Goal: Task Accomplishment & Management: Manage account settings

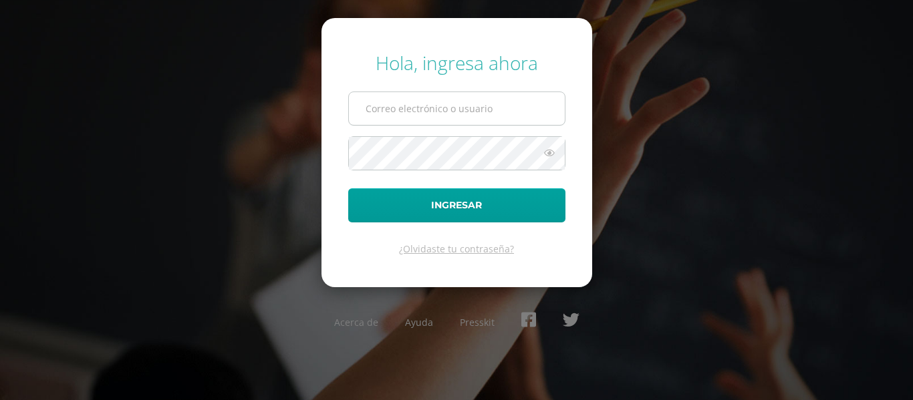
click at [434, 106] on input "text" at bounding box center [457, 108] width 216 height 33
type input "[PERSON_NAME][EMAIL_ADDRESS][DOMAIN_NAME]"
click at [348, 189] on button "Ingresar" at bounding box center [456, 206] width 217 height 34
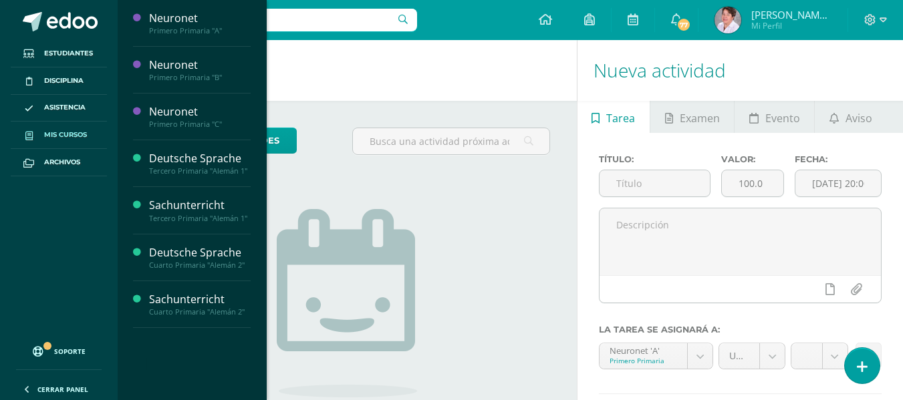
click at [72, 132] on span "Mis cursos" at bounding box center [65, 135] width 43 height 11
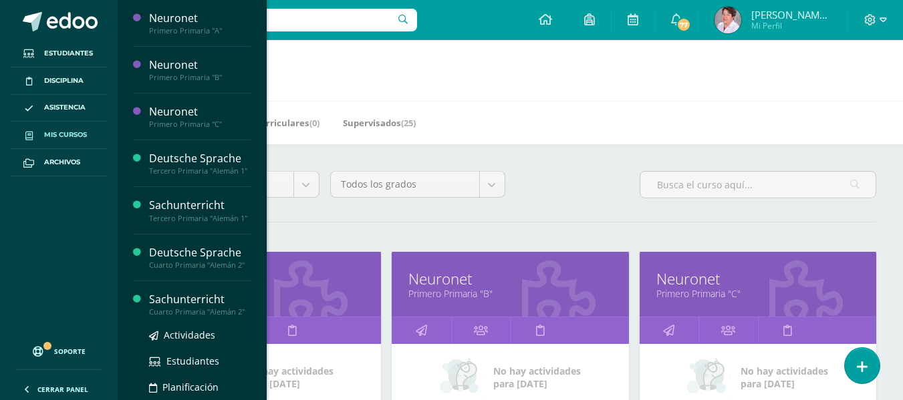
click at [190, 308] on div "Sachunterricht" at bounding box center [200, 299] width 102 height 15
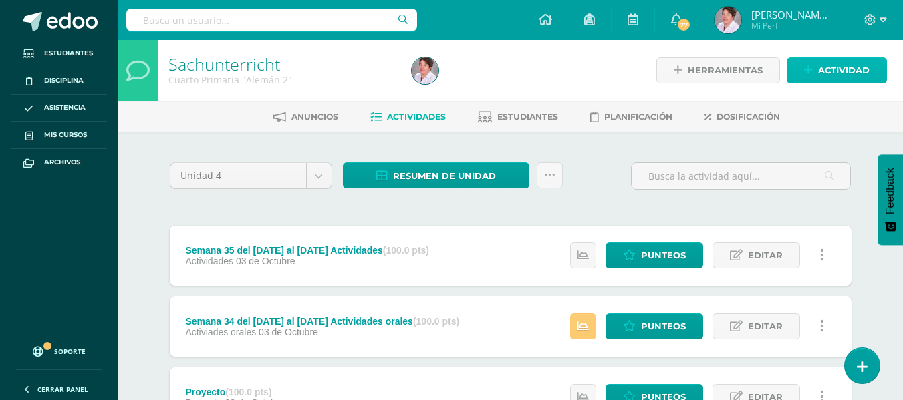
click at [834, 73] on span "Actividad" at bounding box center [843, 70] width 51 height 25
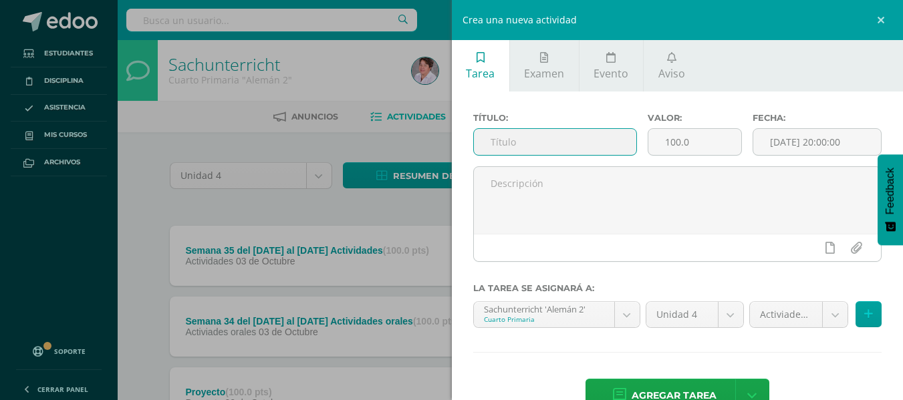
click at [530, 144] on input "text" at bounding box center [555, 142] width 162 height 26
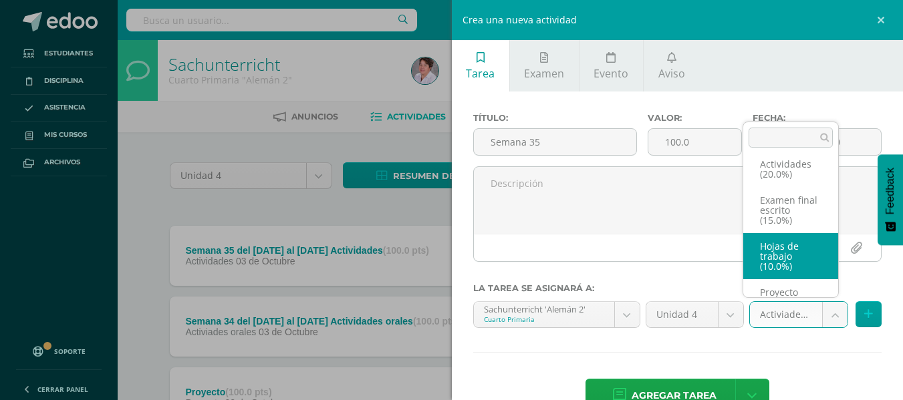
scroll to position [72, 0]
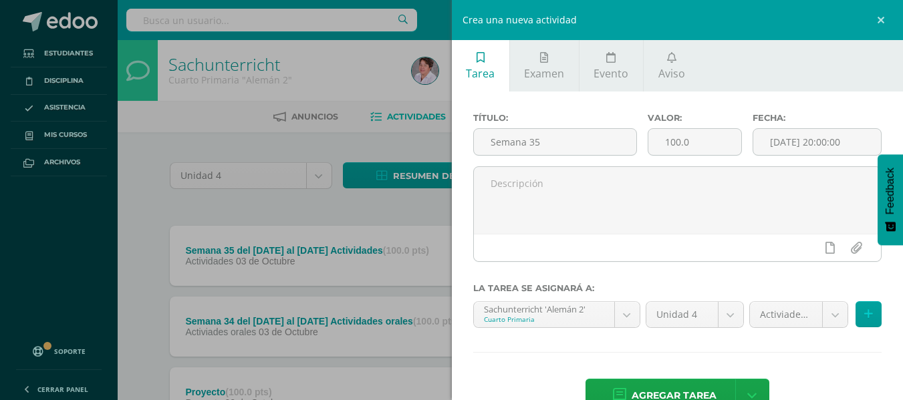
click at [543, 136] on input "Semana 35" at bounding box center [555, 142] width 162 height 26
type input "Semana 35 del [DATE] al [DATE] Hoajs de trabajo"
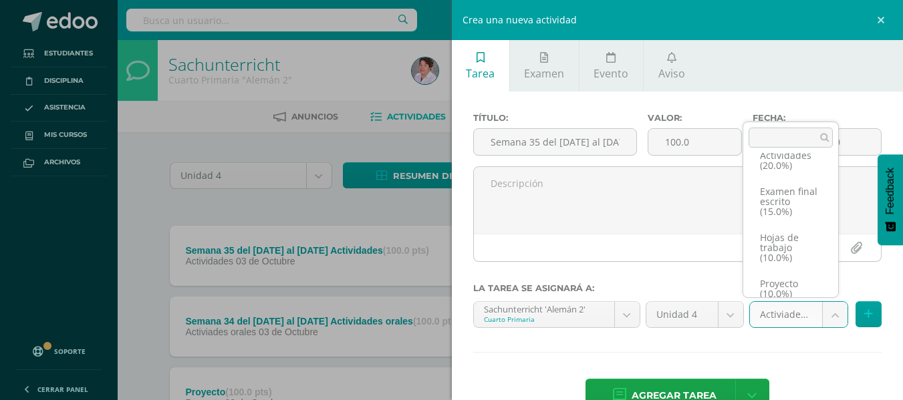
scroll to position [80, 0]
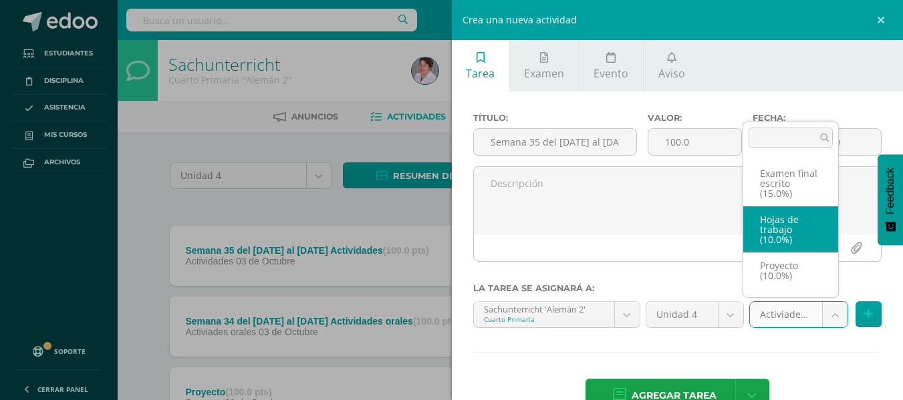
select select "233593"
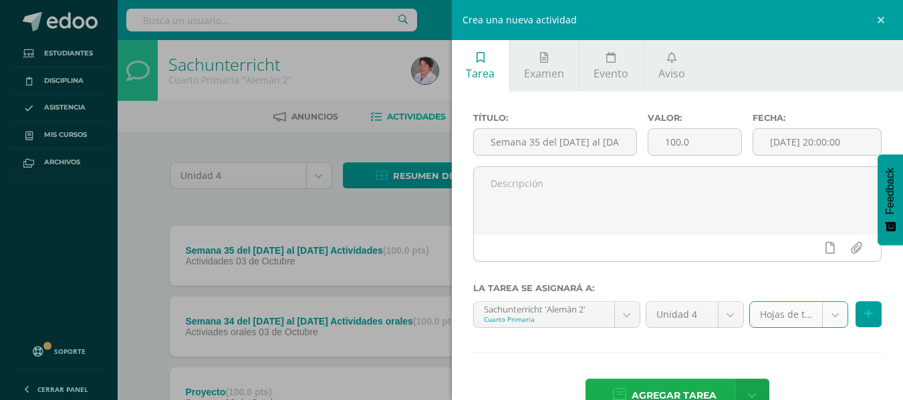
click at [698, 390] on span "Agregar tarea" at bounding box center [674, 396] width 85 height 33
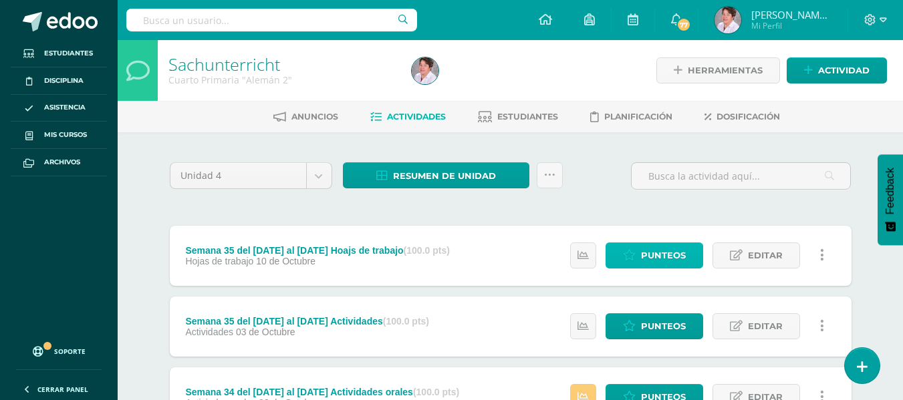
click at [655, 249] on span "Punteos" at bounding box center [663, 255] width 45 height 25
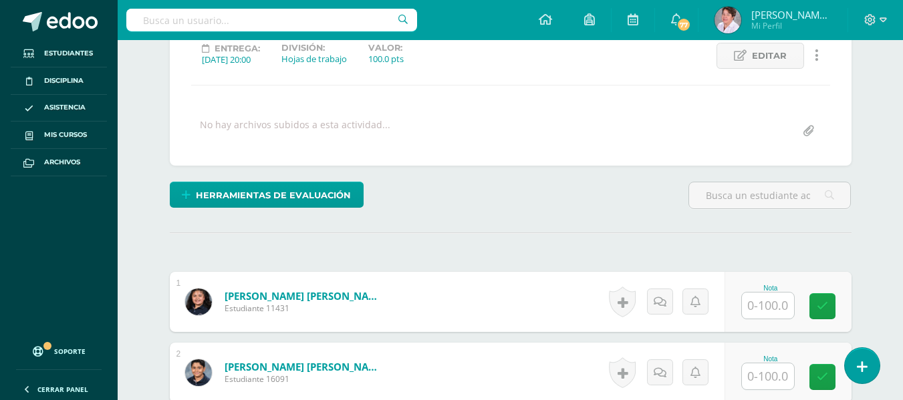
scroll to position [193, 0]
click at [772, 304] on input "text" at bounding box center [768, 305] width 52 height 26
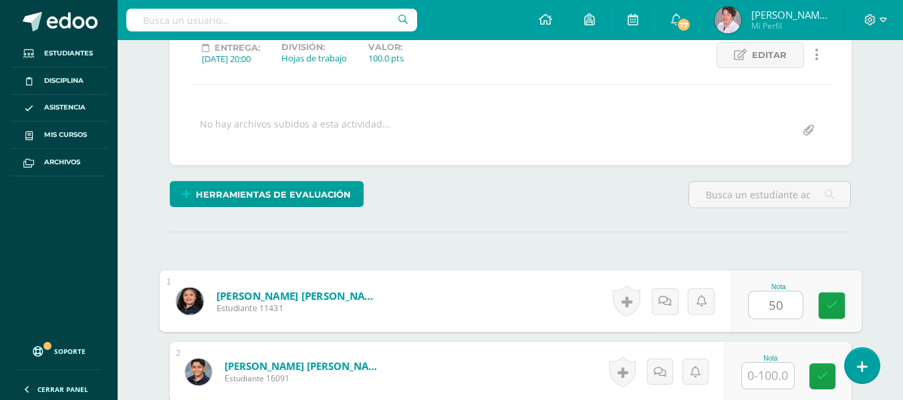
scroll to position [194, 0]
type input "50"
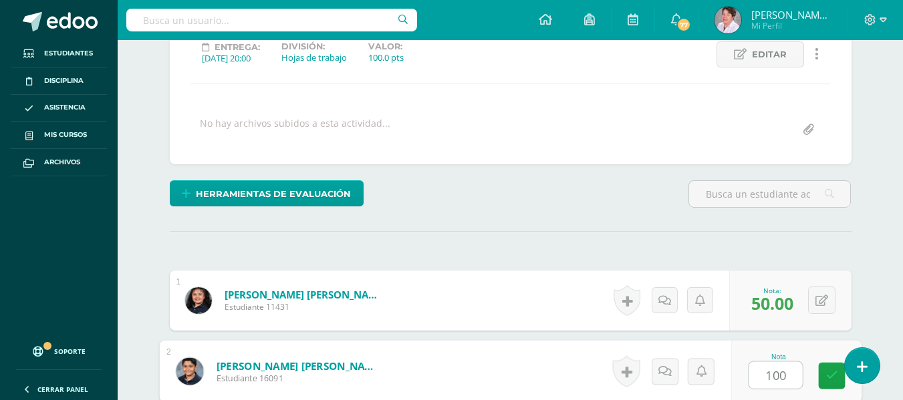
type input "100"
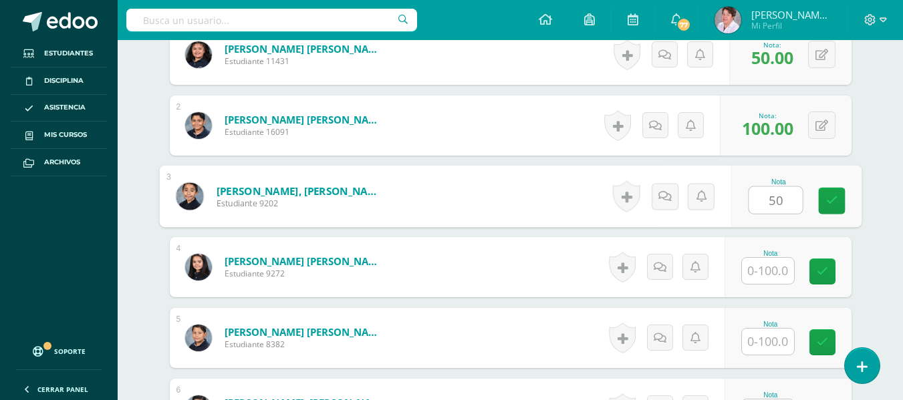
type input "50"
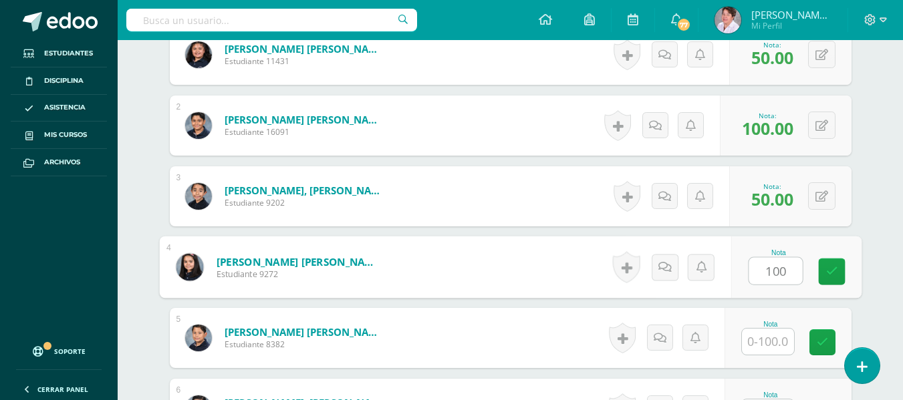
type input "100"
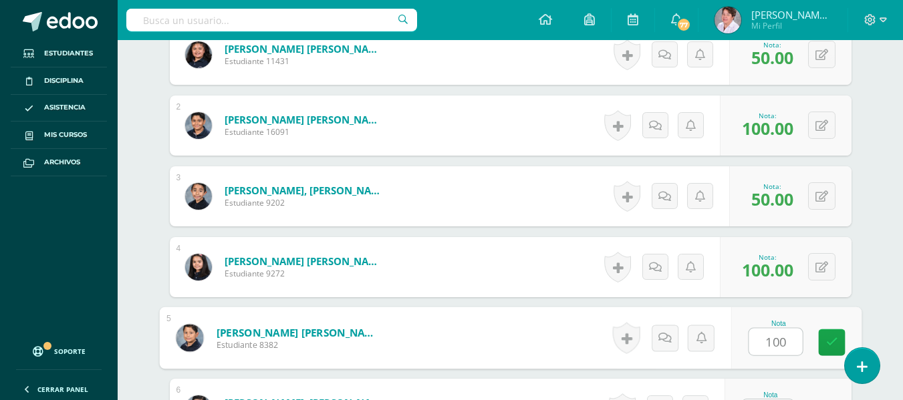
type input "100"
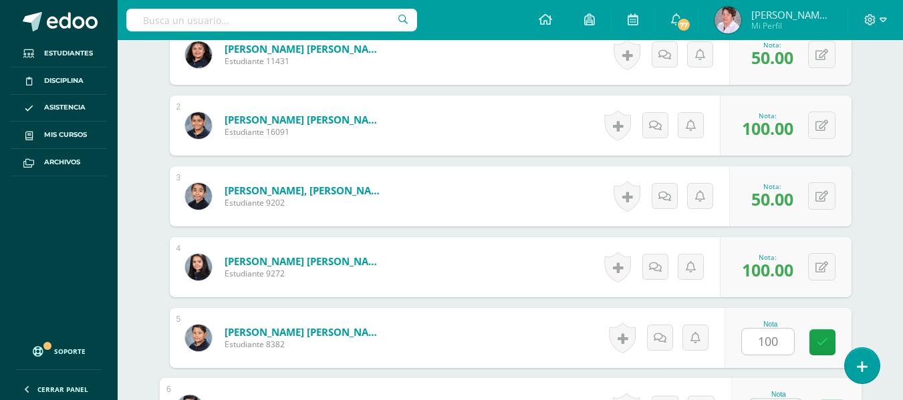
scroll to position [465, 0]
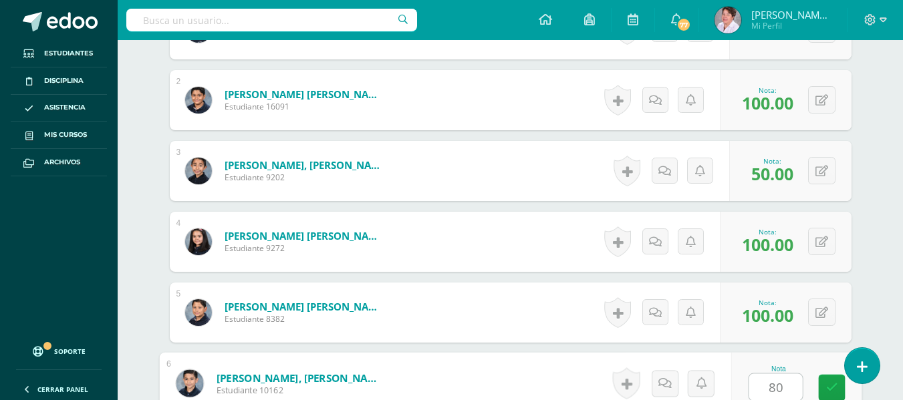
type input "8"
type input "90"
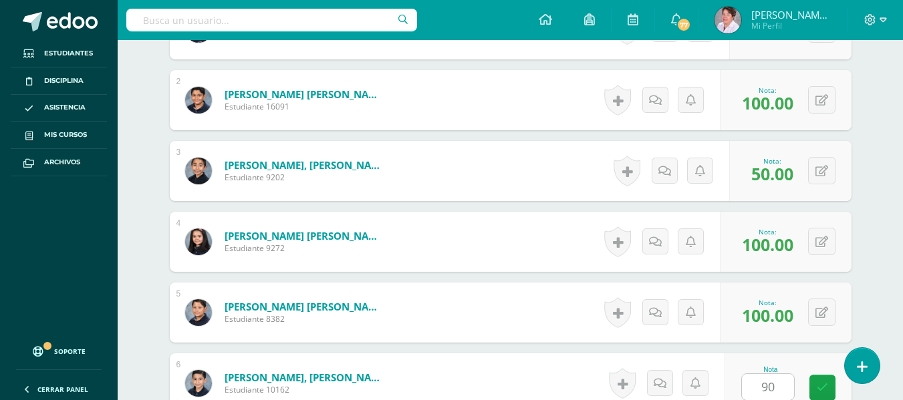
scroll to position [723, 0]
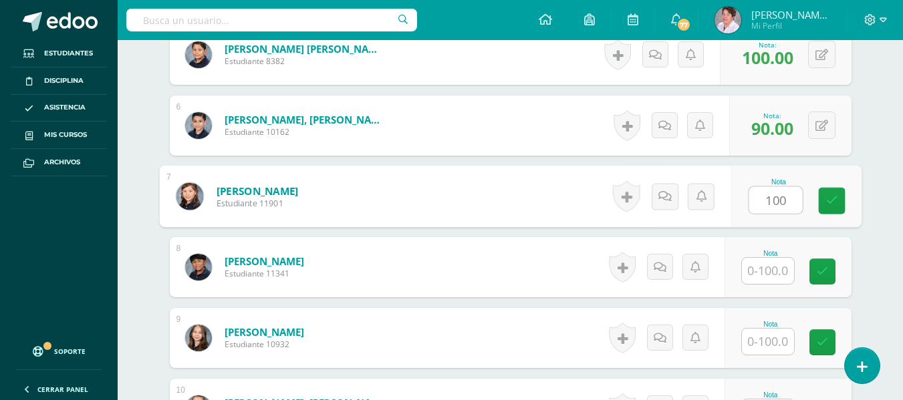
type input "100"
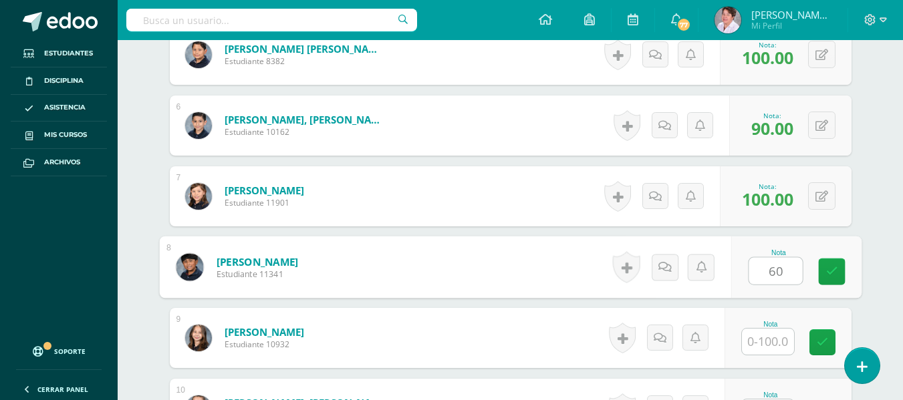
type input "60"
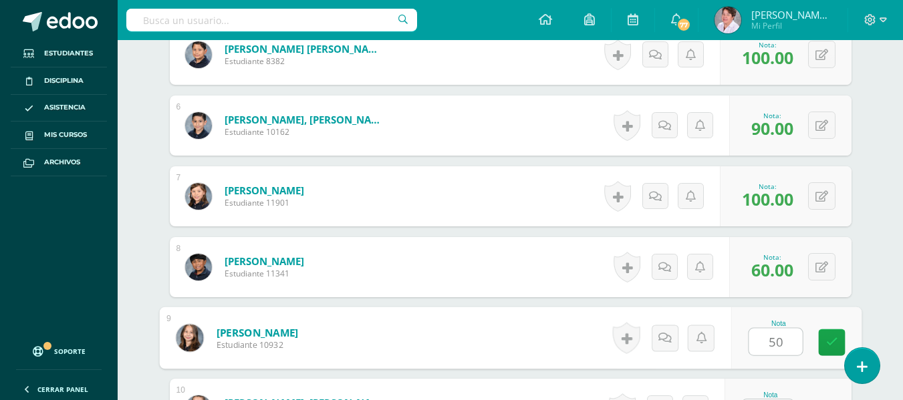
type input "50"
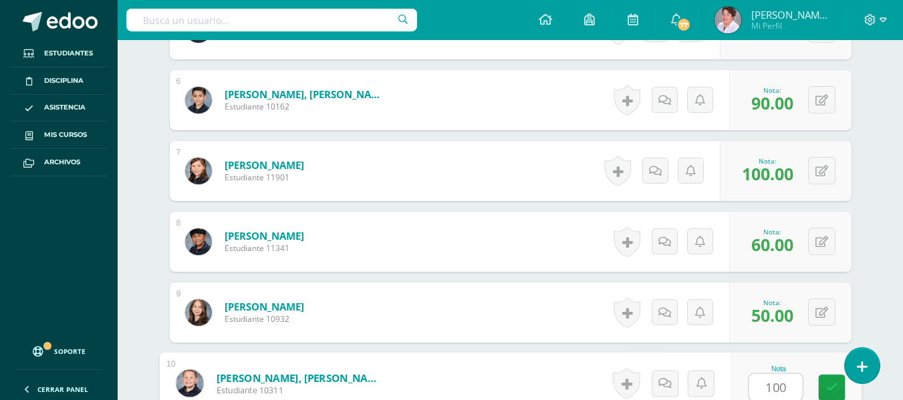
type input "100"
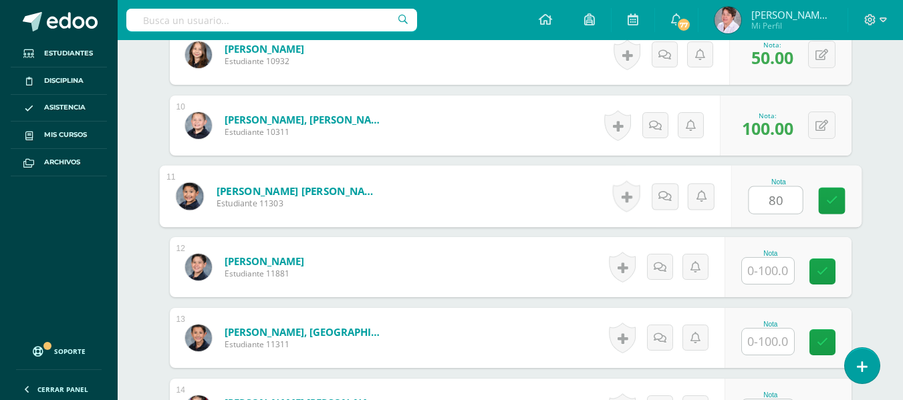
type input "80"
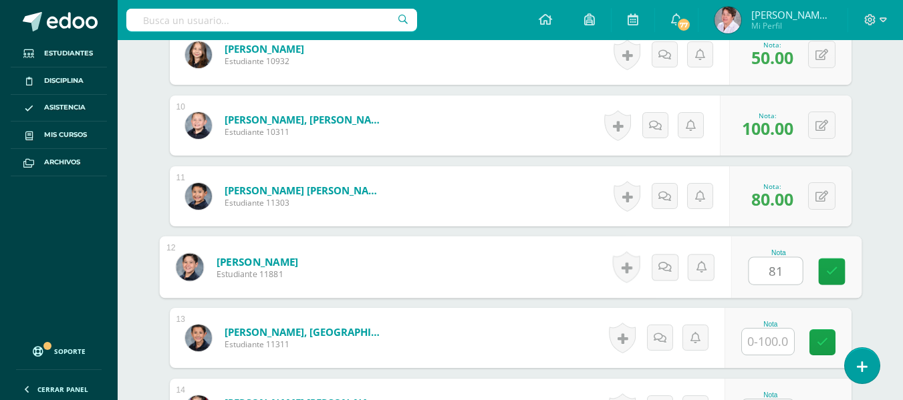
type input "81"
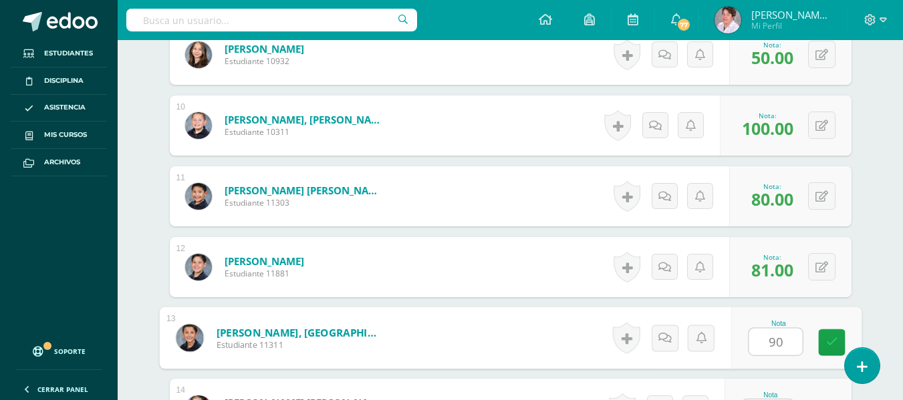
type input "90"
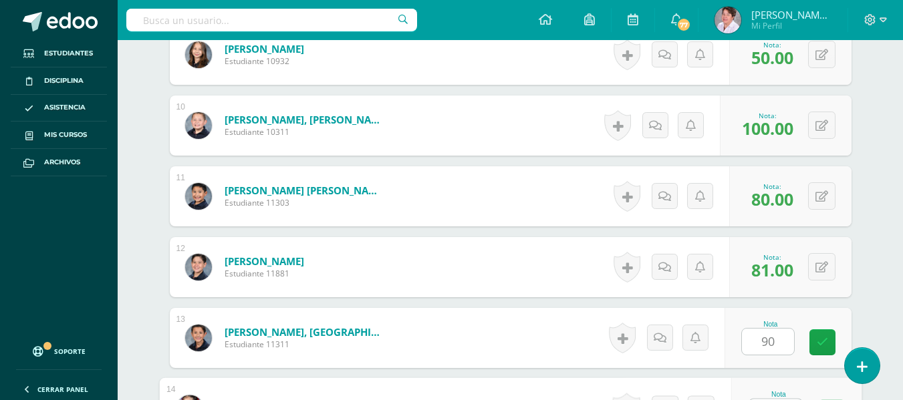
scroll to position [1032, 0]
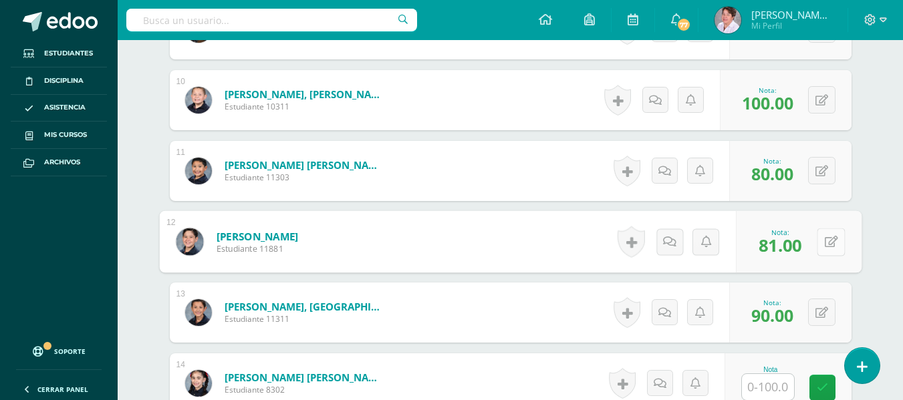
drag, startPoint x: 819, startPoint y: 241, endPoint x: 826, endPoint y: 239, distance: 7.6
click at [826, 239] on icon at bounding box center [830, 241] width 13 height 11
type input "80"
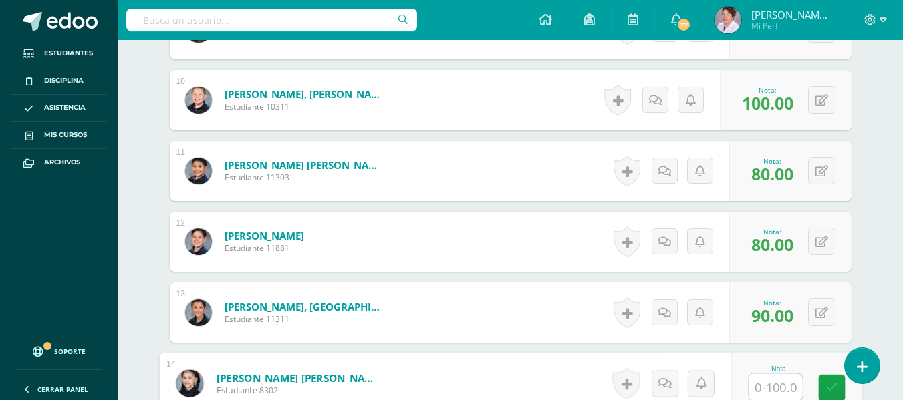
click at [761, 387] on input "text" at bounding box center [775, 387] width 53 height 27
type input "100"
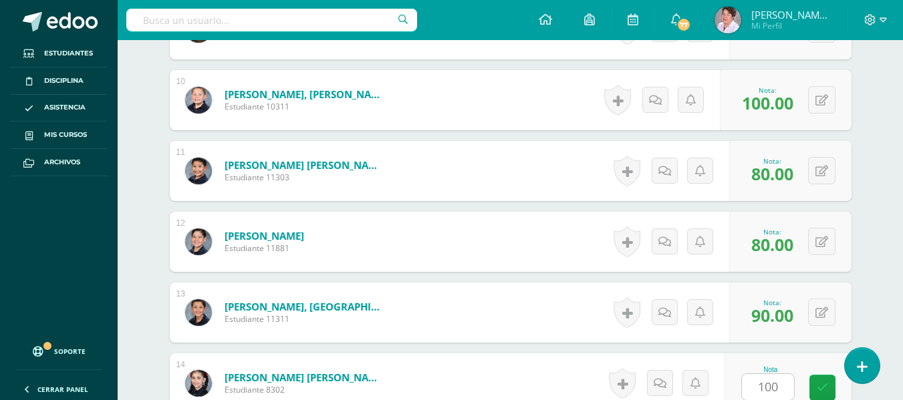
scroll to position [1290, 0]
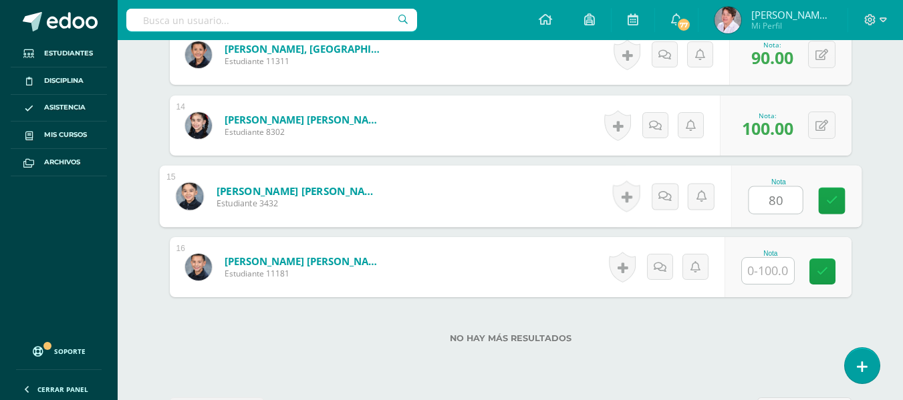
type input "80"
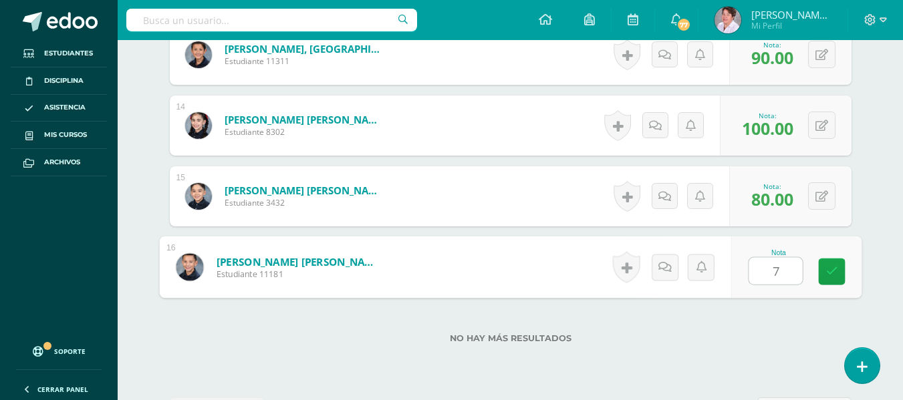
type input "70"
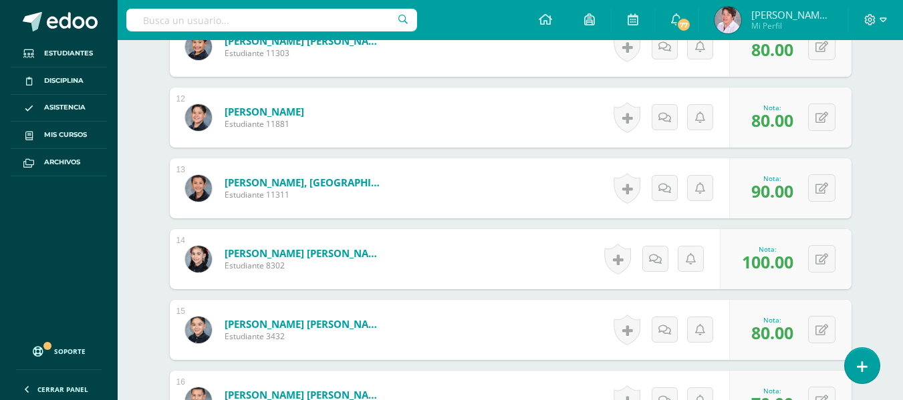
scroll to position [1121, 0]
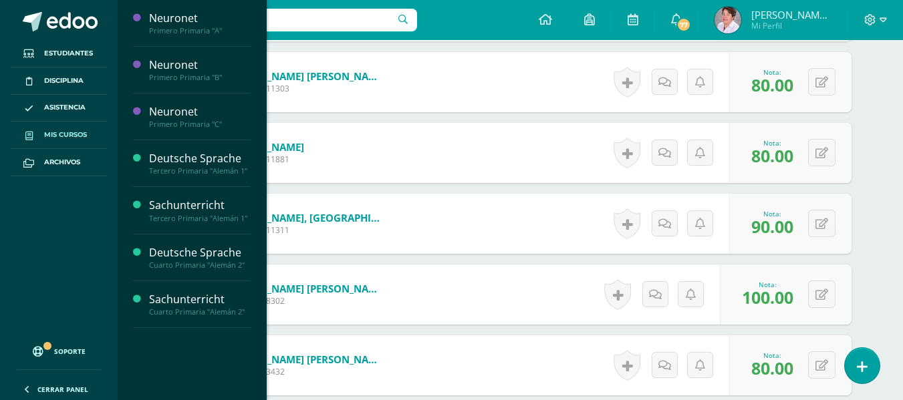
click at [64, 130] on span "Mis cursos" at bounding box center [65, 135] width 43 height 11
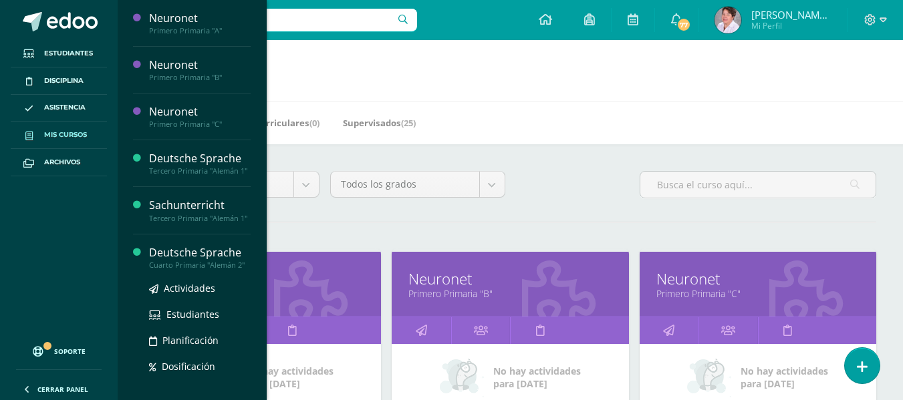
click at [174, 270] on div "Cuarto Primaria "Alemán 2"" at bounding box center [200, 265] width 102 height 9
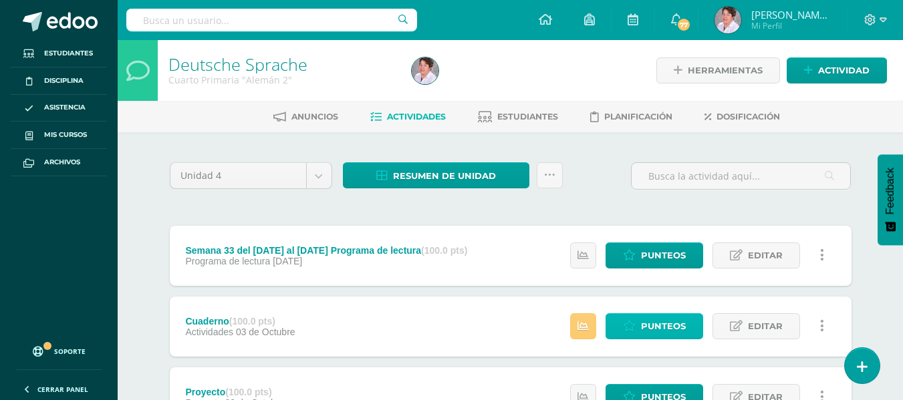
click at [662, 322] on span "Punteos" at bounding box center [663, 326] width 45 height 25
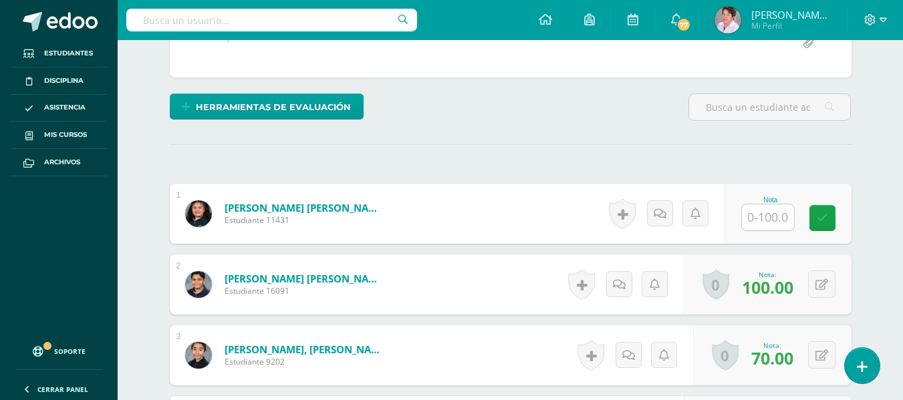
scroll to position [281, 0]
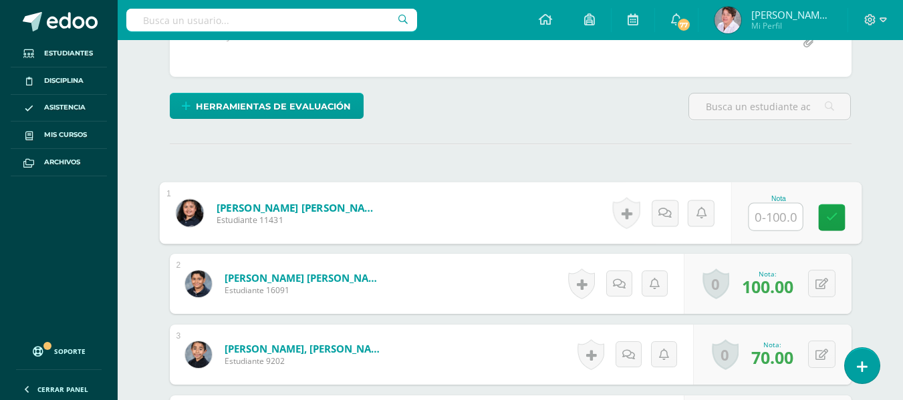
click at [763, 215] on input "text" at bounding box center [775, 217] width 53 height 27
type input "70"
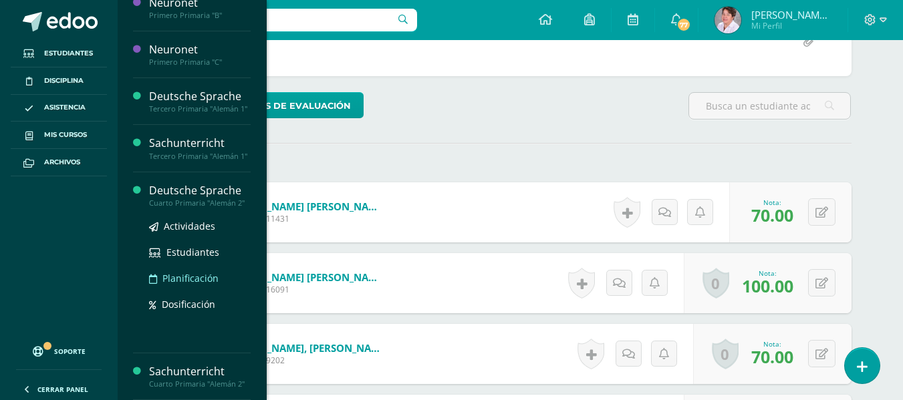
scroll to position [68, 0]
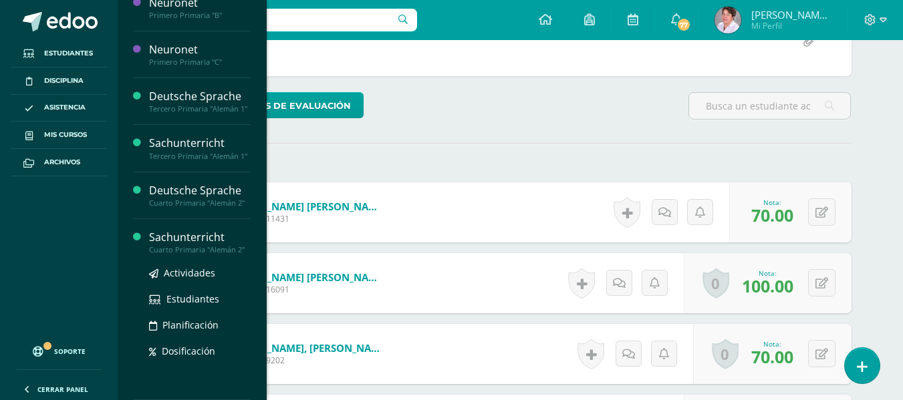
click at [191, 245] on div "Sachunterricht" at bounding box center [200, 237] width 102 height 15
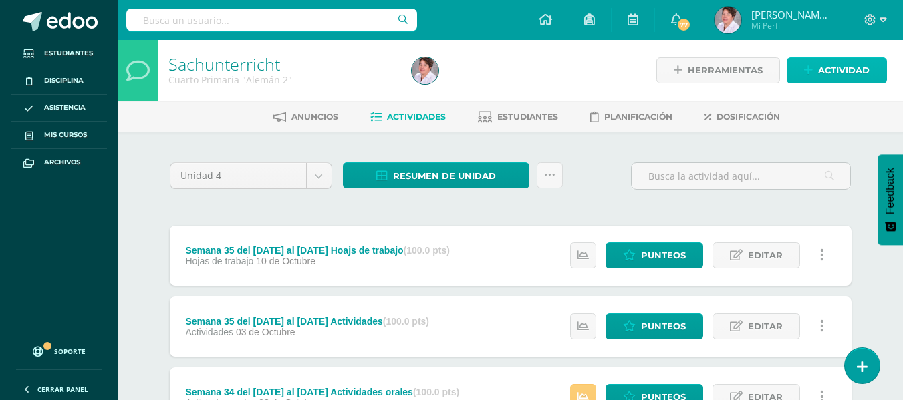
click at [826, 72] on span "Actividad" at bounding box center [843, 70] width 51 height 25
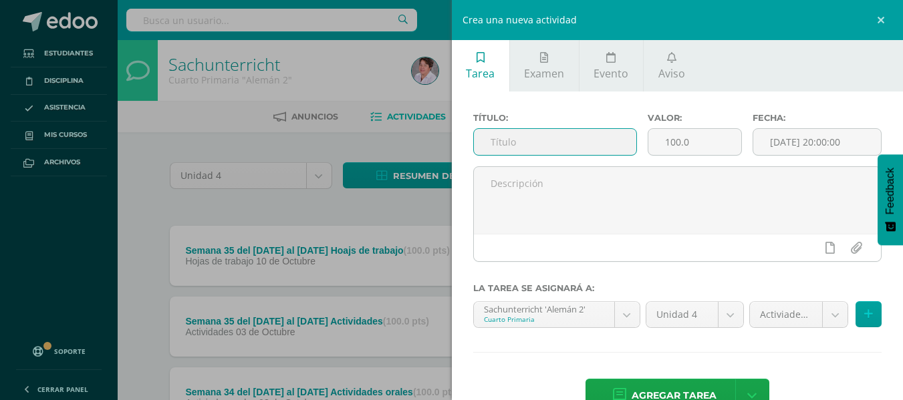
click at [603, 154] on input "text" at bounding box center [555, 142] width 162 height 26
type input "Semana 35 del [DATE] al [DATE] actividades orales"
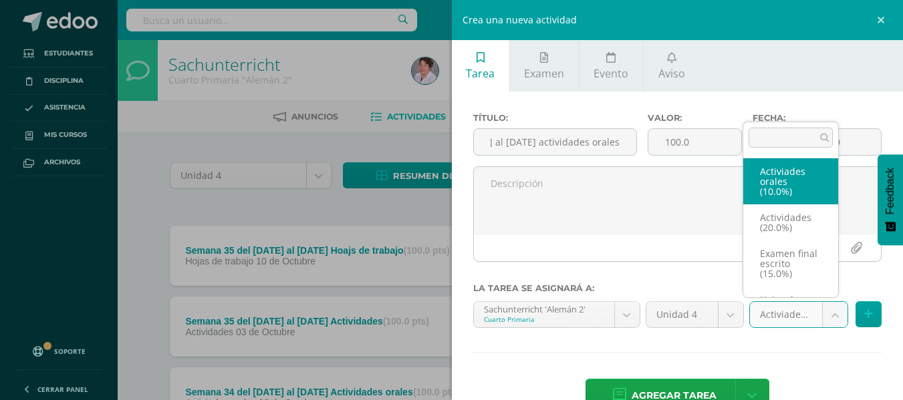
scroll to position [0, 0]
select select "233594"
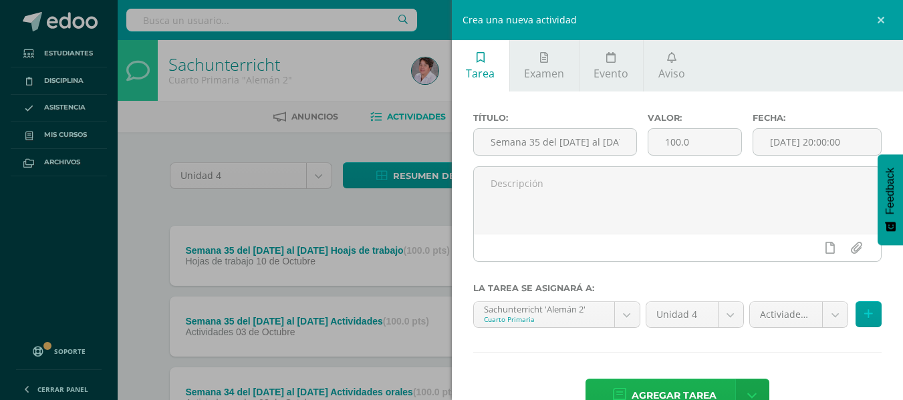
click at [686, 390] on span "Agregar tarea" at bounding box center [674, 396] width 85 height 33
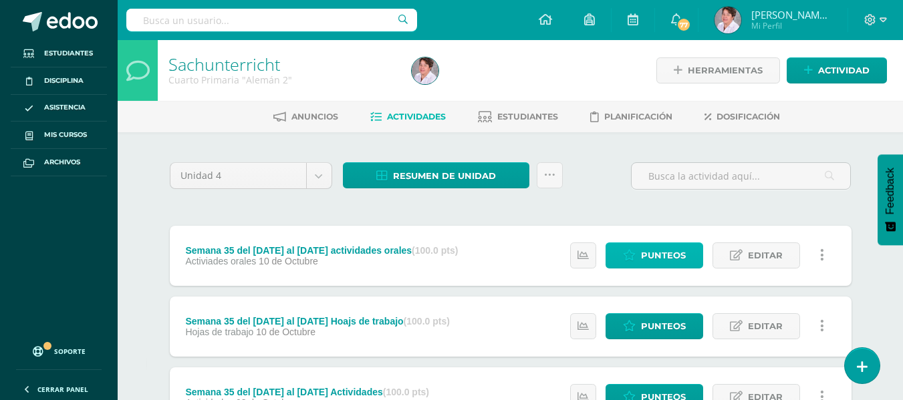
click at [660, 259] on span "Punteos" at bounding box center [663, 255] width 45 height 25
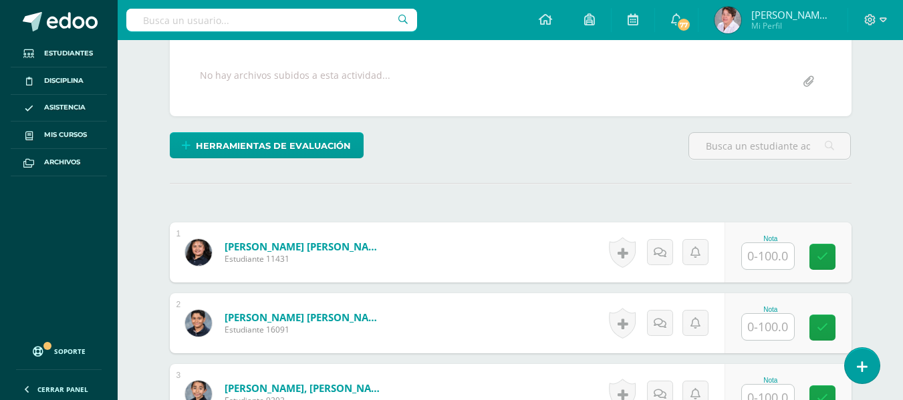
scroll to position [243, 0]
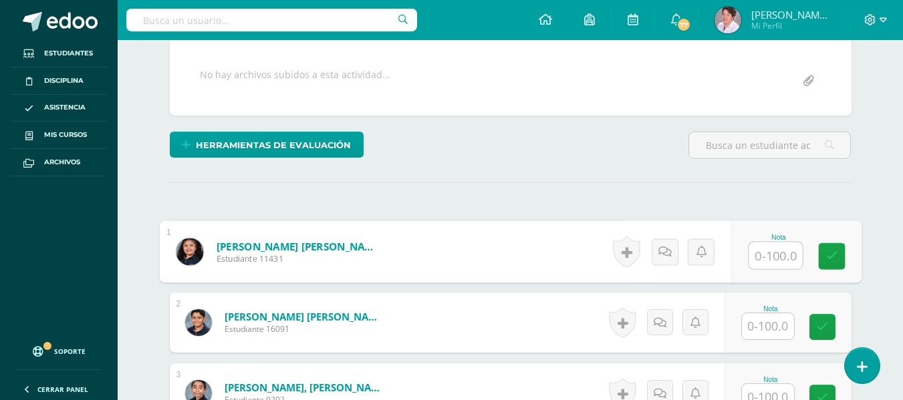
click at [759, 253] on input "text" at bounding box center [775, 256] width 53 height 27
type input "50"
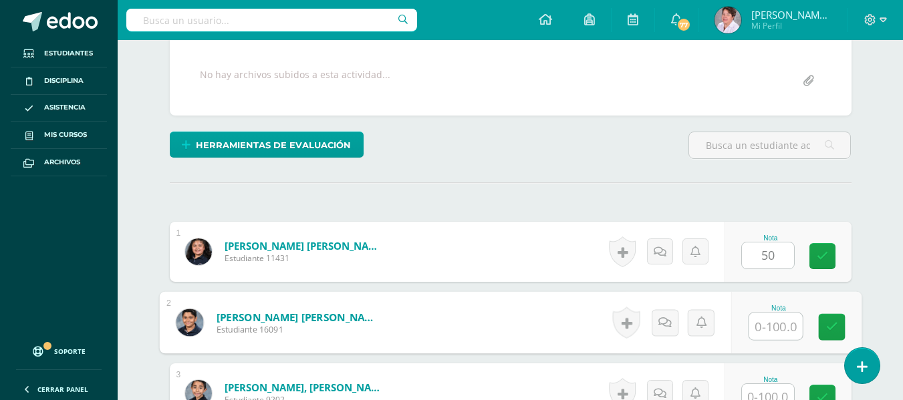
scroll to position [243, 0]
type input "100"
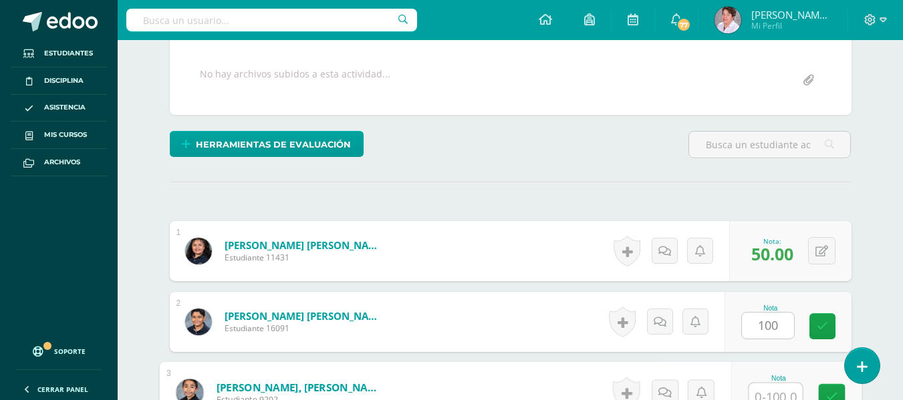
scroll to position [253, 0]
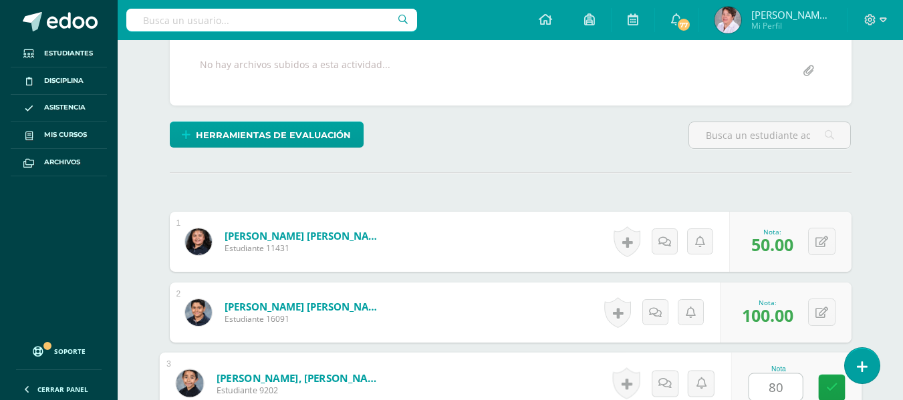
type input "80"
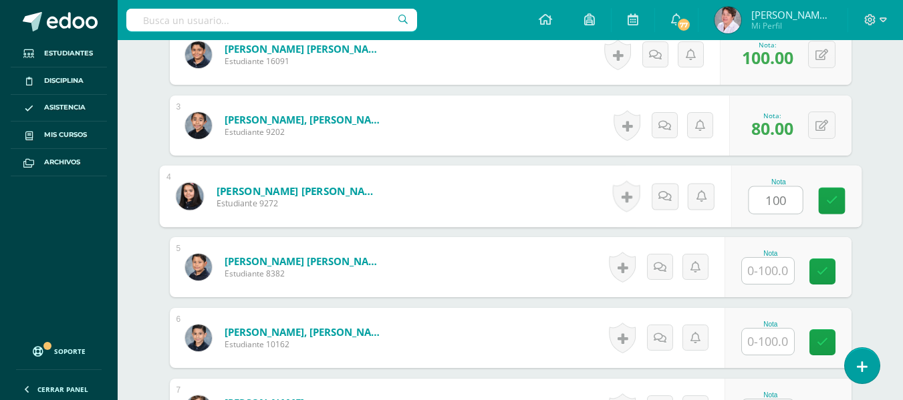
type input "100"
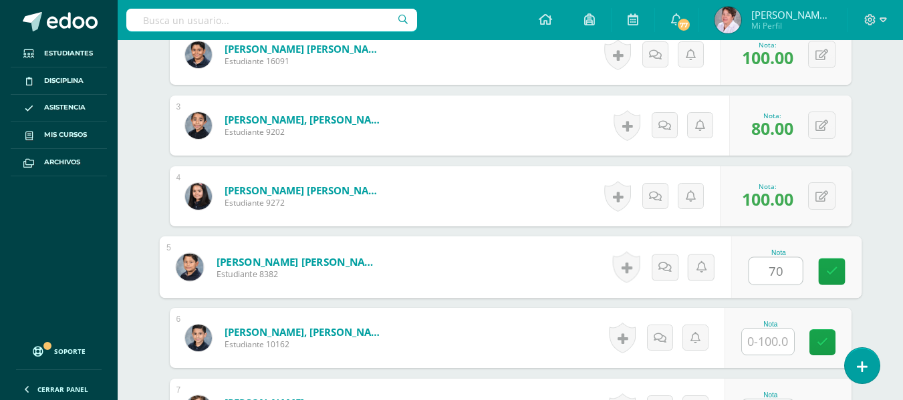
type input "70"
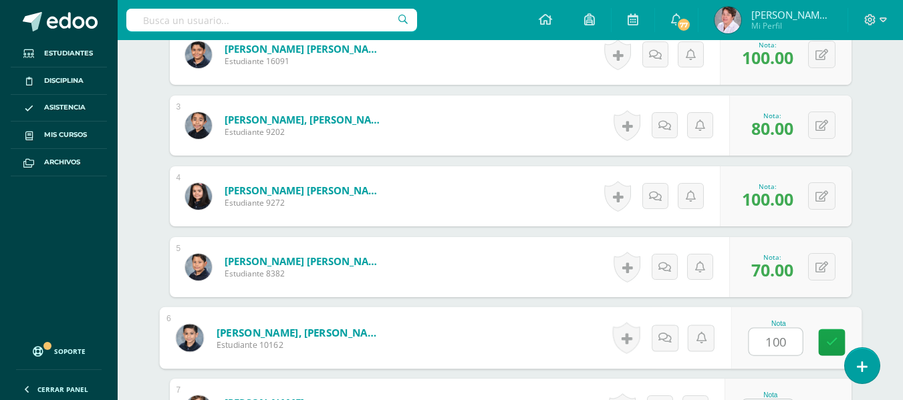
type input "100"
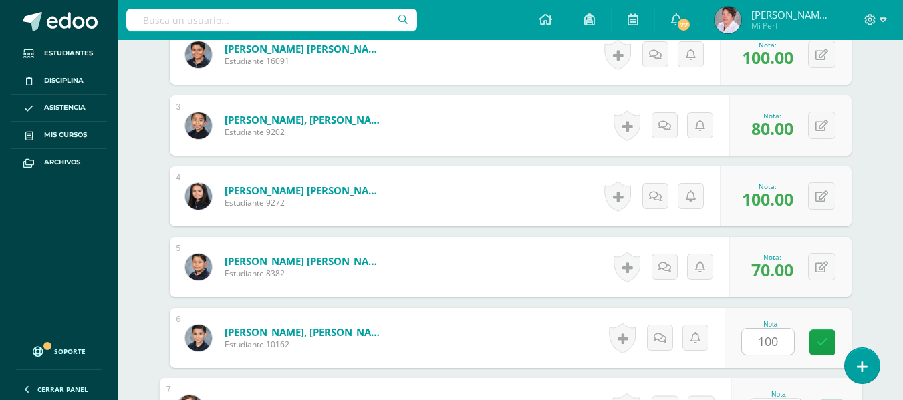
scroll to position [536, 0]
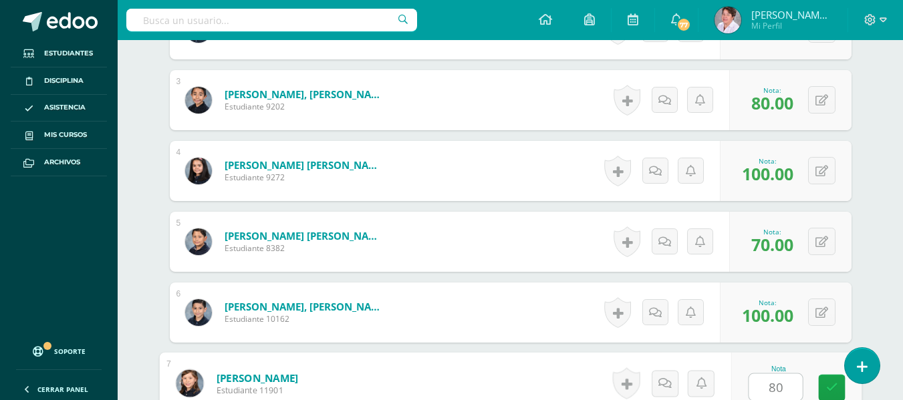
type input "80"
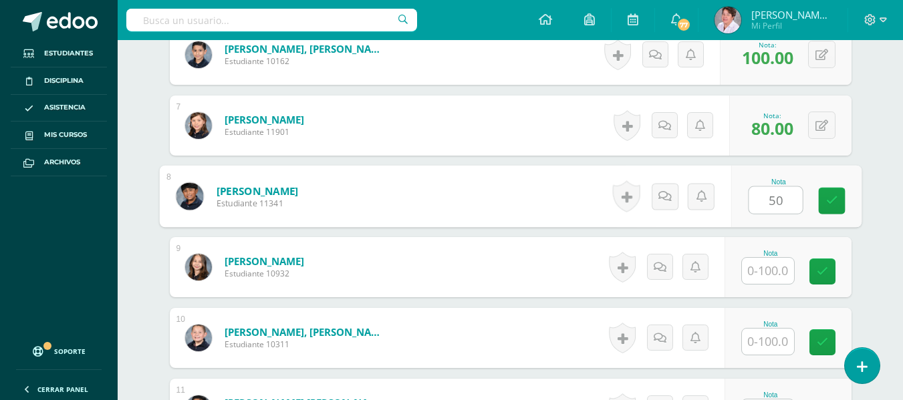
type input "50"
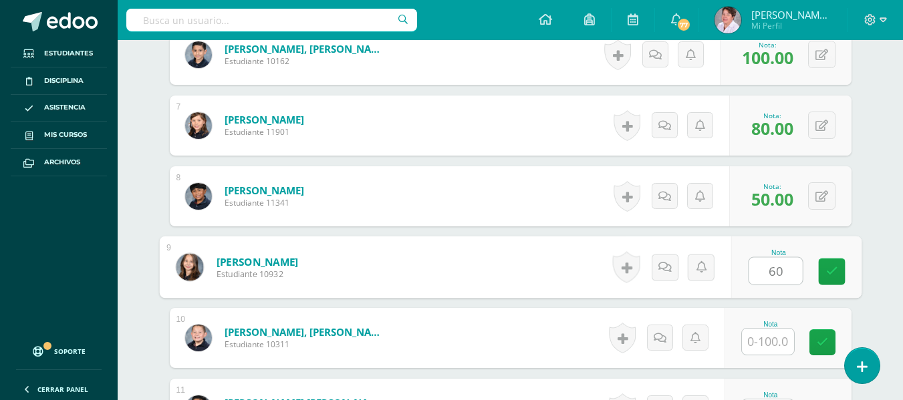
type input "60"
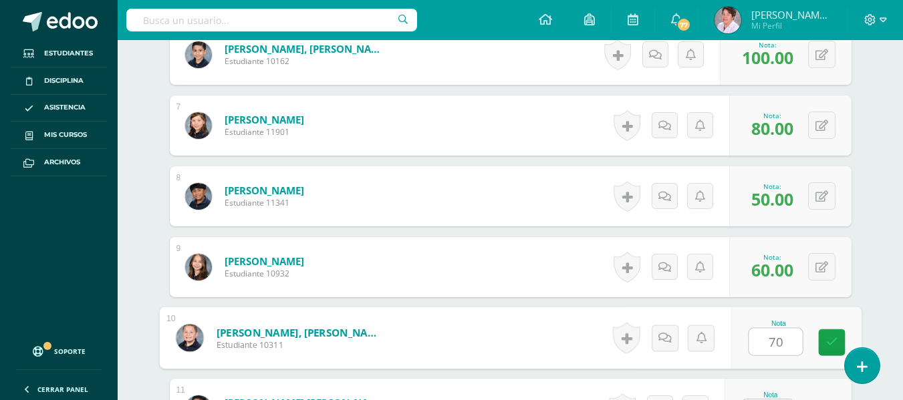
type input "70"
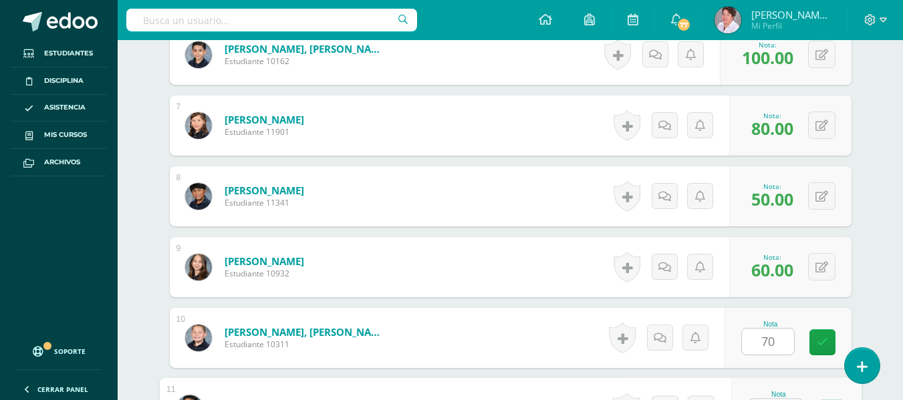
scroll to position [820, 0]
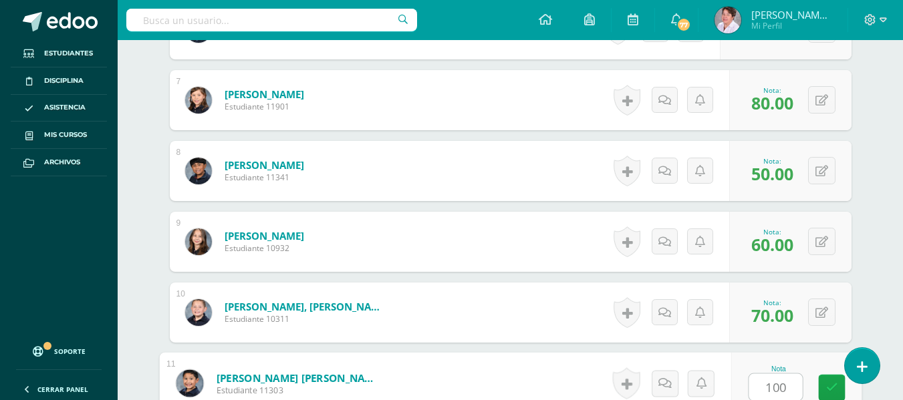
type input "100"
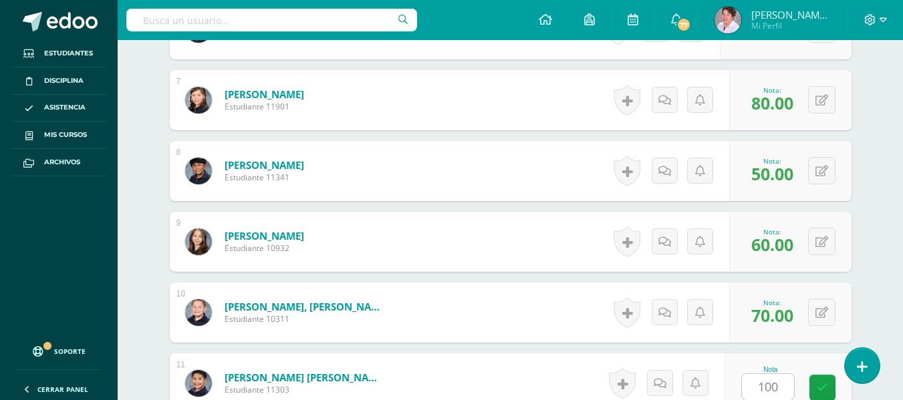
scroll to position [1078, 0]
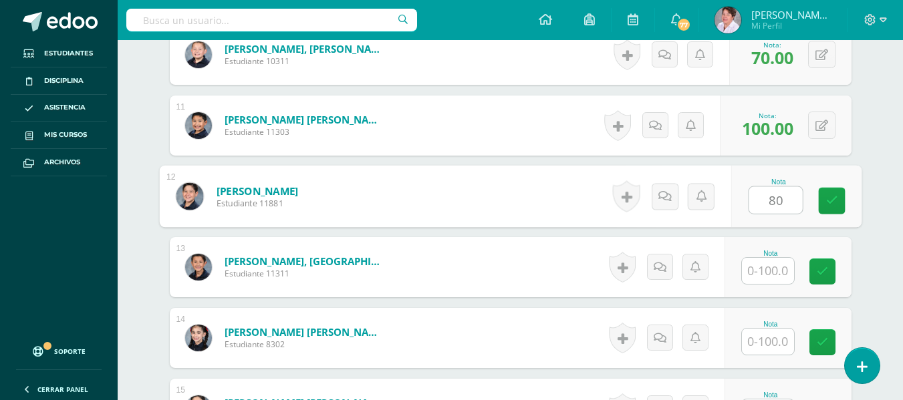
type input "80"
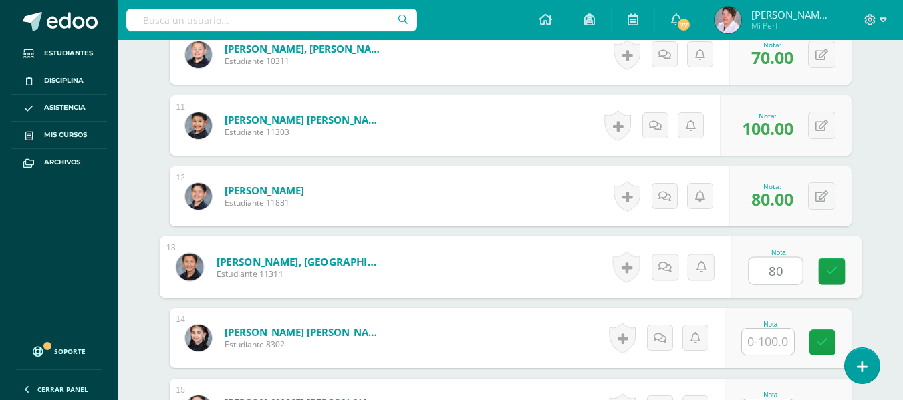
type input "80"
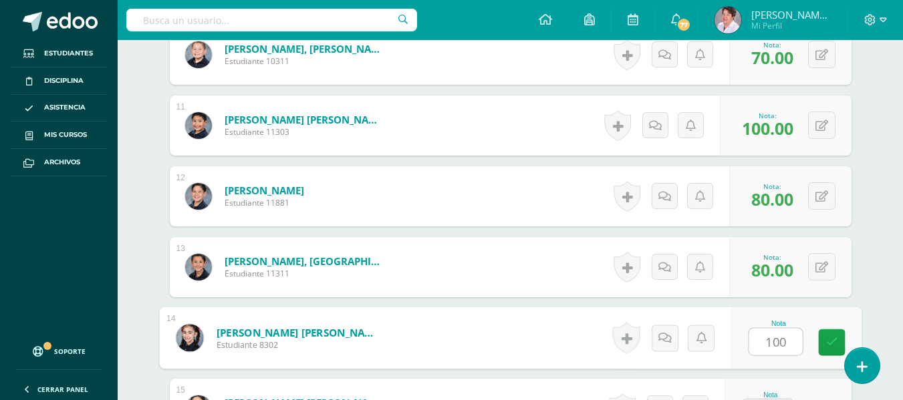
type input "100"
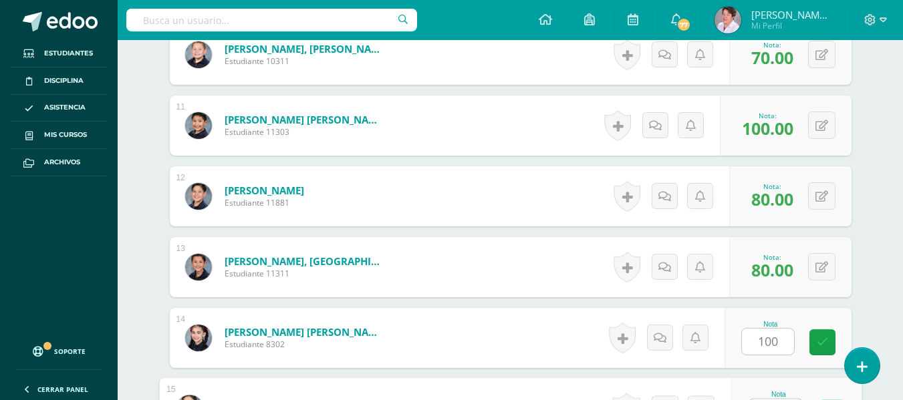
scroll to position [1103, 0]
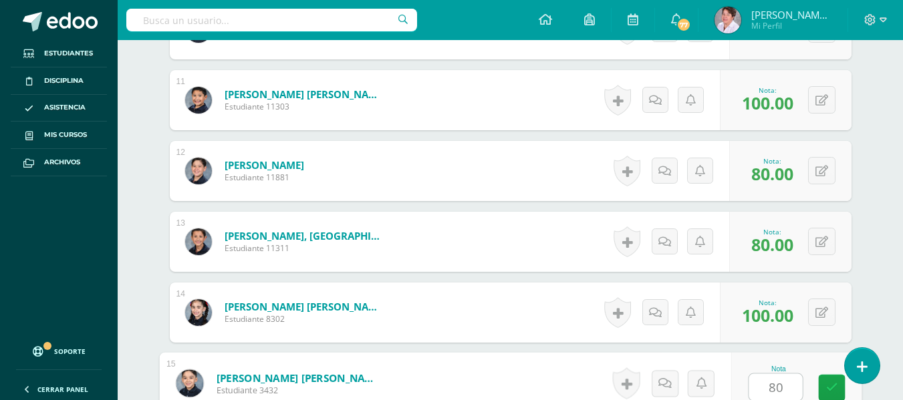
type input "80"
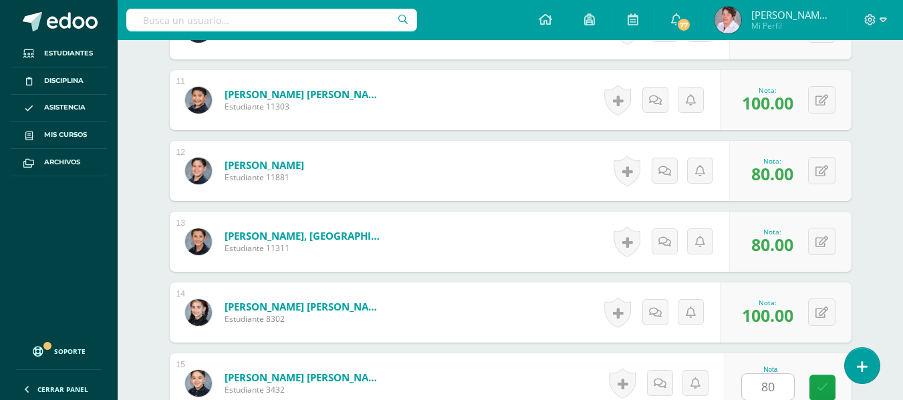
scroll to position [1341, 0]
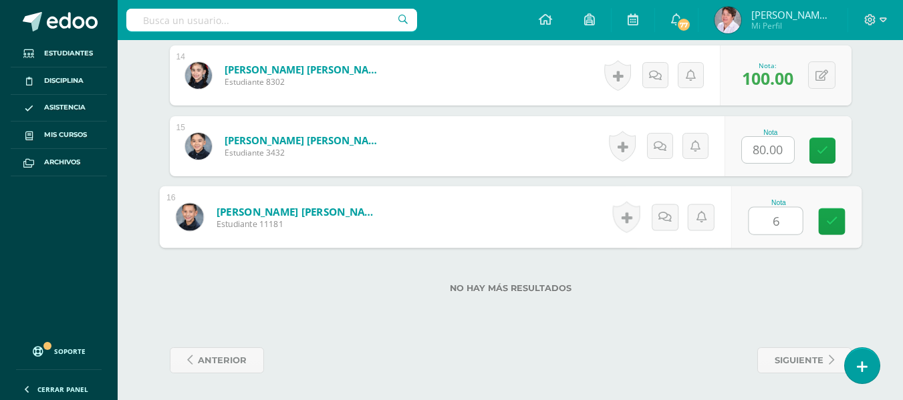
type input "60"
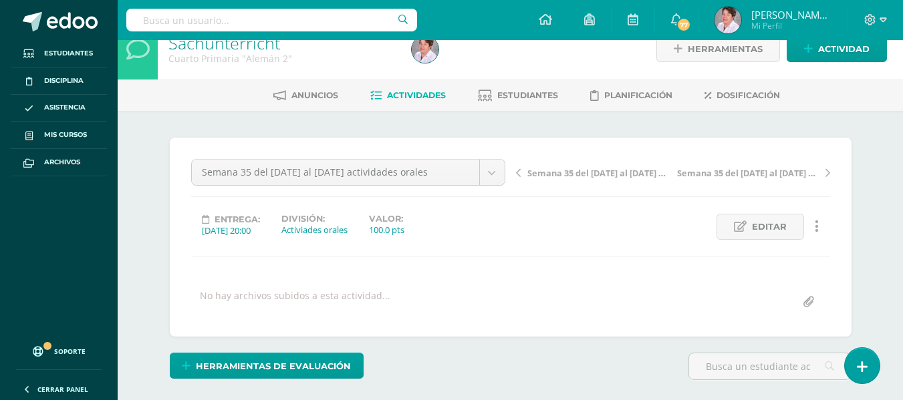
scroll to position [0, 0]
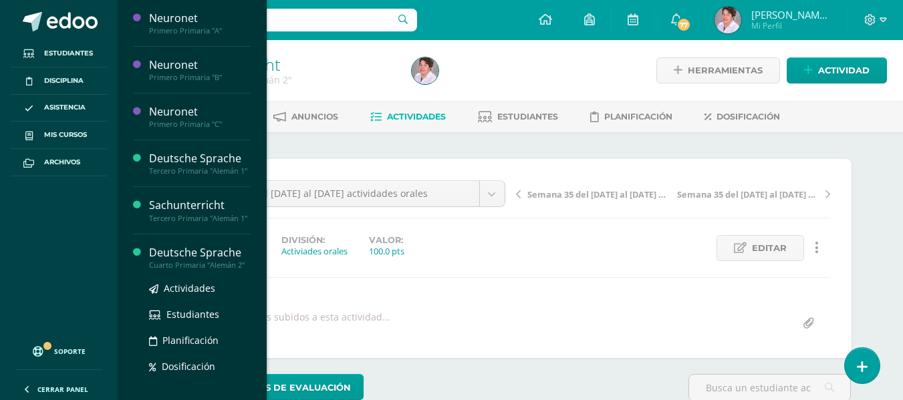
click at [183, 261] on div "Deutsche Sprache" at bounding box center [200, 252] width 102 height 15
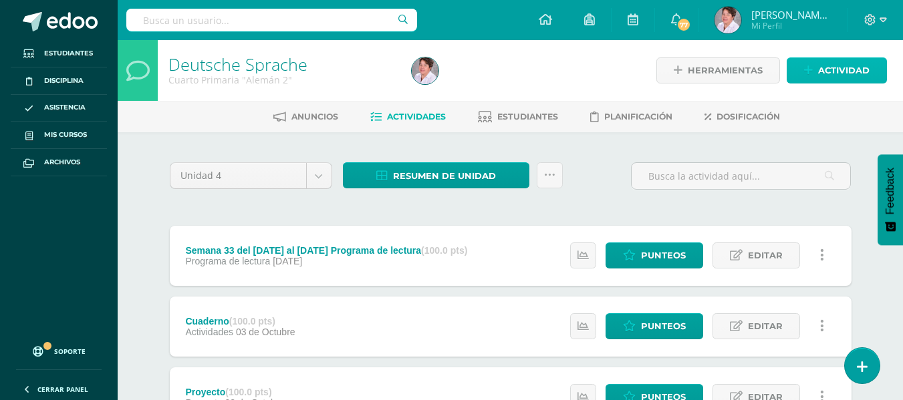
click at [845, 72] on span "Actividad" at bounding box center [843, 70] width 51 height 25
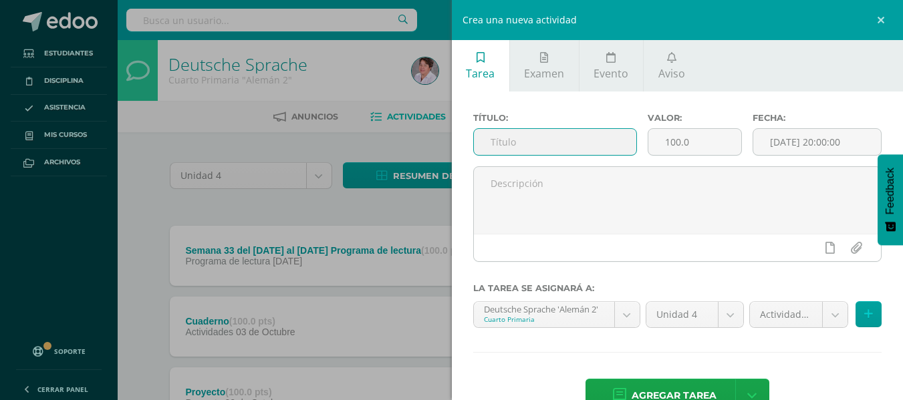
click at [588, 146] on input "text" at bounding box center [555, 142] width 162 height 26
type input "Semana 35 del 6 al 10 Octubrre Actividades"
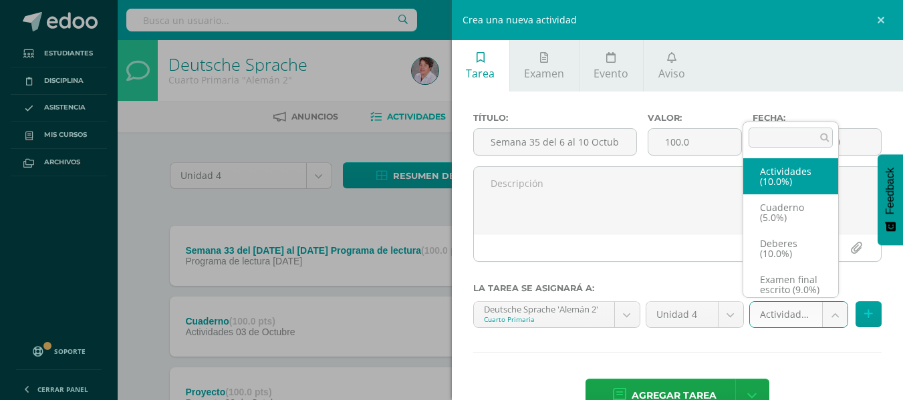
select select "233581"
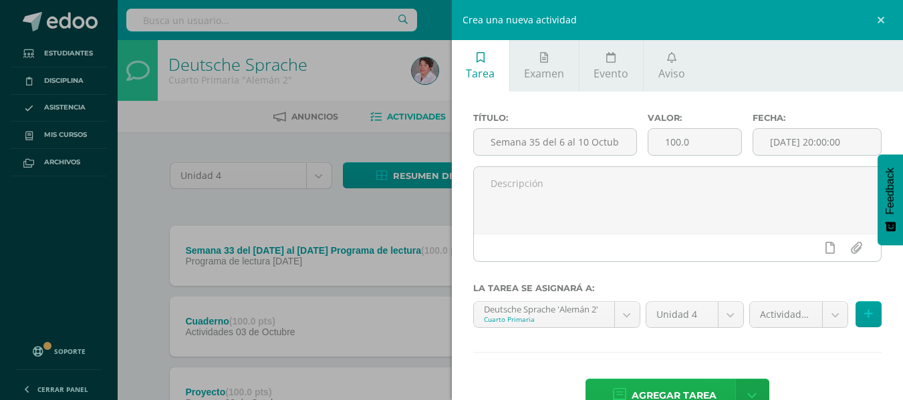
click at [699, 390] on span "Agregar tarea" at bounding box center [674, 396] width 85 height 33
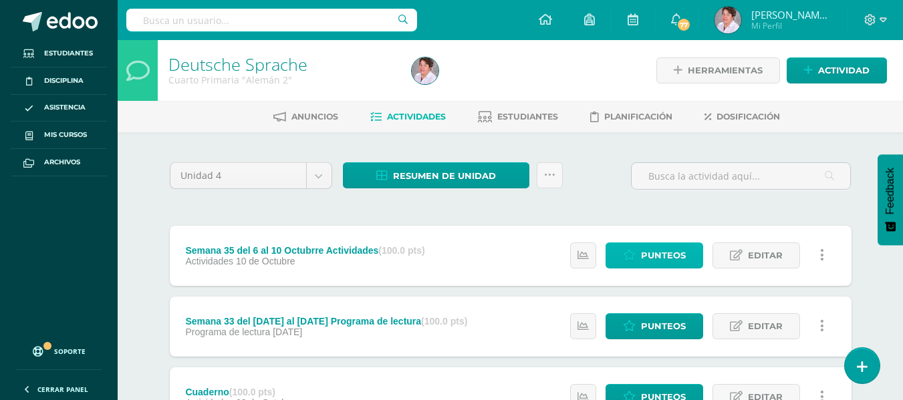
click at [677, 258] on span "Punteos" at bounding box center [663, 255] width 45 height 25
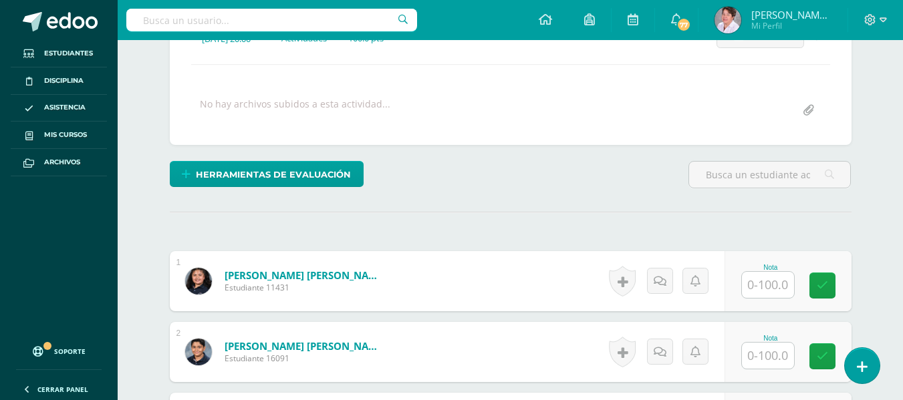
scroll to position [214, 0]
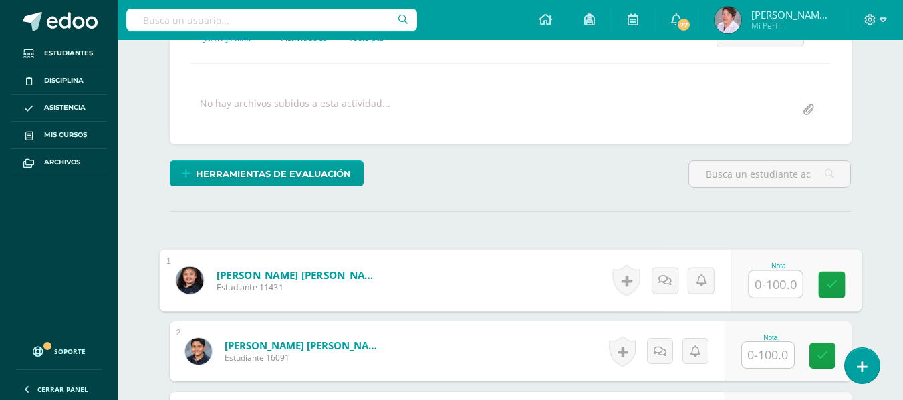
click at [767, 288] on input "text" at bounding box center [775, 284] width 53 height 27
type input "50"
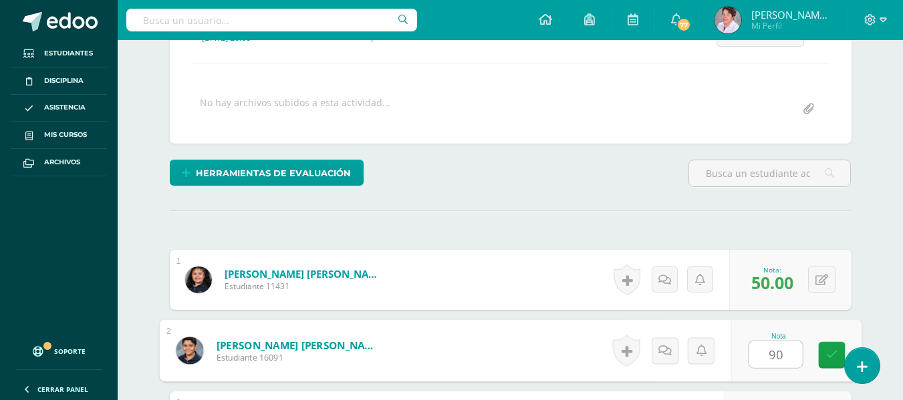
type input "90"
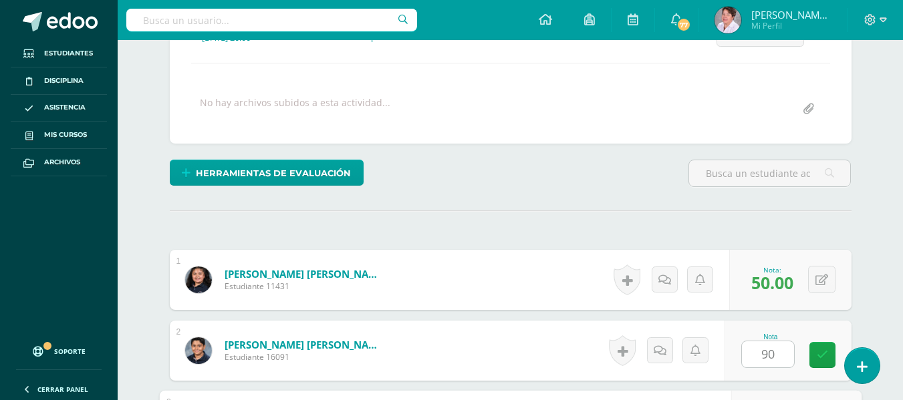
scroll to position [440, 0]
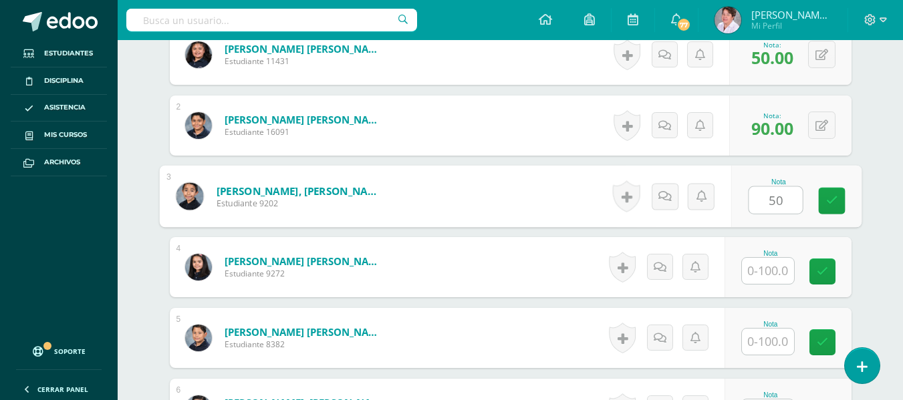
type input "50"
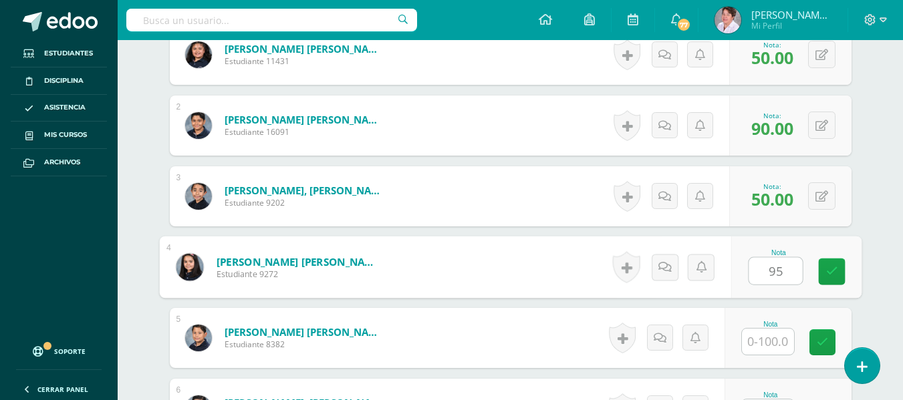
type input "95"
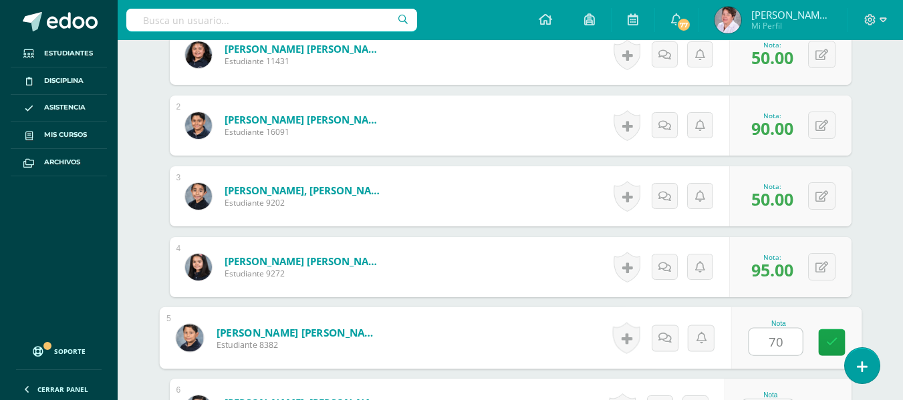
type input "70"
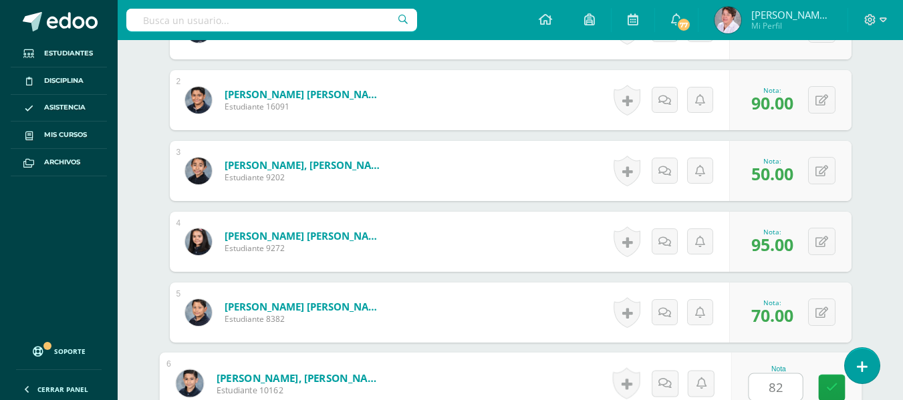
type input "82"
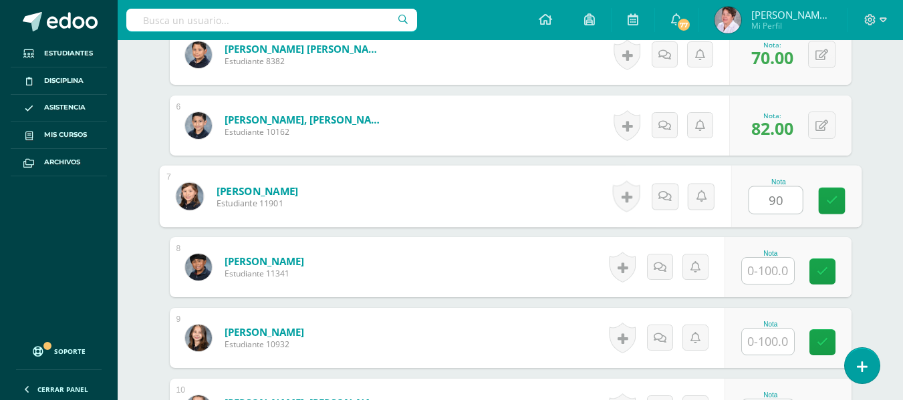
type input "90"
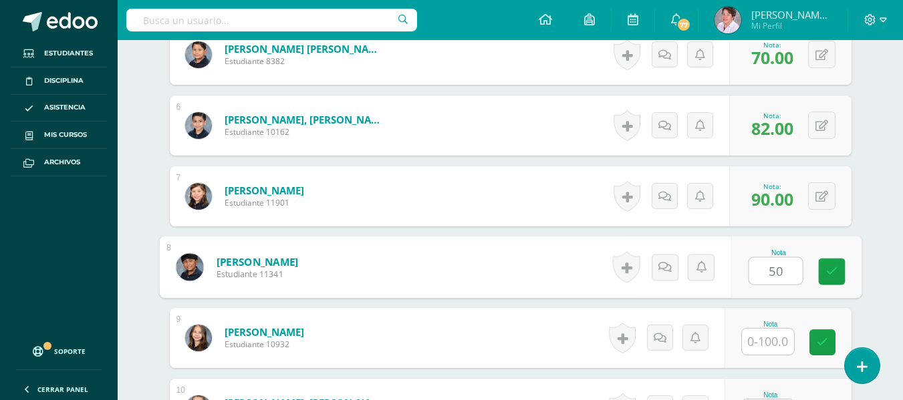
type input "50"
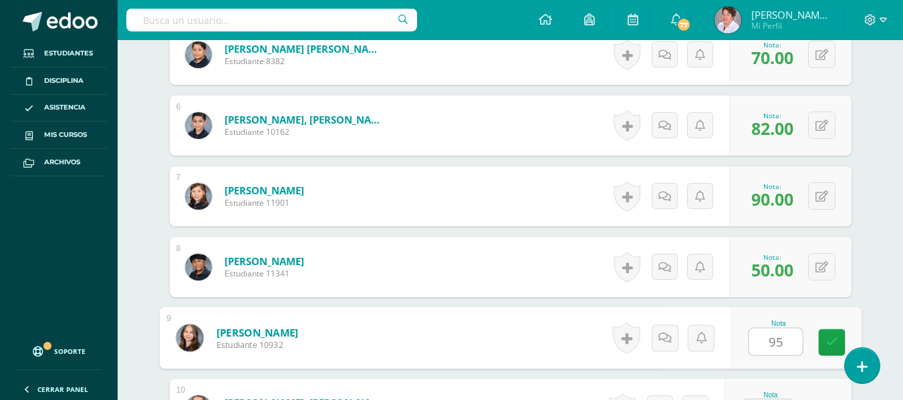
type input "95"
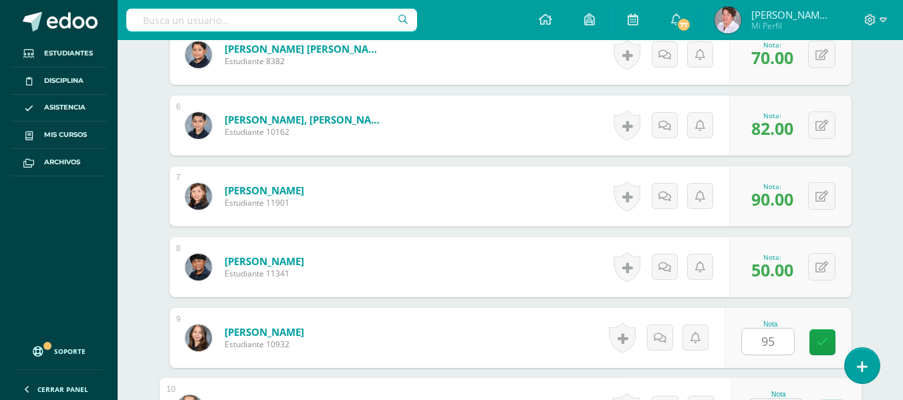
scroll to position [749, 0]
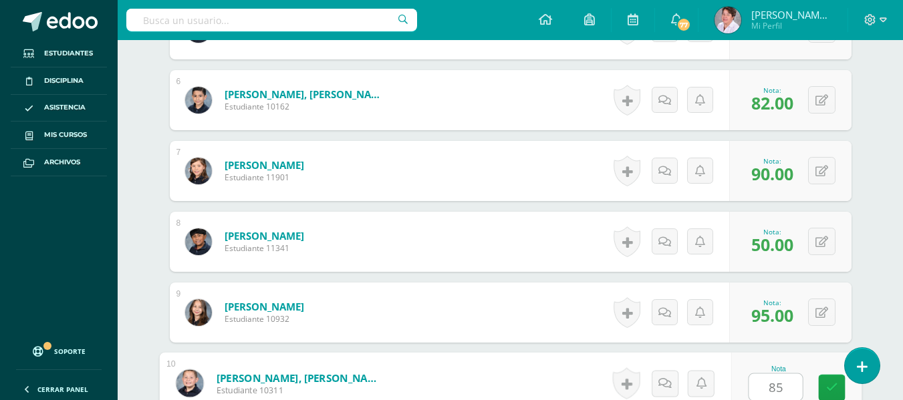
type input "85"
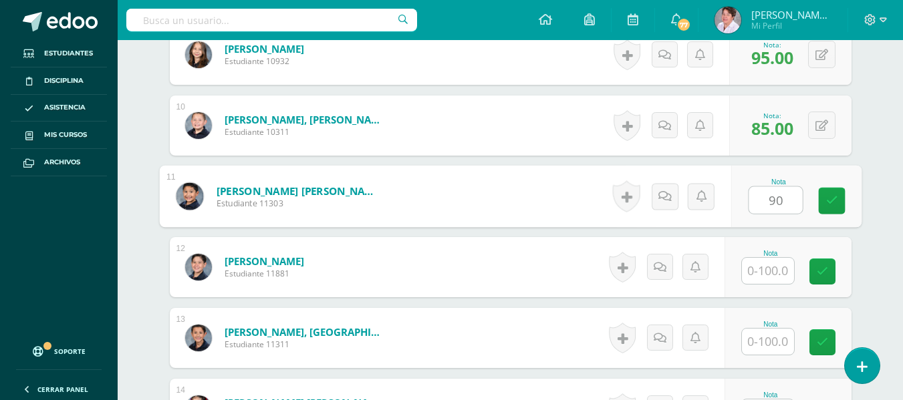
type input "90"
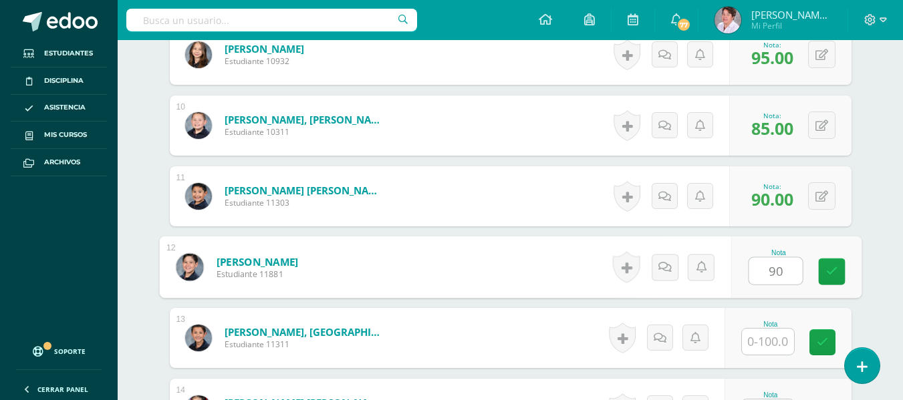
type input "90"
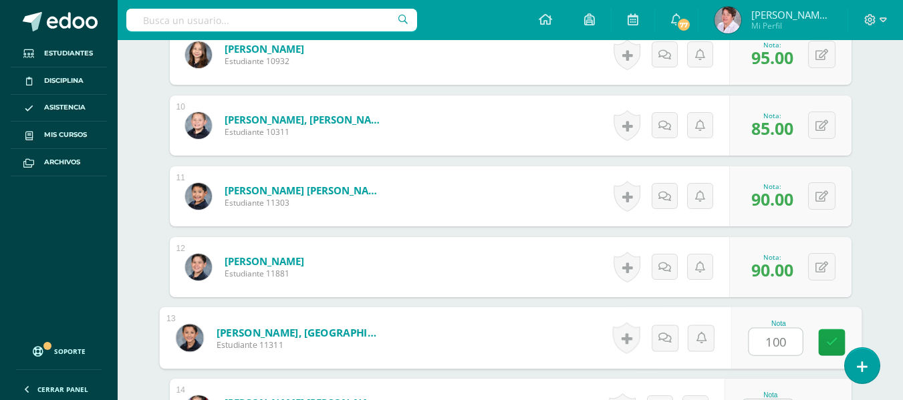
type input "100"
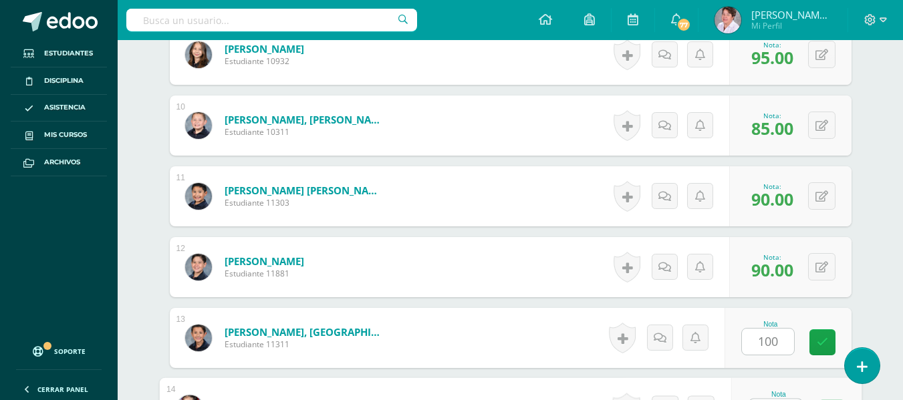
scroll to position [1032, 0]
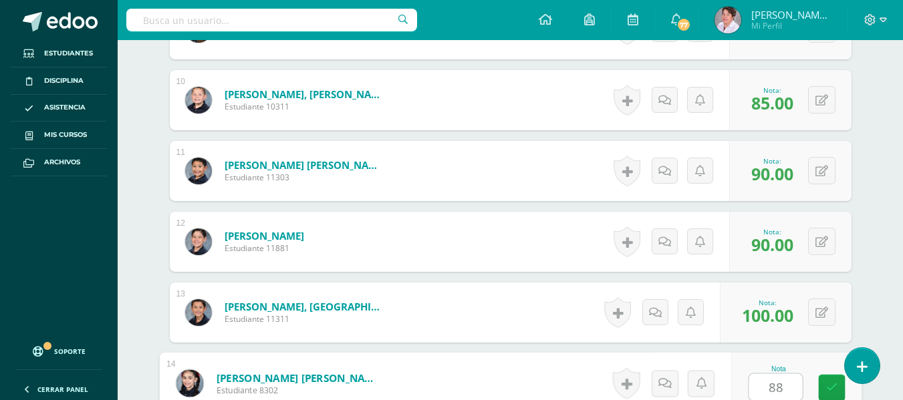
type input "88"
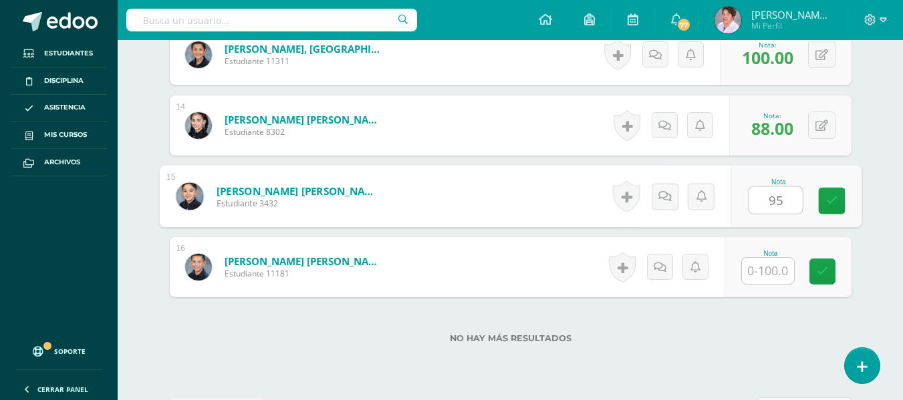
type input "95"
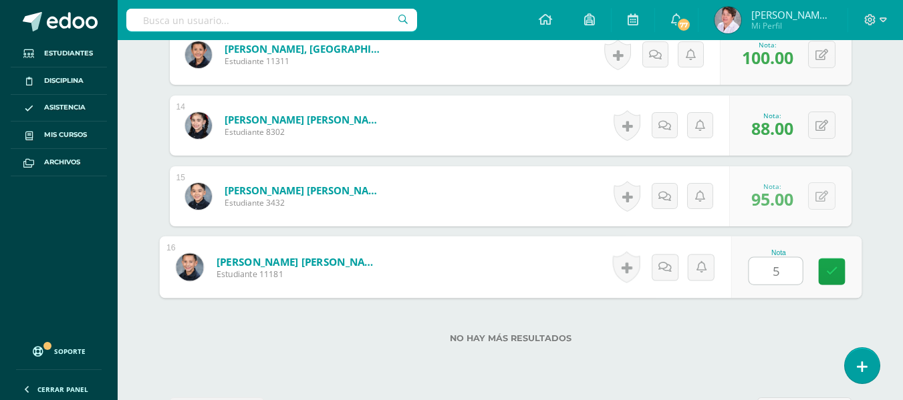
type input "50"
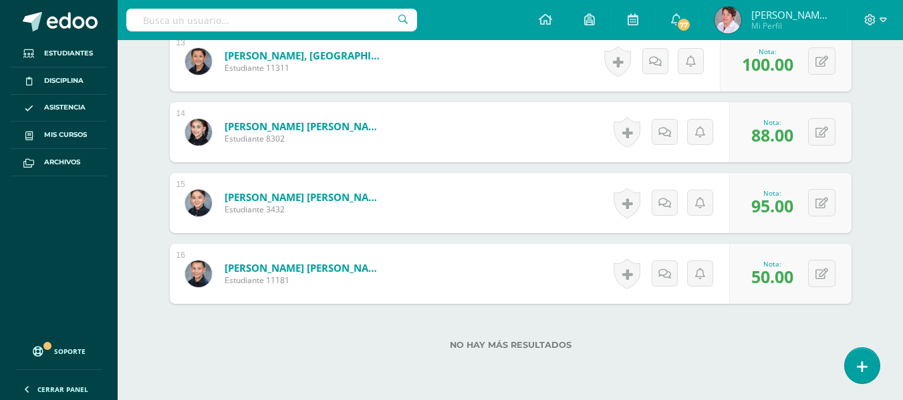
scroll to position [0, 0]
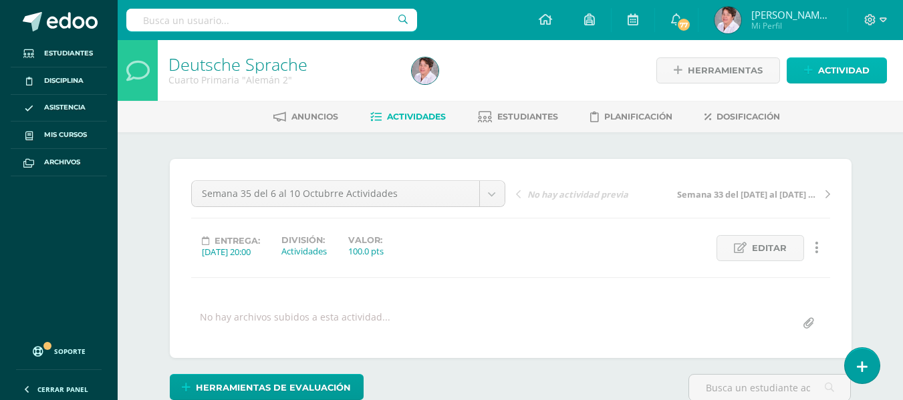
click at [827, 73] on span "Actividad" at bounding box center [843, 70] width 51 height 25
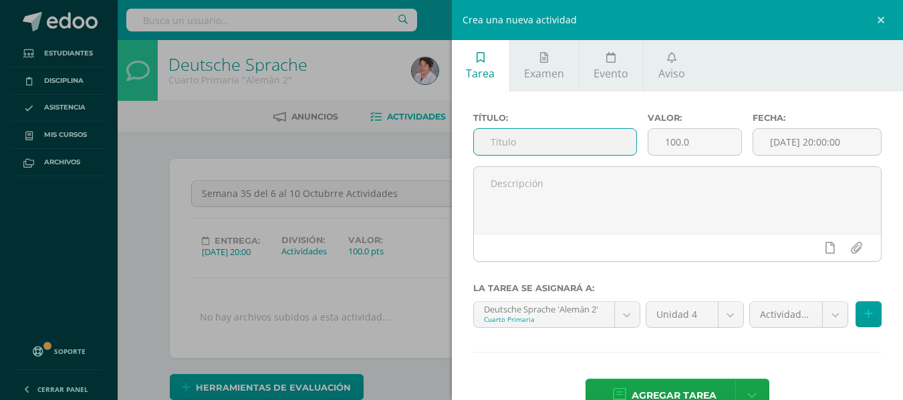
click at [560, 142] on input "text" at bounding box center [555, 142] width 162 height 26
type input "Semana 34 del [DATE] al [DATE] Programa audición"
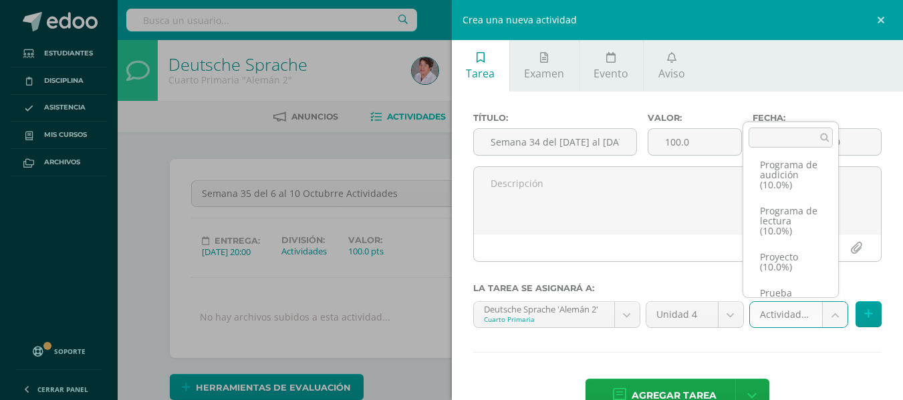
scroll to position [190, 0]
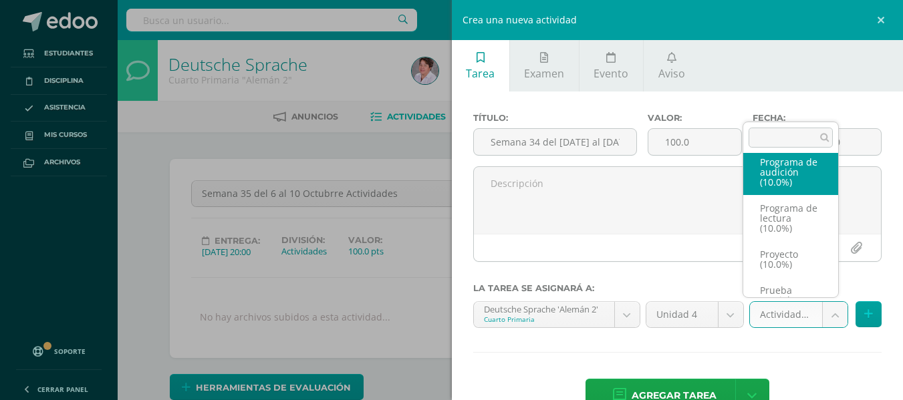
select select "233578"
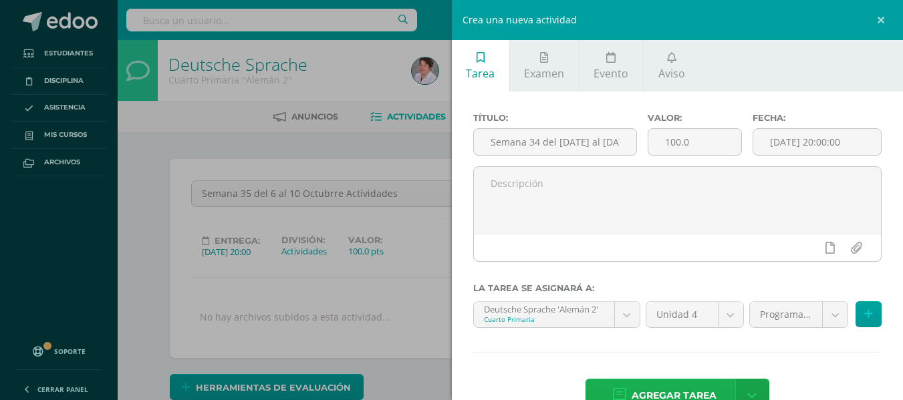
click at [691, 390] on span "Agregar tarea" at bounding box center [674, 396] width 85 height 33
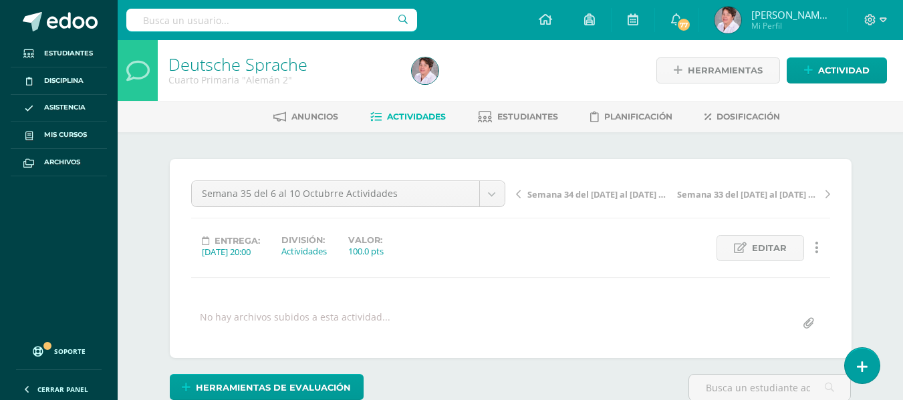
click at [424, 116] on span "Actividades" at bounding box center [416, 117] width 59 height 10
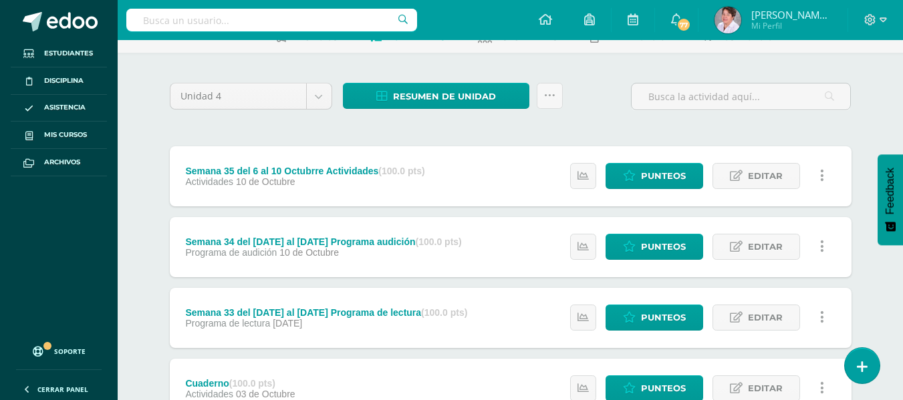
scroll to position [84, 0]
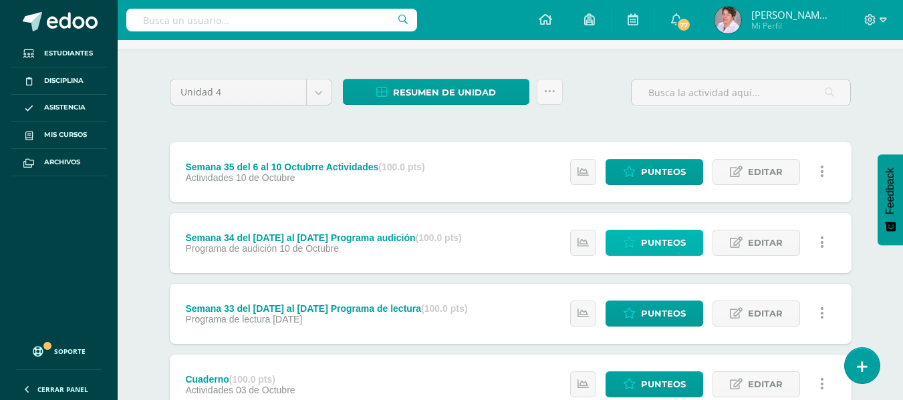
click at [659, 245] on span "Punteos" at bounding box center [663, 243] width 45 height 25
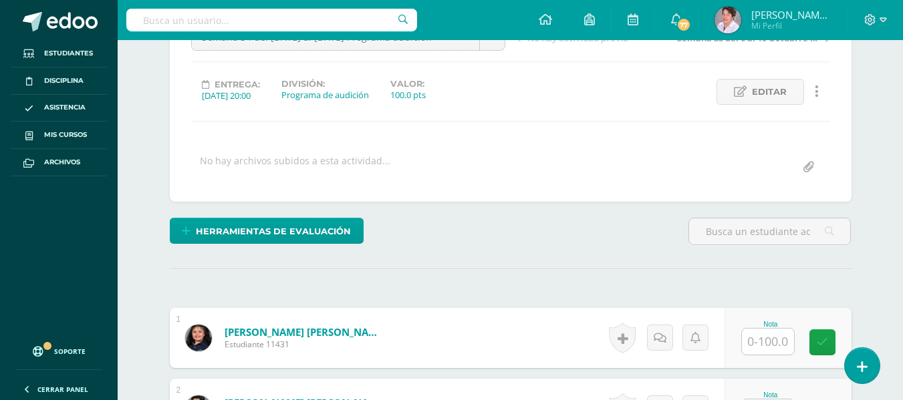
scroll to position [157, 0]
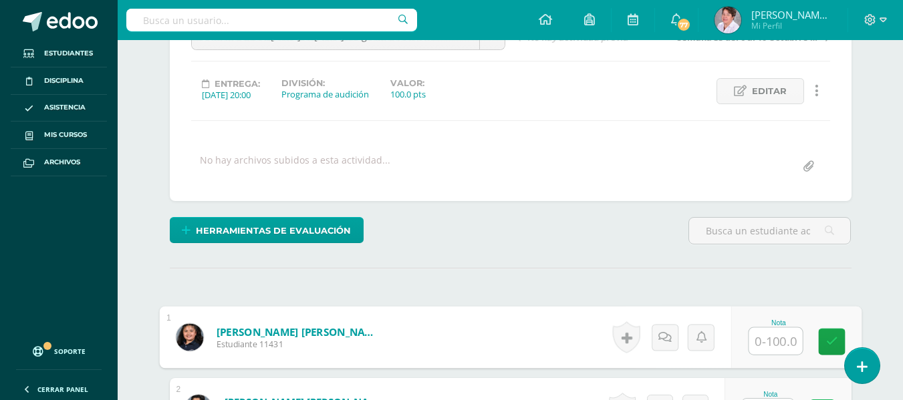
click at [774, 342] on input "text" at bounding box center [775, 341] width 53 height 27
type input "100"
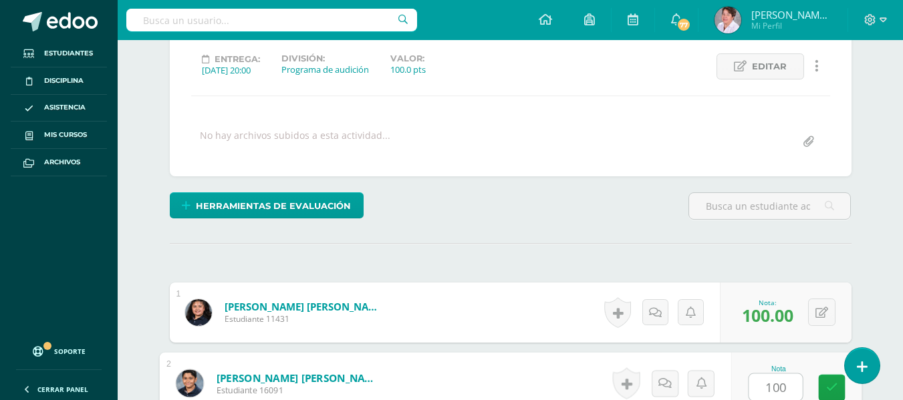
type input "100"
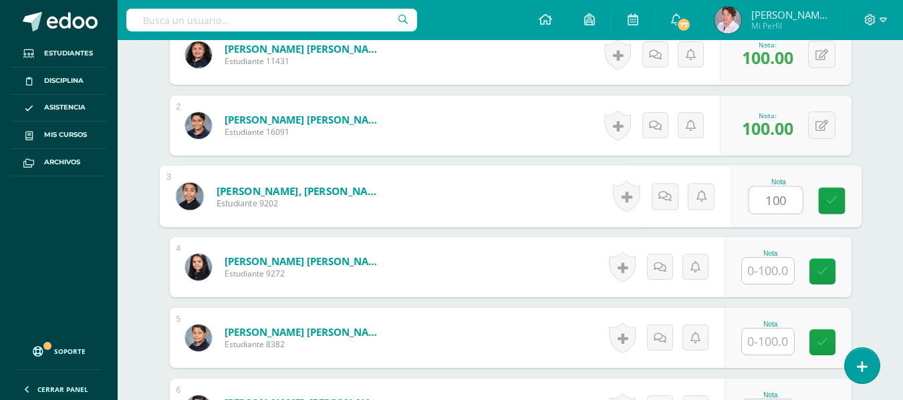
type input "100"
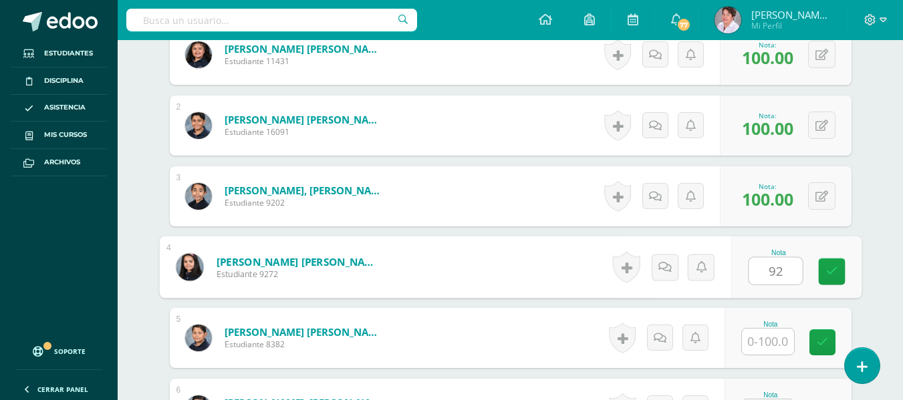
type input "92"
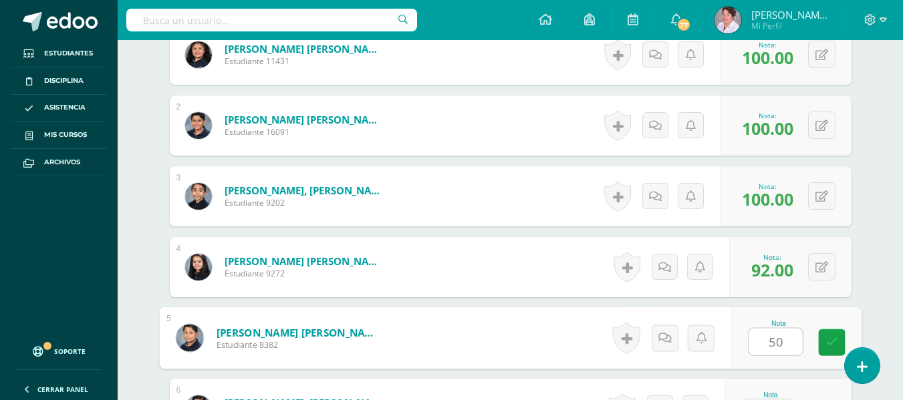
type input "50"
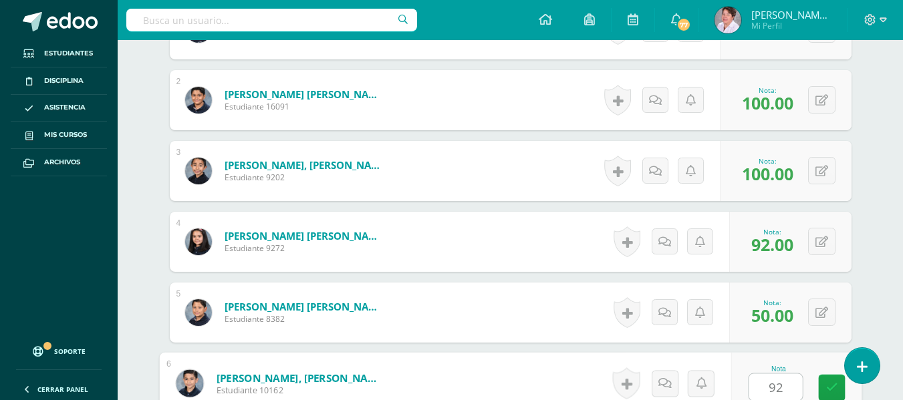
type input "92"
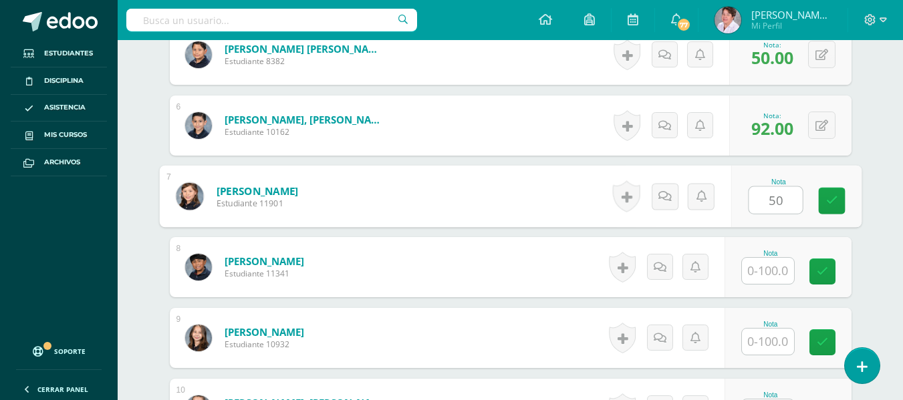
type input "50"
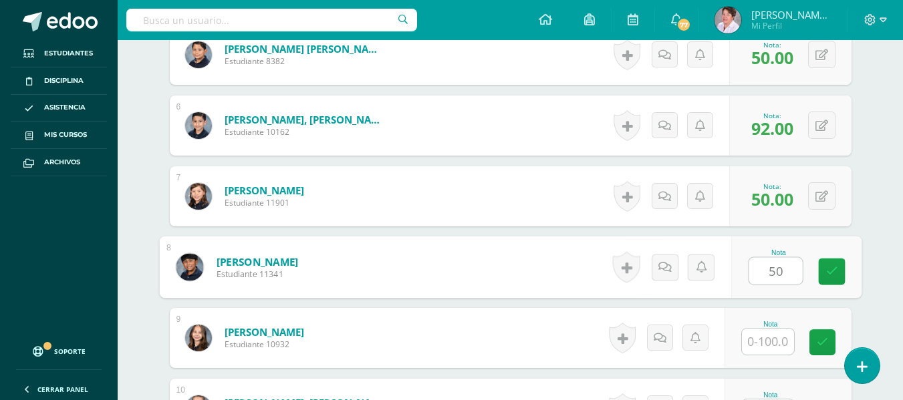
type input "50"
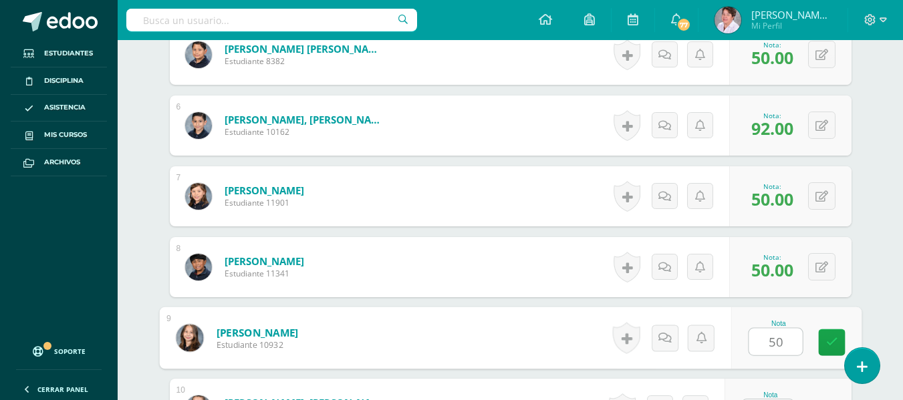
type input "50"
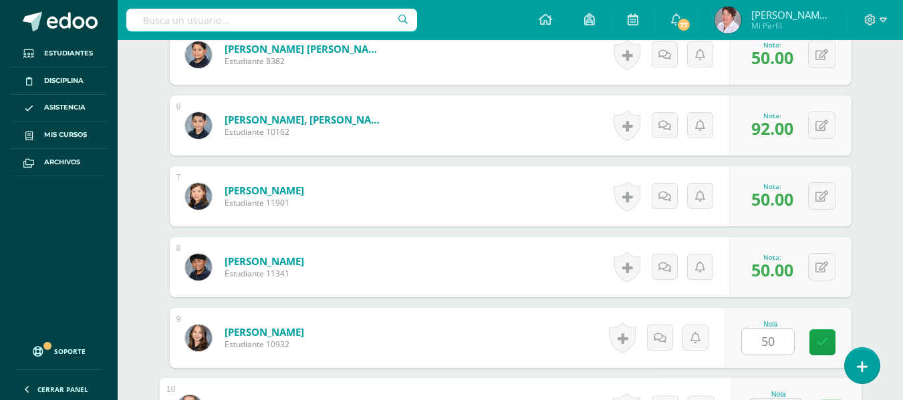
scroll to position [749, 0]
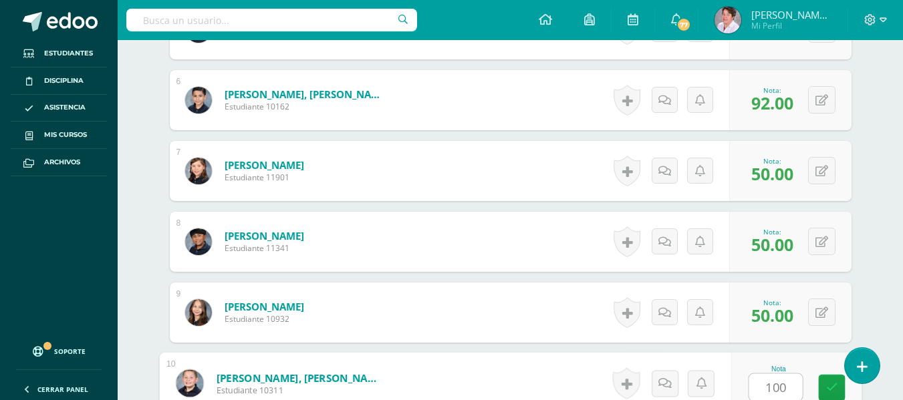
type input "100"
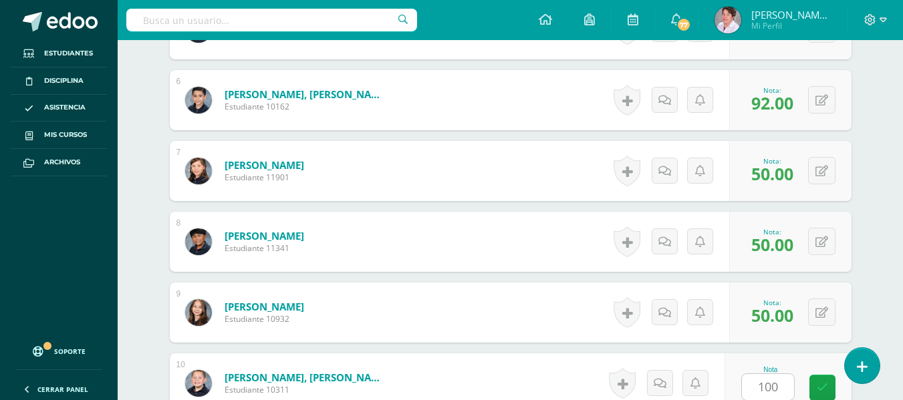
scroll to position [1007, 0]
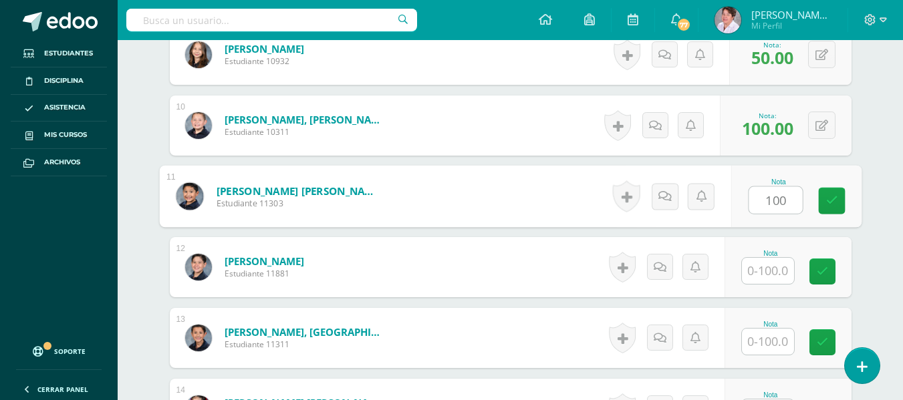
type input "100"
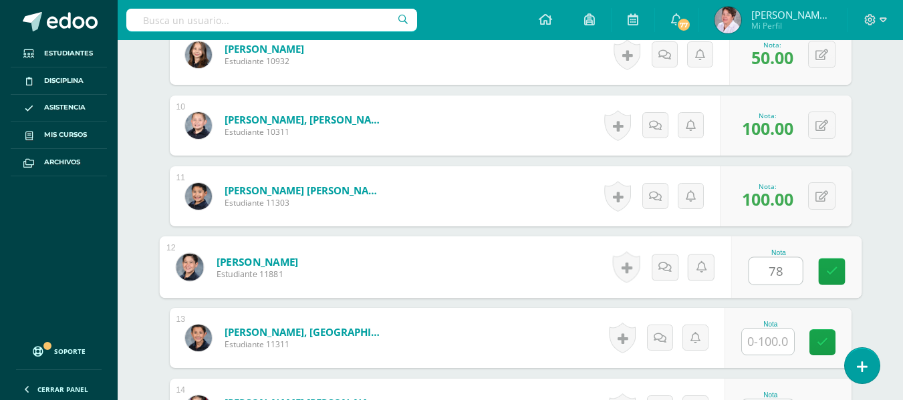
type input "78"
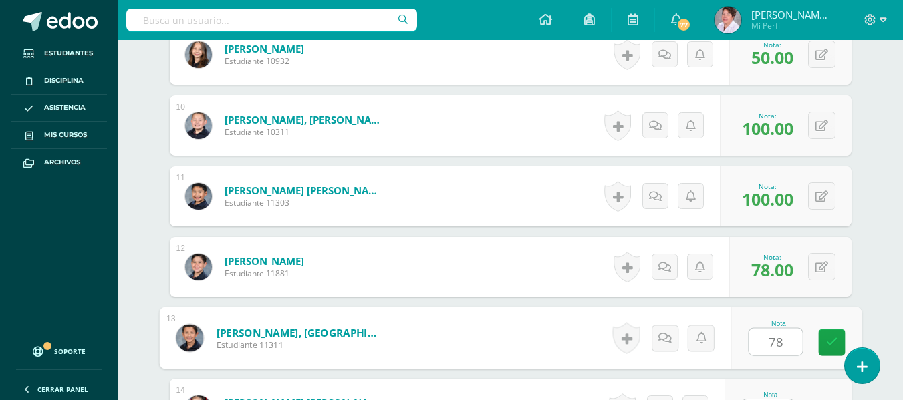
type input "78"
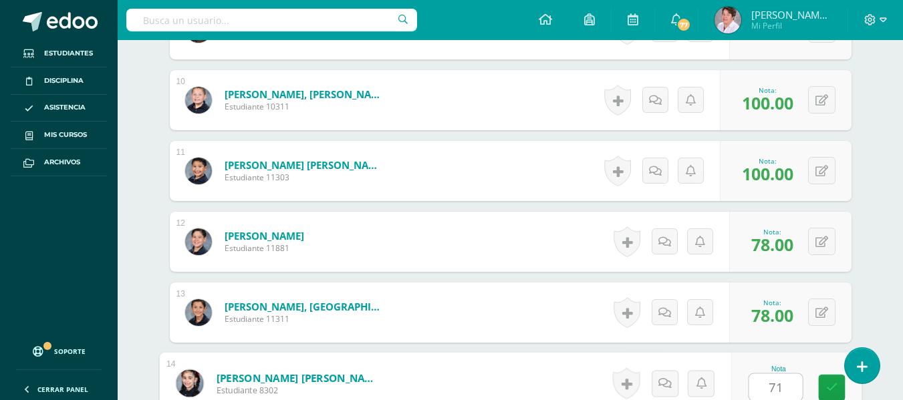
type input "71"
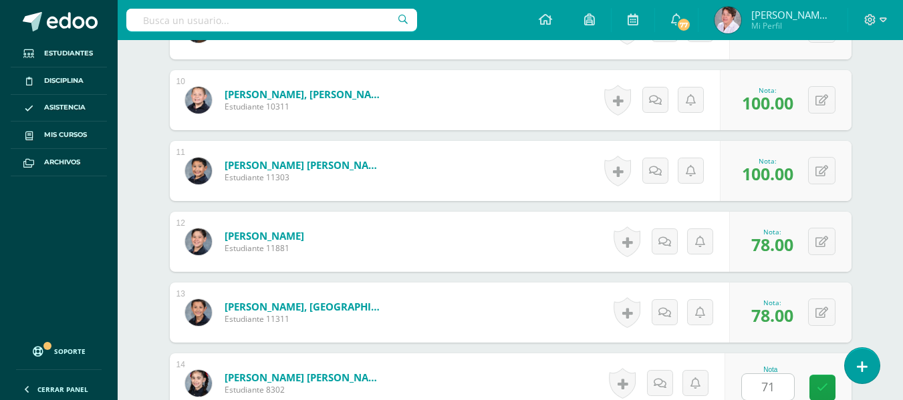
scroll to position [1290, 0]
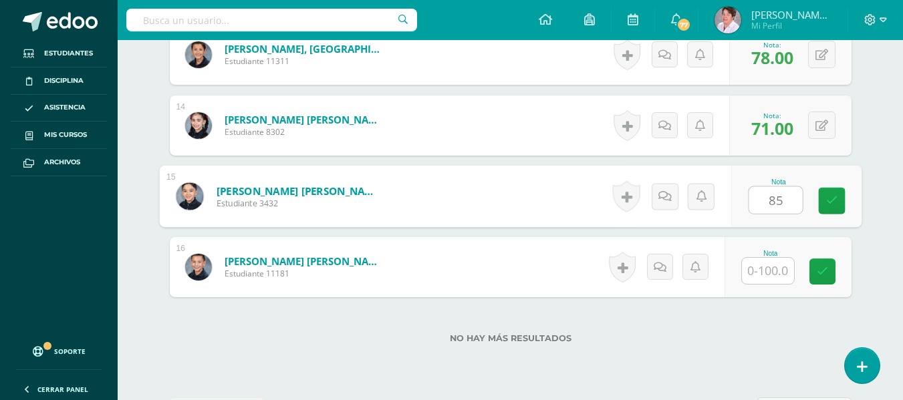
type input "85"
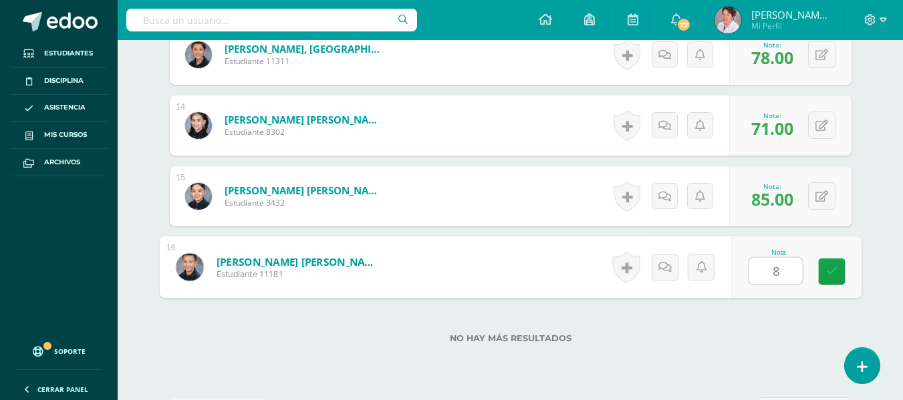
type input "85"
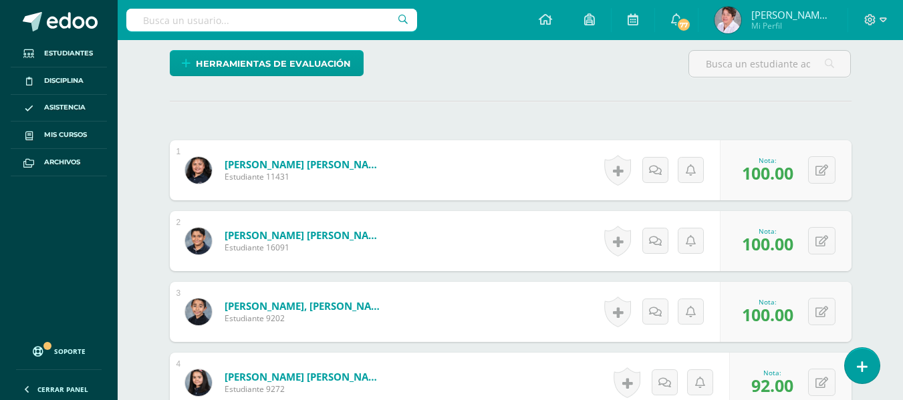
scroll to position [0, 0]
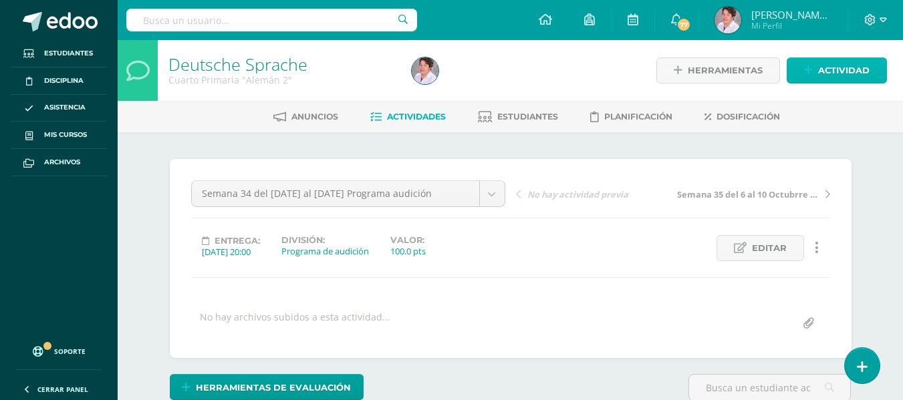
click at [834, 70] on span "Actividad" at bounding box center [843, 70] width 51 height 25
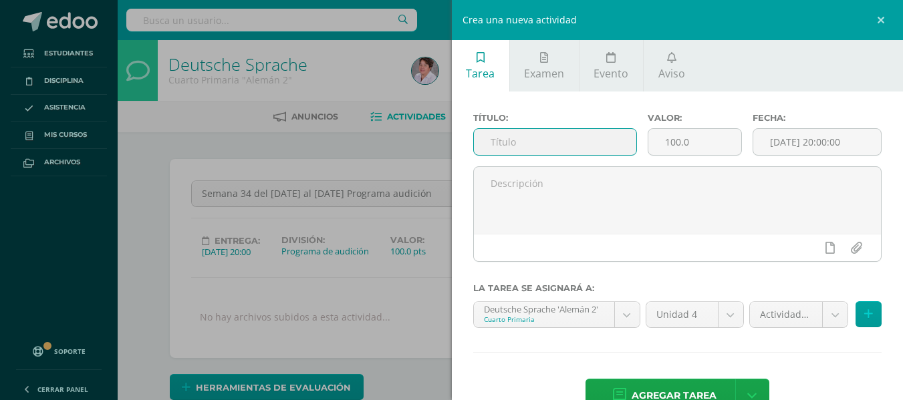
click at [590, 138] on input "text" at bounding box center [555, 142] width 162 height 26
type input "Semana 33 del [DATE] al [DATE] Programa de audición"
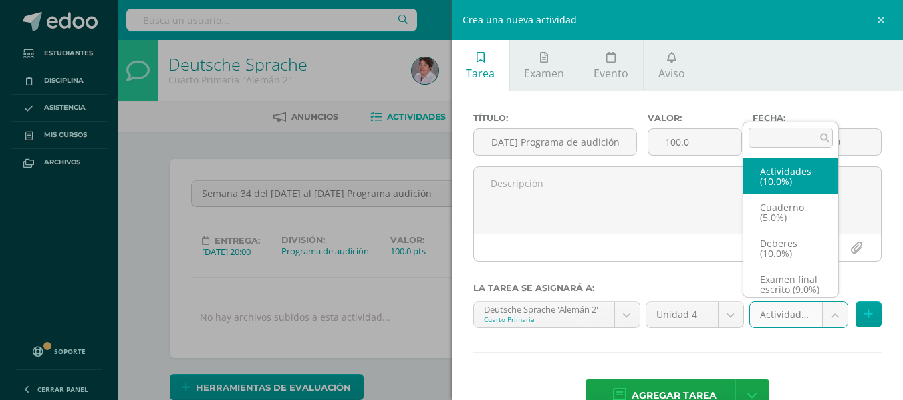
scroll to position [0, 0]
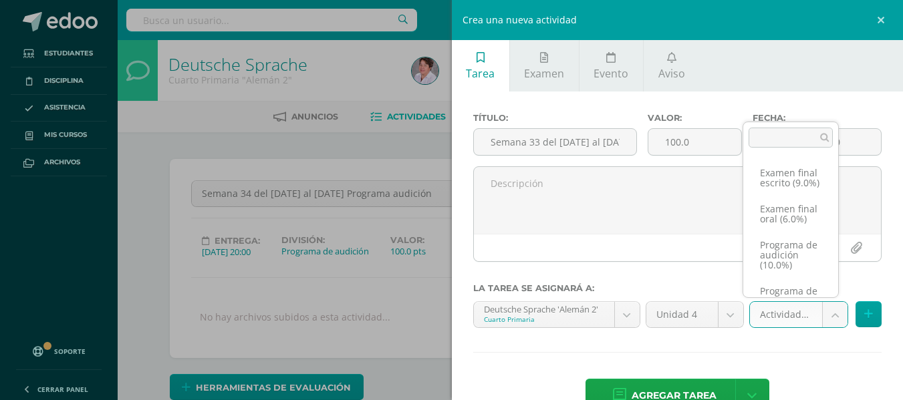
scroll to position [108, 0]
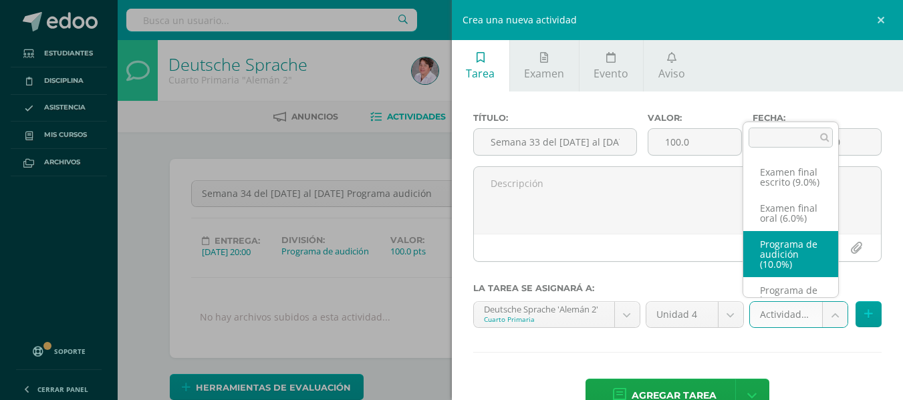
select select "233578"
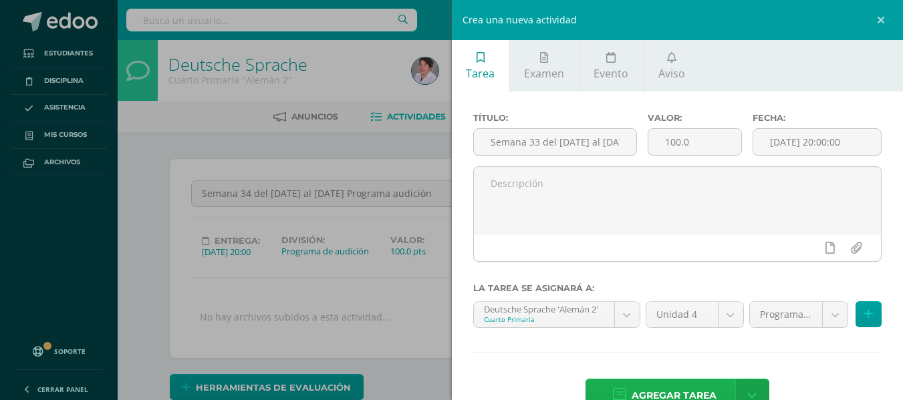
click at [685, 392] on span "Agregar tarea" at bounding box center [674, 396] width 85 height 33
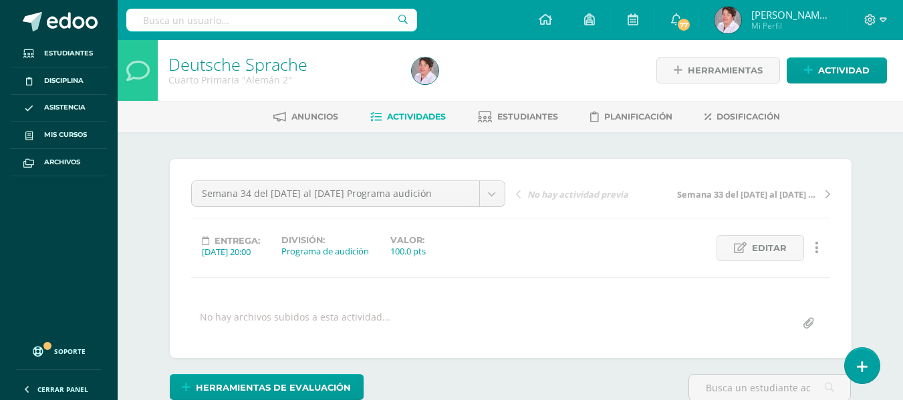
click at [417, 118] on span "Actividades" at bounding box center [416, 117] width 59 height 10
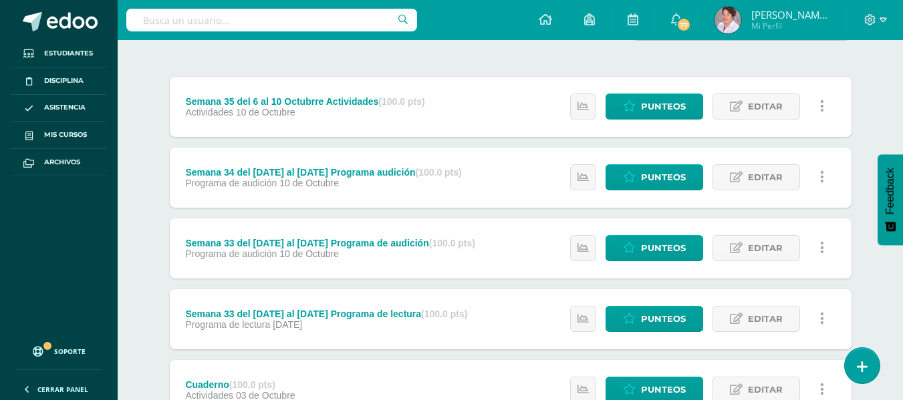
scroll to position [170, 0]
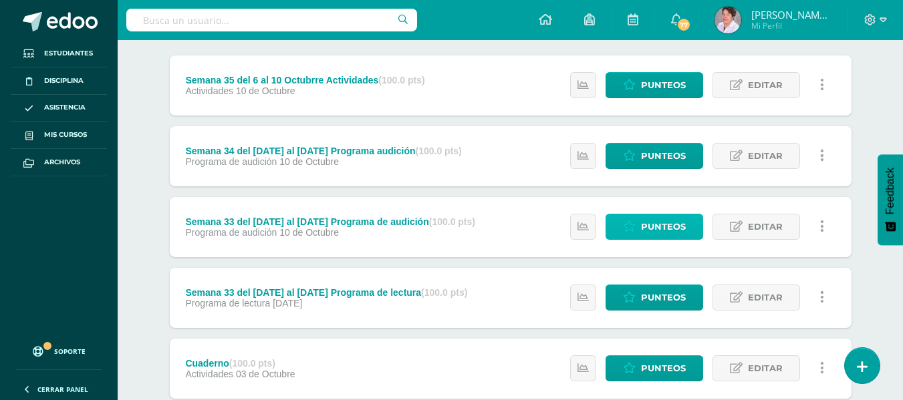
click at [649, 227] on span "Punteos" at bounding box center [663, 227] width 45 height 25
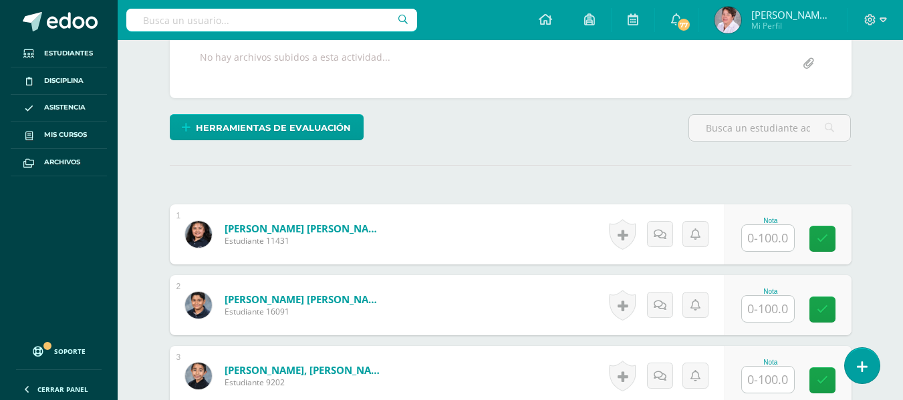
scroll to position [261, 0]
click at [777, 236] on input "text" at bounding box center [768, 238] width 52 height 26
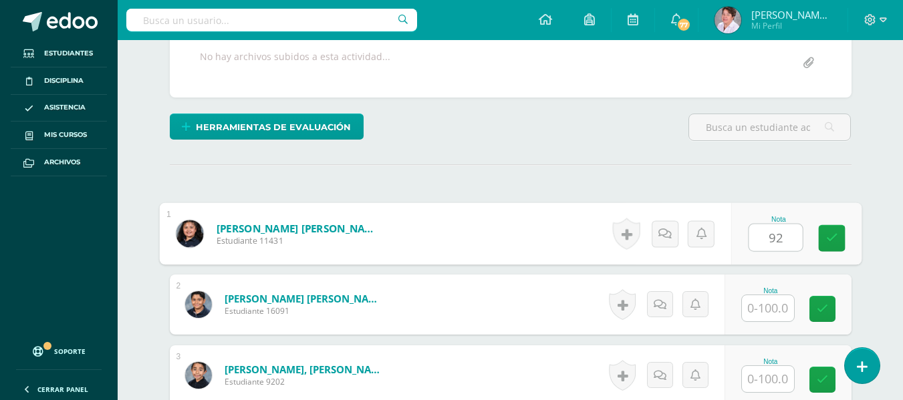
scroll to position [261, 0]
type input "92"
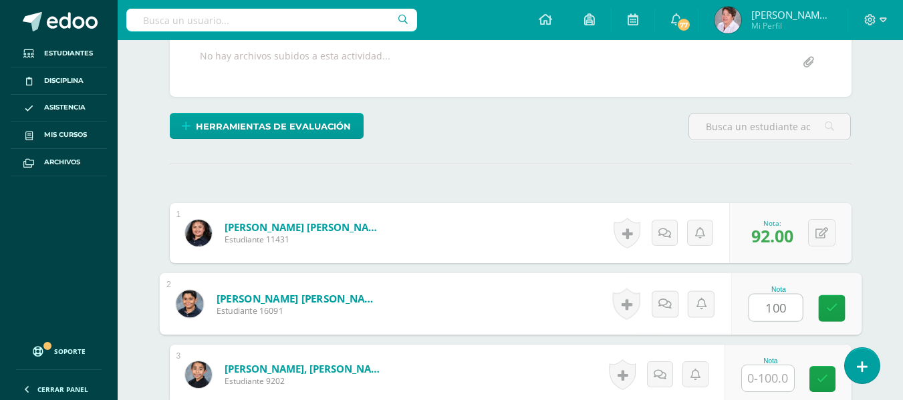
type input "100"
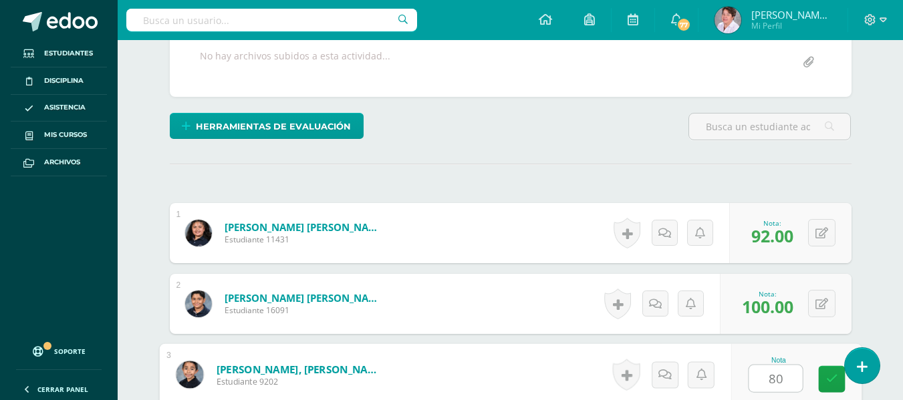
type input "80"
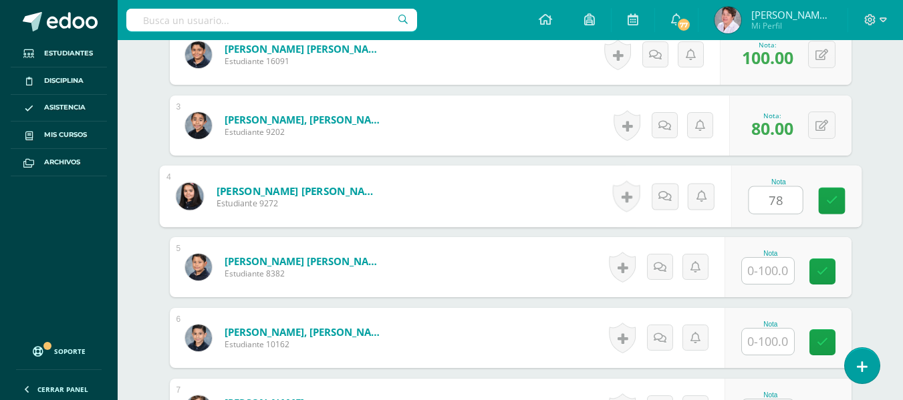
type input "78"
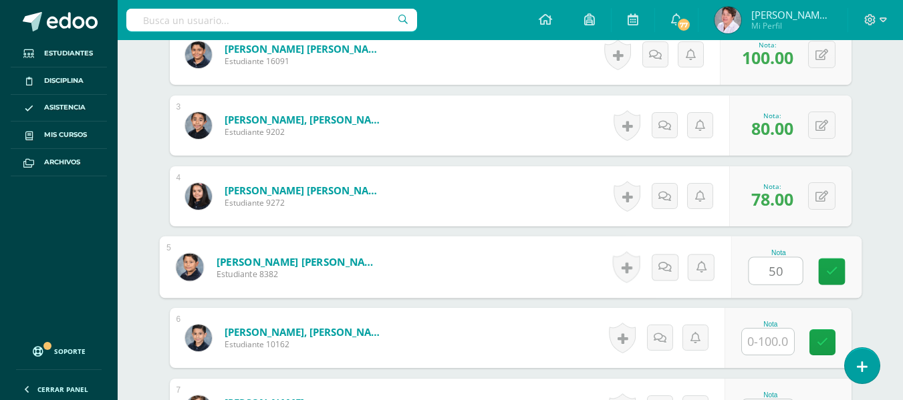
type input "50"
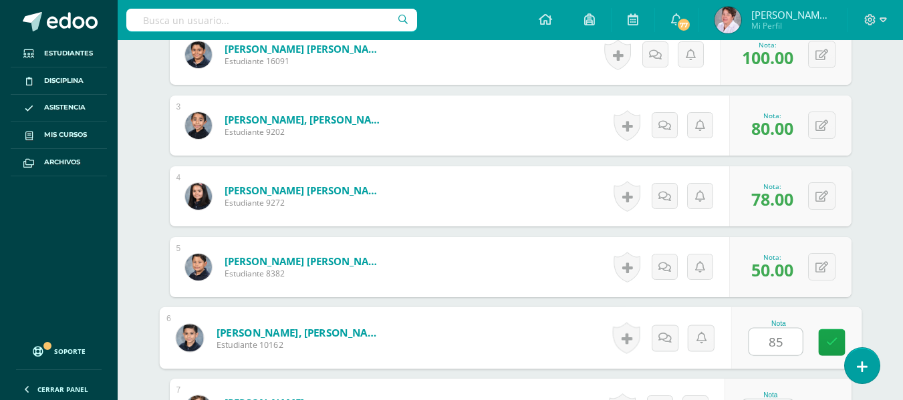
type input "85"
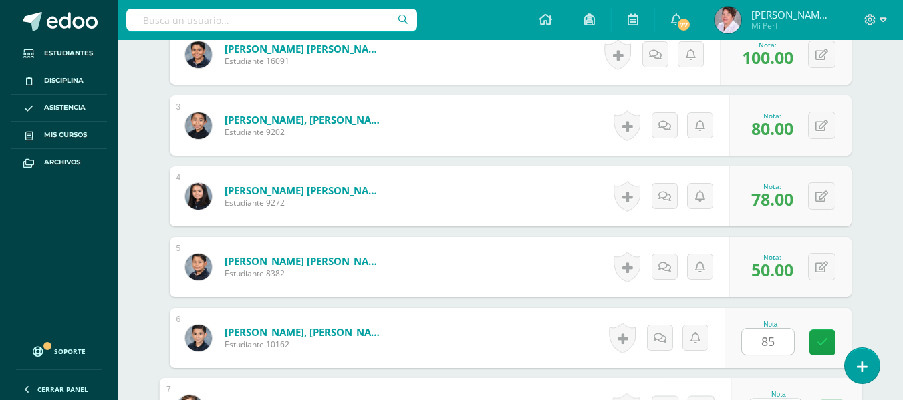
scroll to position [536, 0]
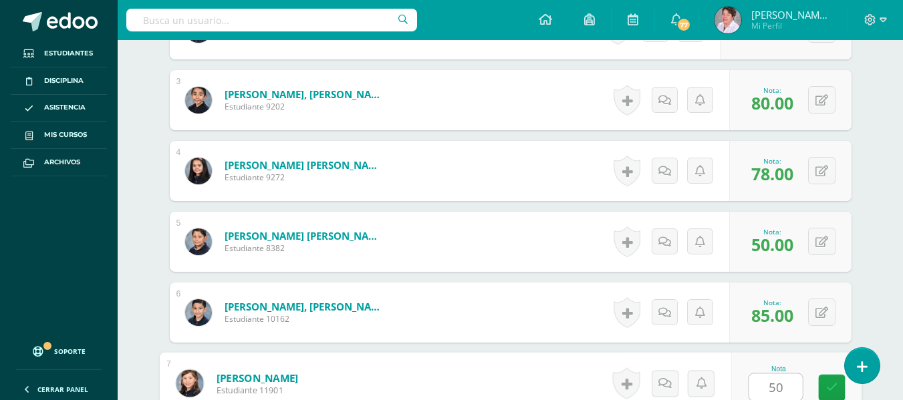
type input "50"
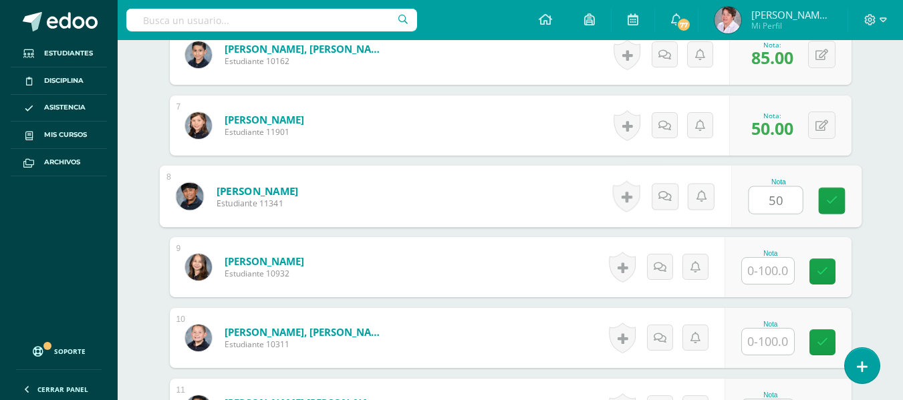
type input "50"
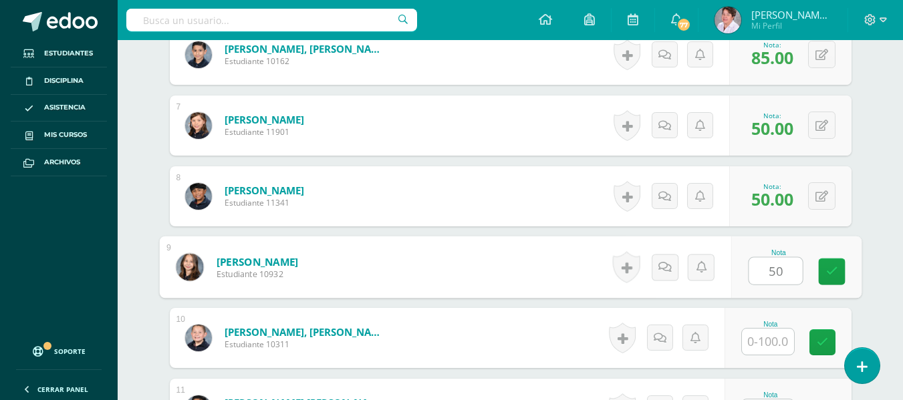
type input "50"
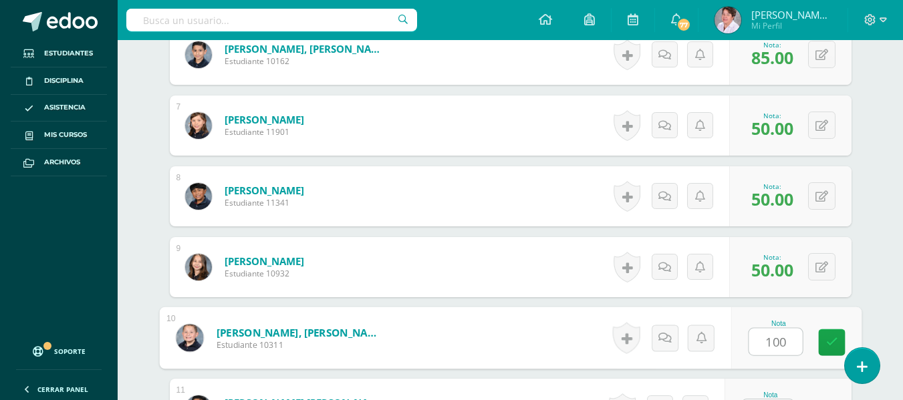
type input "100"
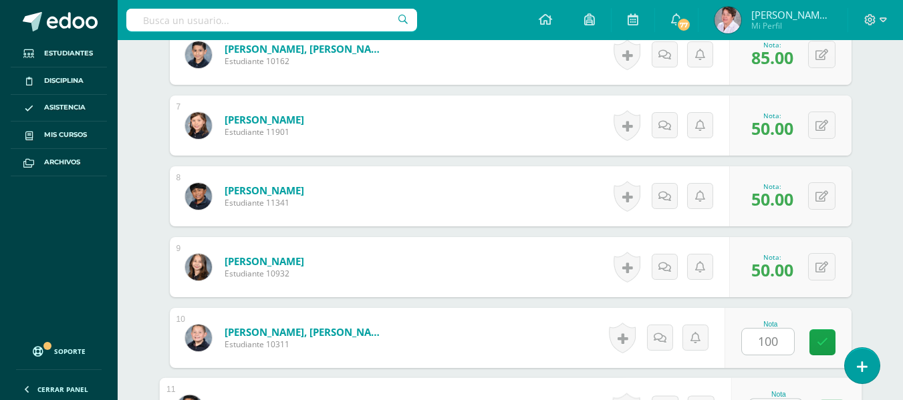
scroll to position [820, 0]
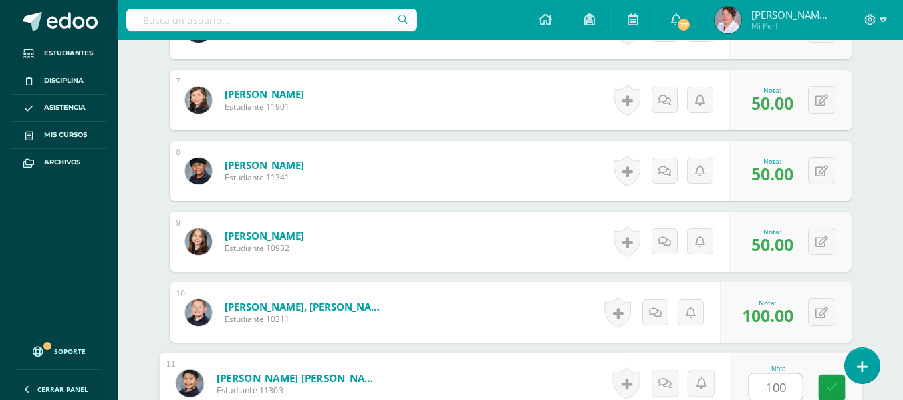
type input "100"
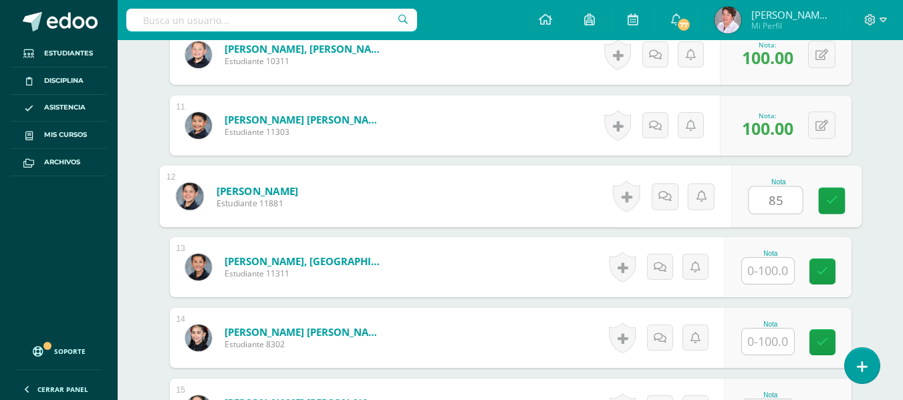
type input "85"
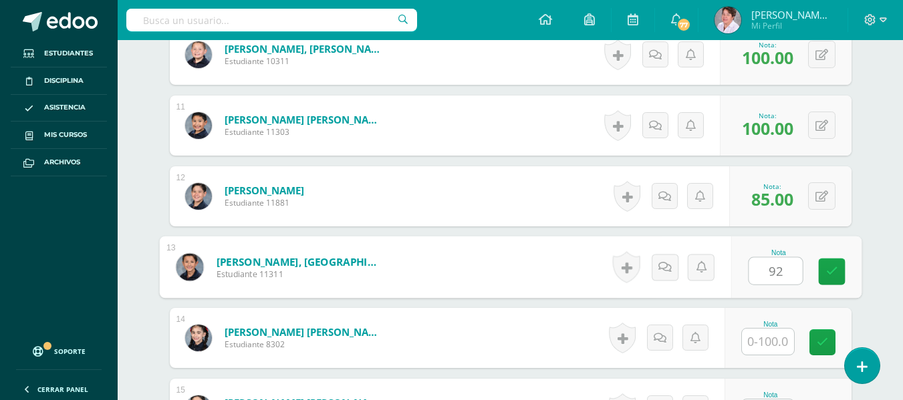
type input "92"
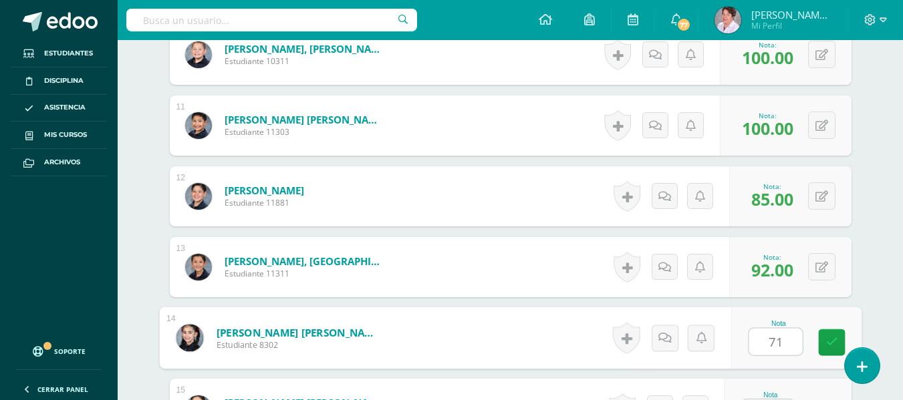
type input "71"
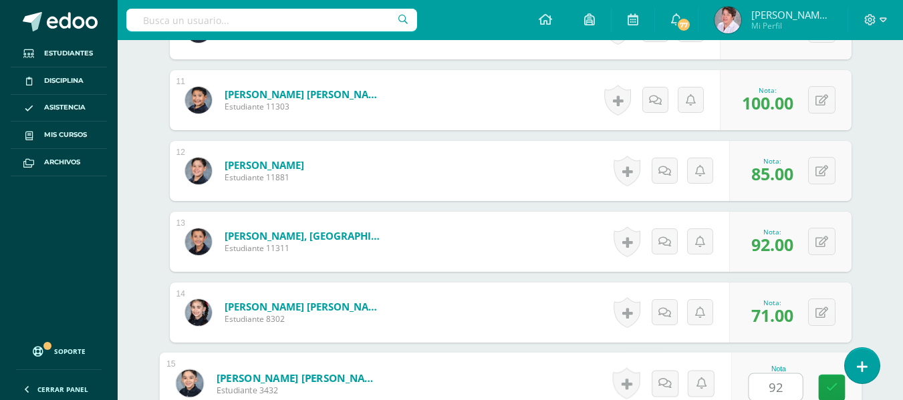
type input "92"
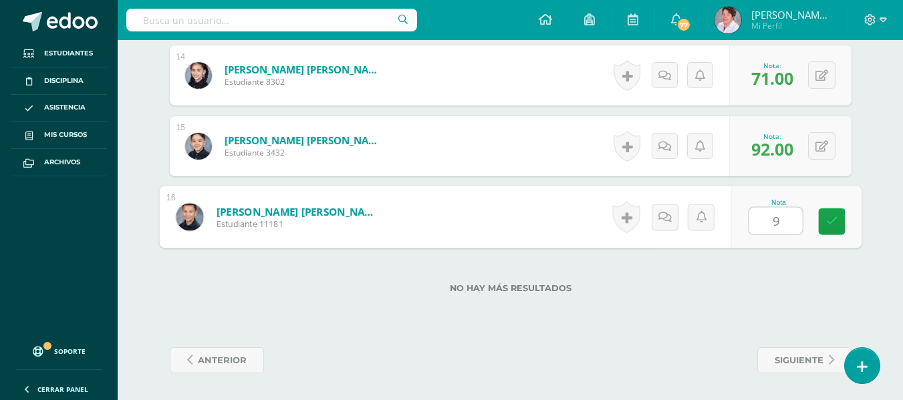
type input "92"
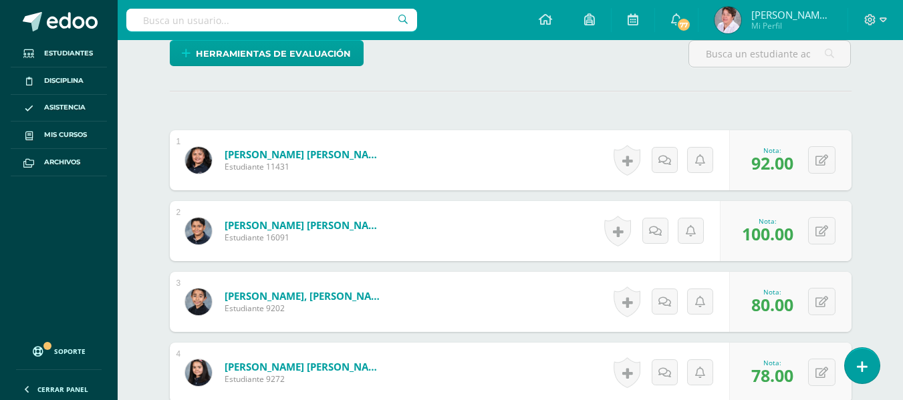
scroll to position [0, 0]
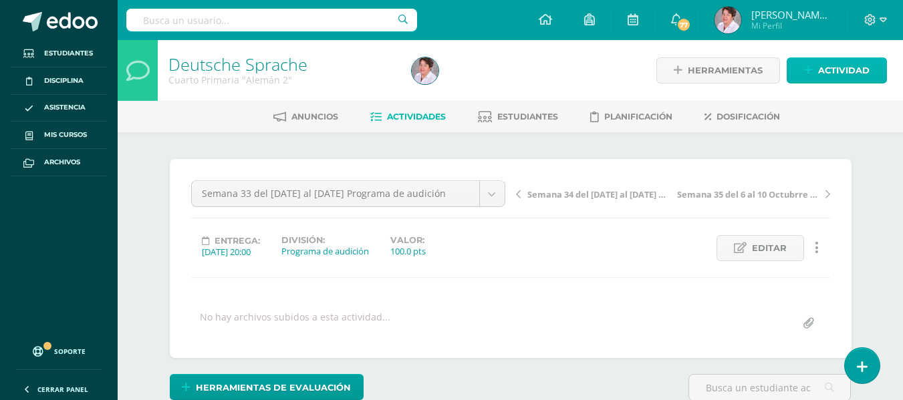
click at [823, 70] on span "Actividad" at bounding box center [843, 70] width 51 height 25
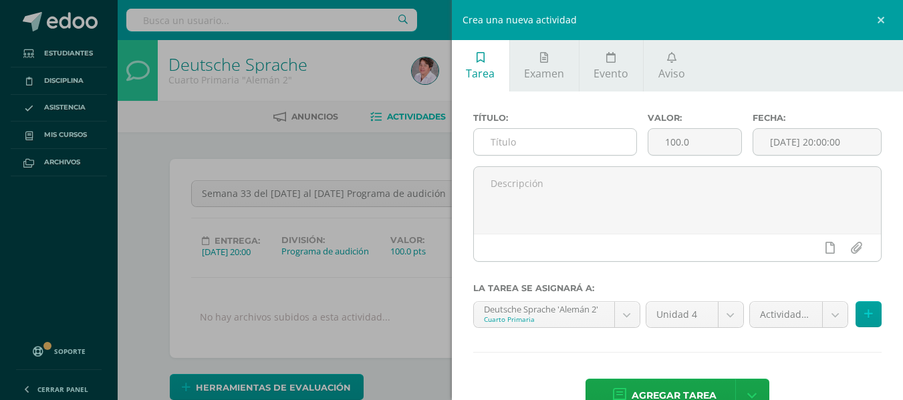
click at [546, 151] on input "text" at bounding box center [555, 142] width 162 height 26
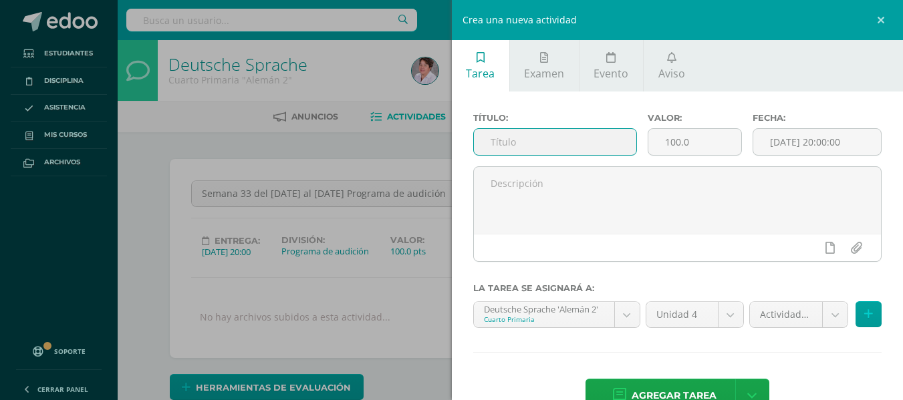
click at [546, 151] on input "text" at bounding box center [555, 142] width 162 height 26
type input "Semana 33 del [DATE] al [DATE] programa de lectura"
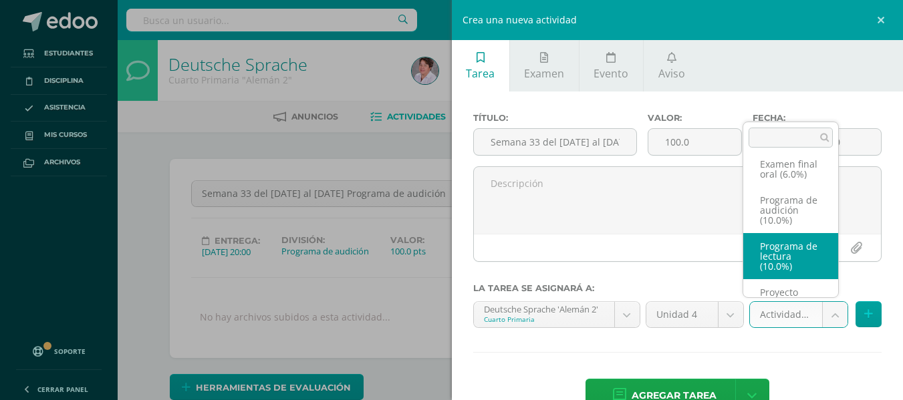
scroll to position [154, 0]
select select "233582"
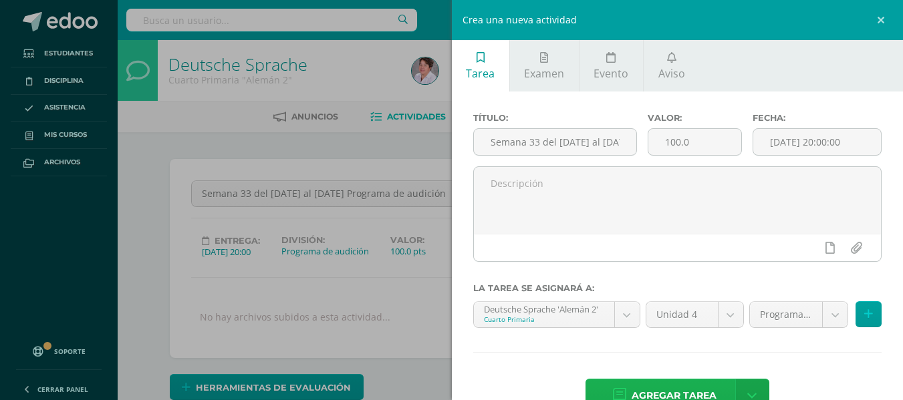
click at [693, 390] on span "Agregar tarea" at bounding box center [674, 396] width 85 height 33
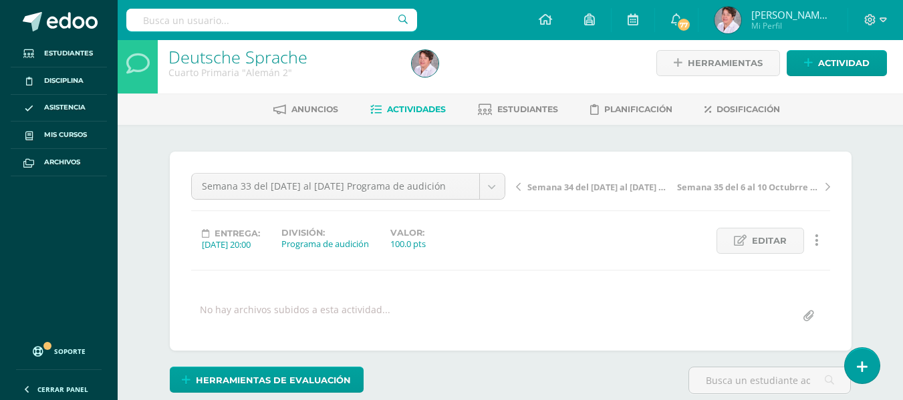
scroll to position [8, 0]
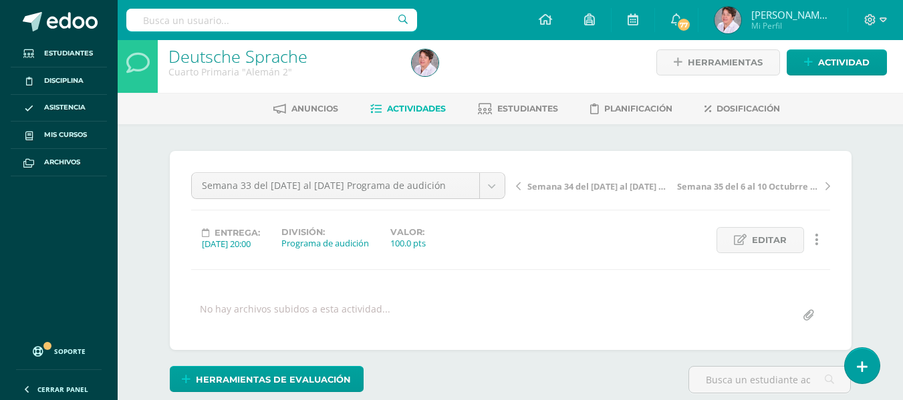
click at [418, 109] on span "Actividades" at bounding box center [416, 109] width 59 height 10
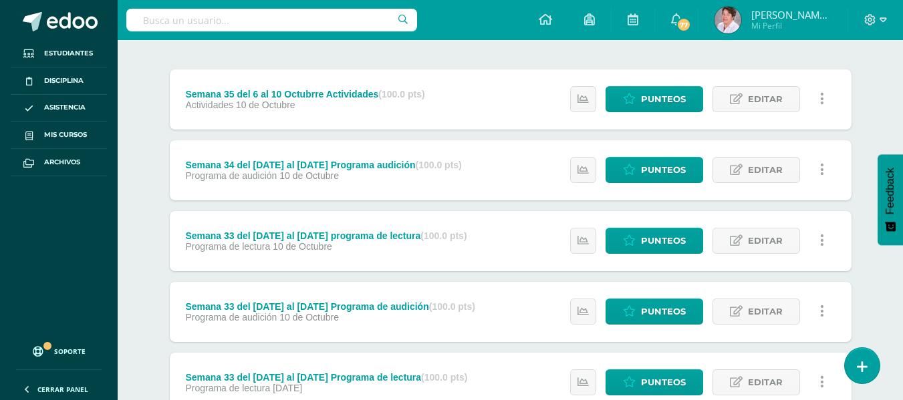
scroll to position [157, 0]
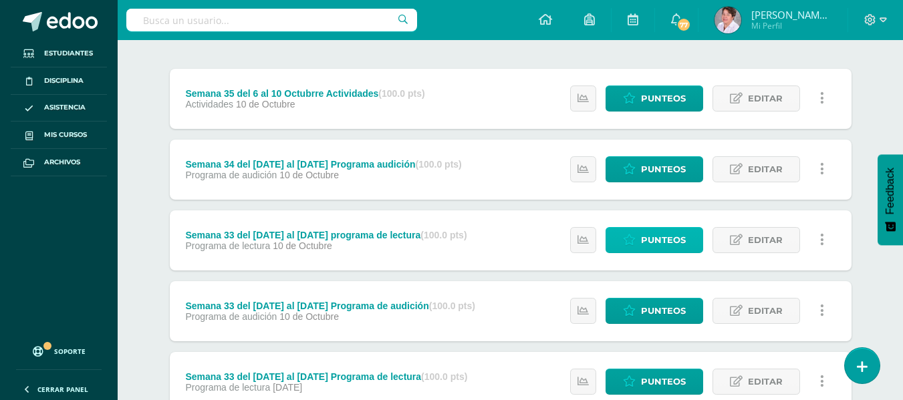
click at [669, 237] on span "Punteos" at bounding box center [663, 240] width 45 height 25
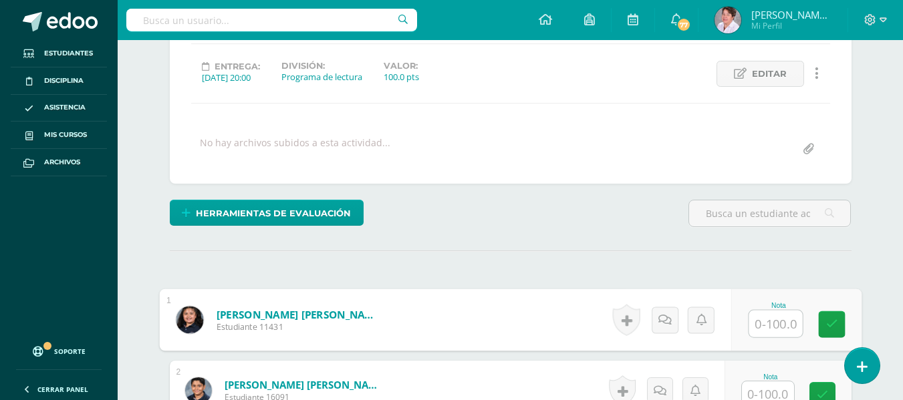
scroll to position [175, 0]
click at [778, 320] on input "text" at bounding box center [775, 323] width 53 height 27
type input "50"
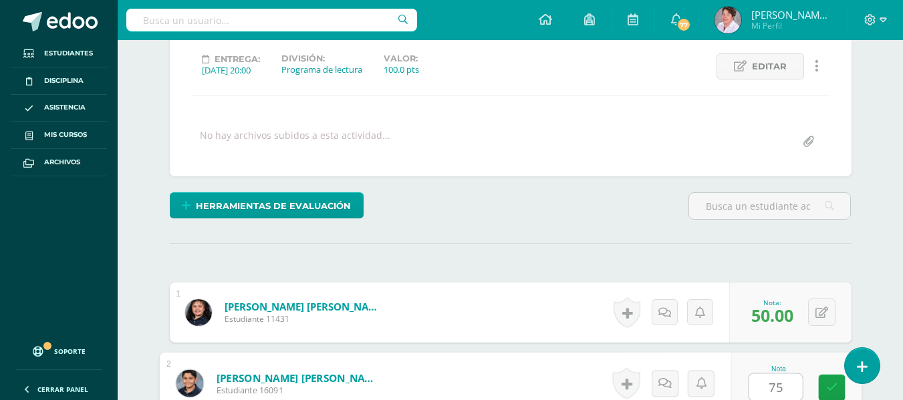
type input "75"
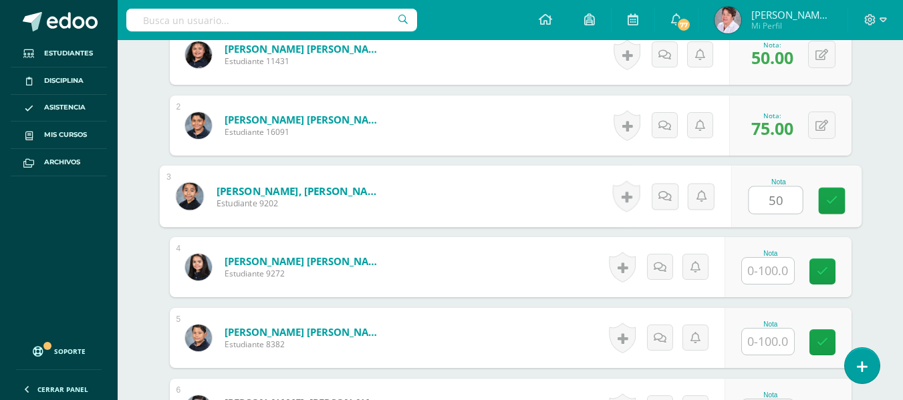
type input "50"
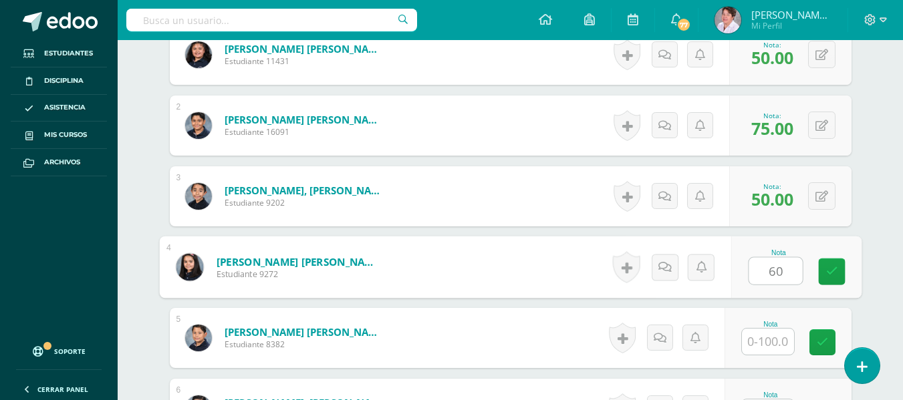
type input "60"
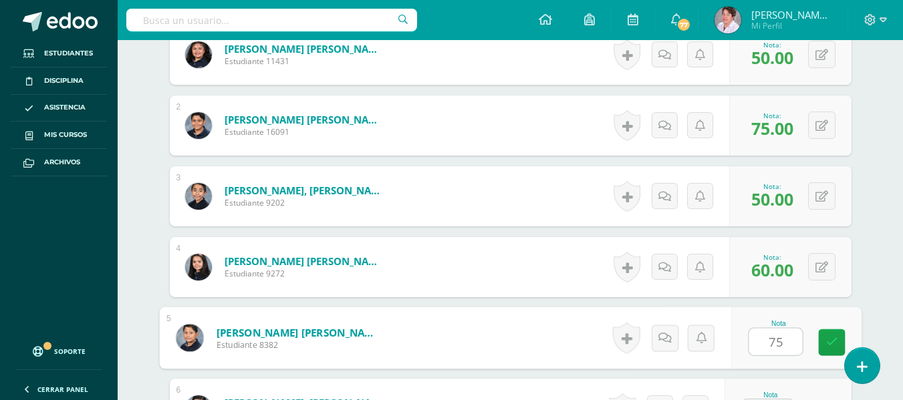
type input "75"
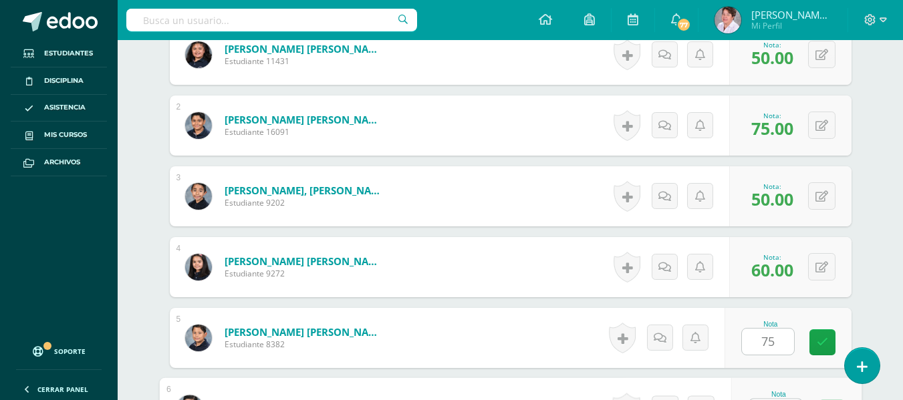
scroll to position [465, 0]
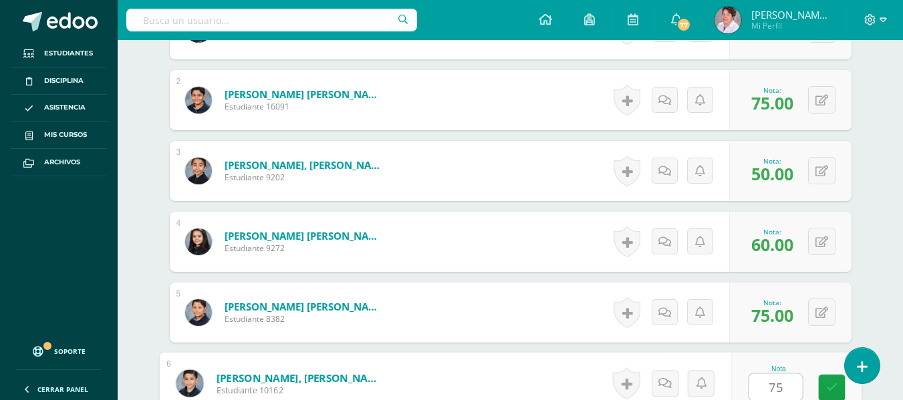
type input "75"
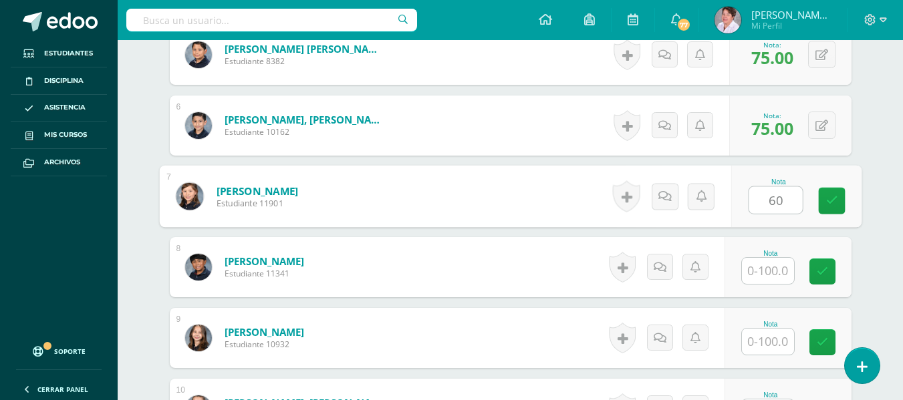
type input "60"
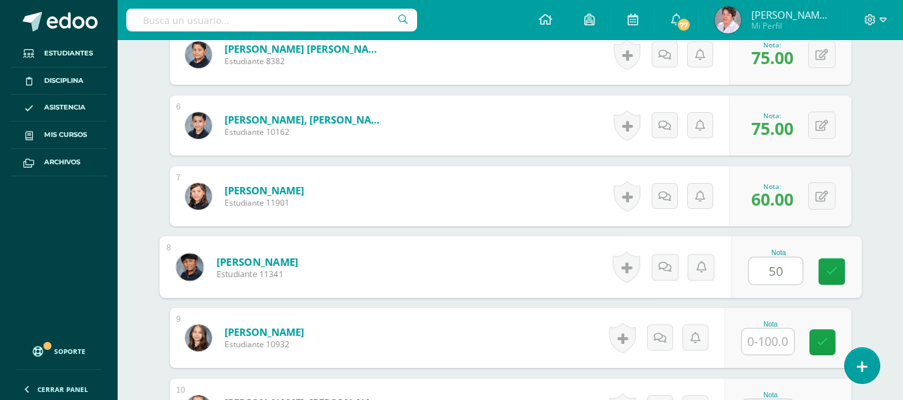
type input "50"
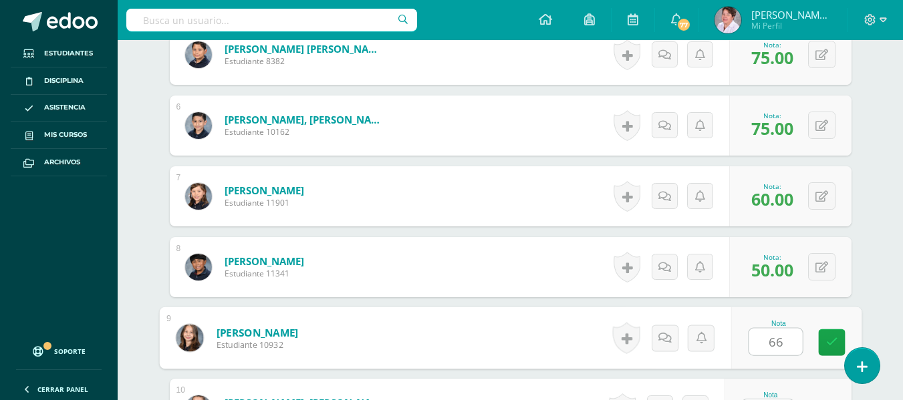
type input "66"
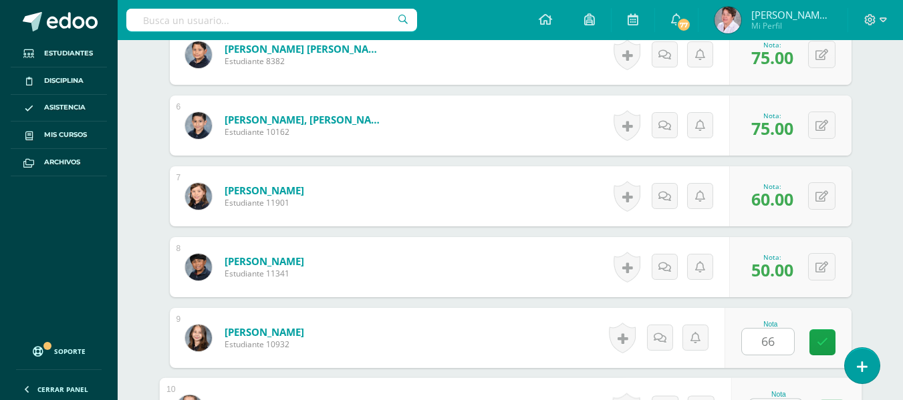
scroll to position [749, 0]
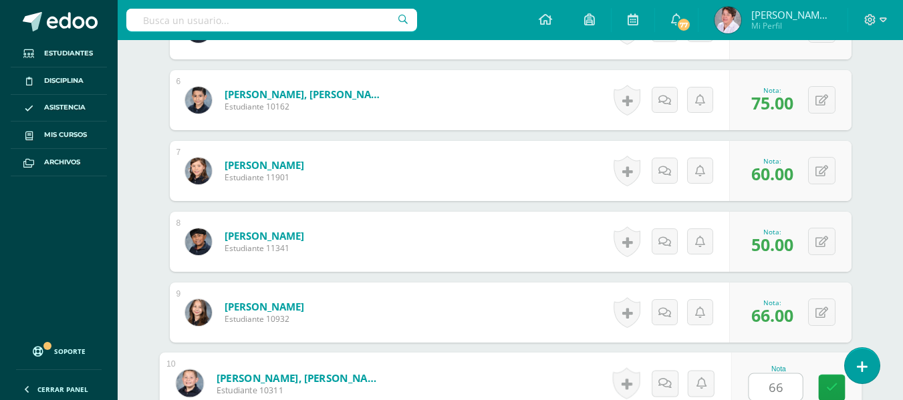
type input "66"
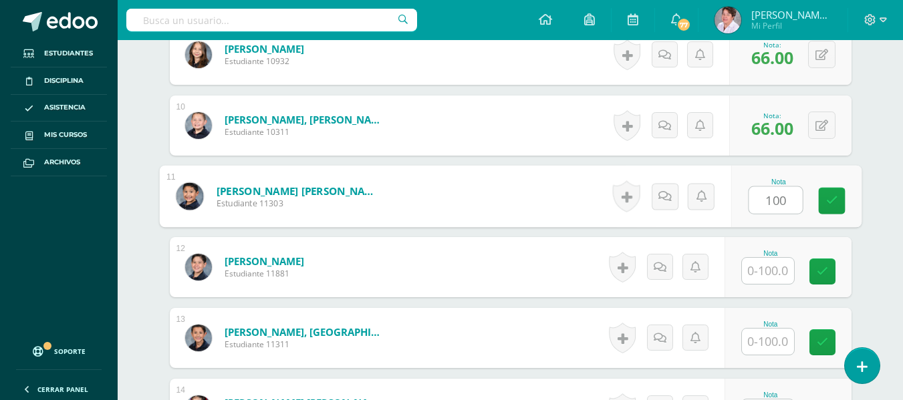
type input "100"
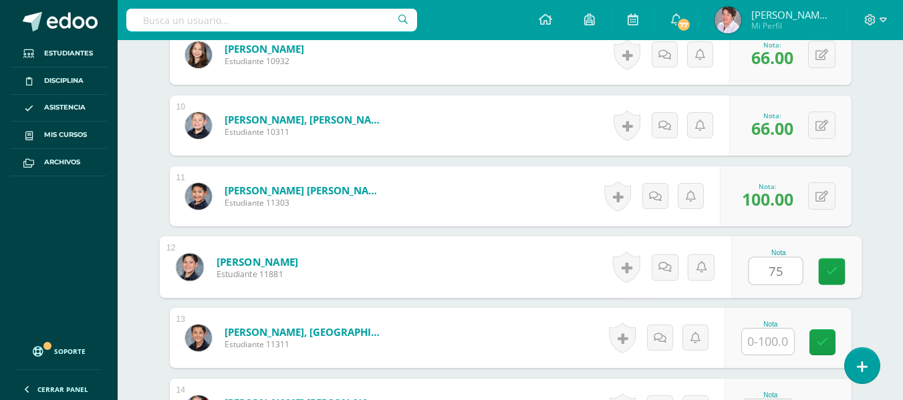
type input "75"
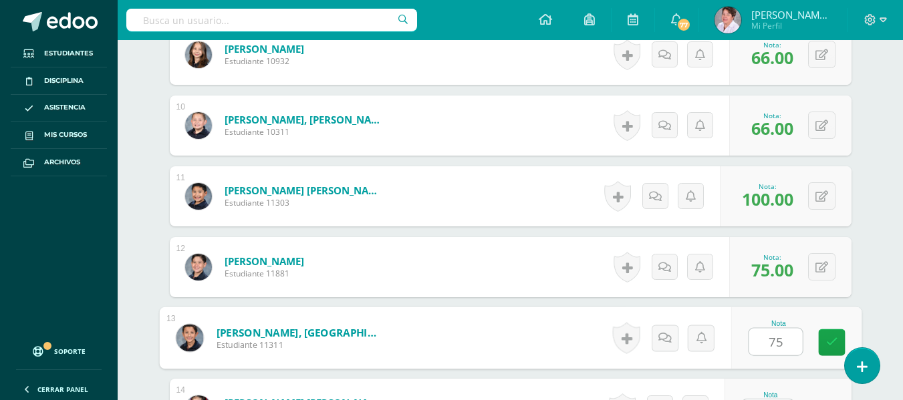
type input "75"
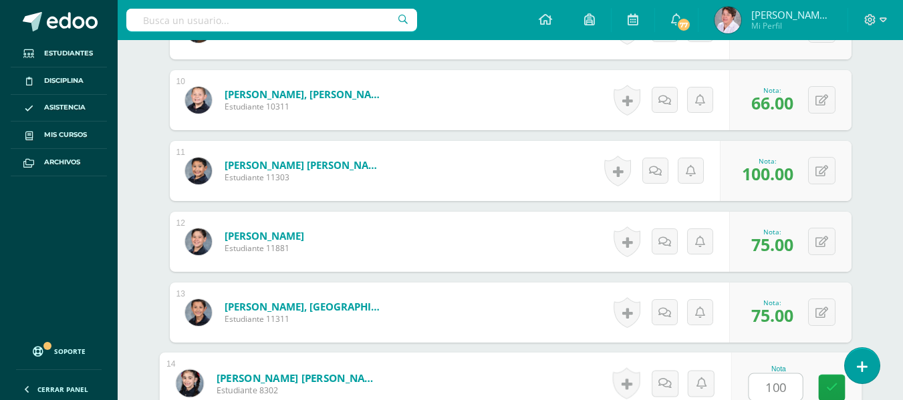
type input "100"
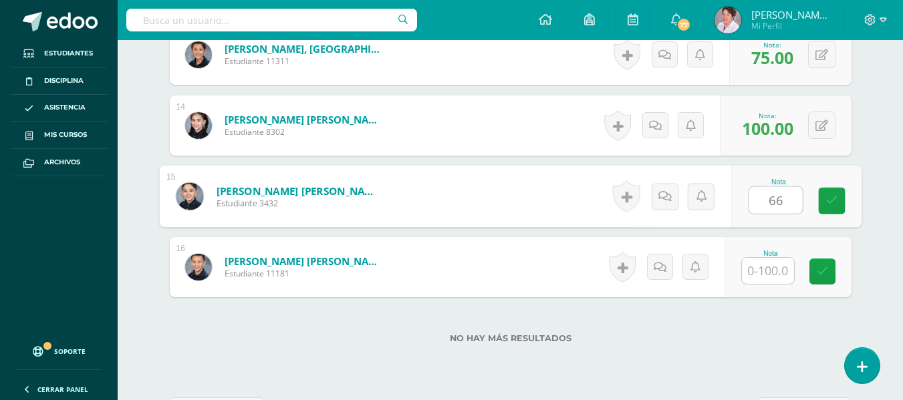
type input "66"
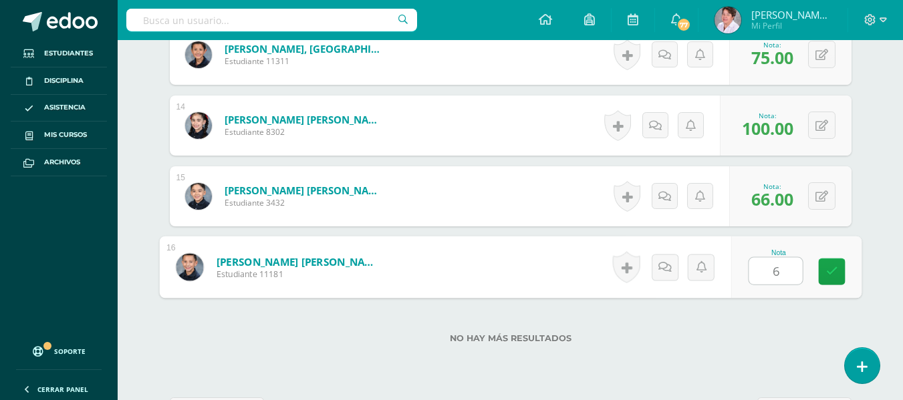
type input "66"
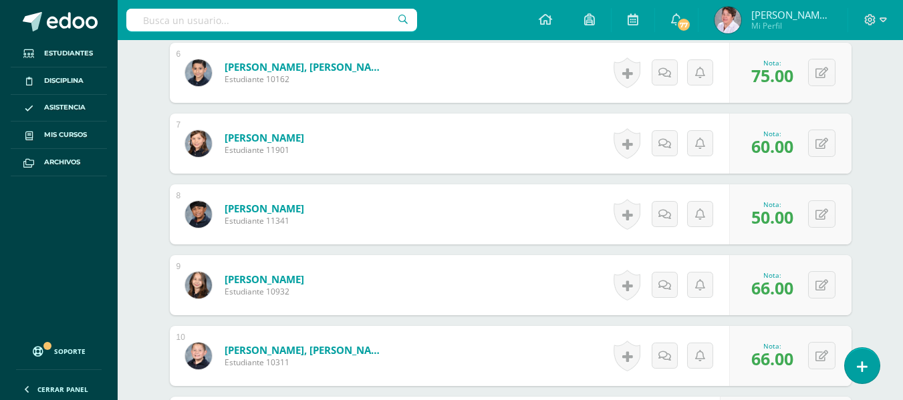
scroll to position [0, 0]
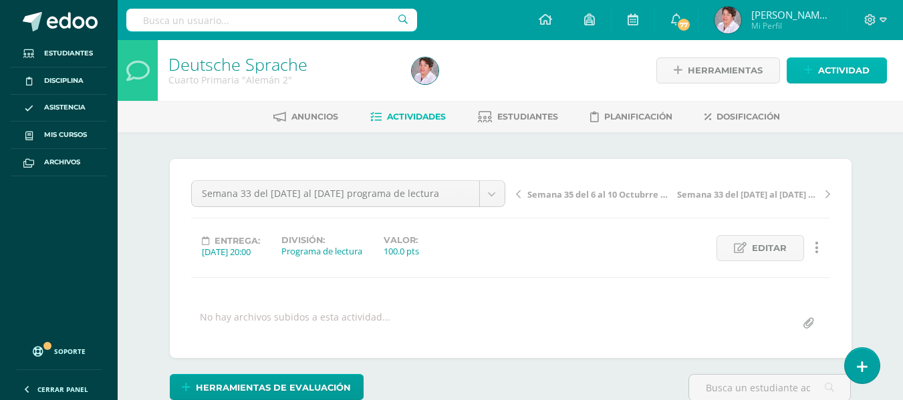
click at [835, 65] on span "Actividad" at bounding box center [843, 70] width 51 height 25
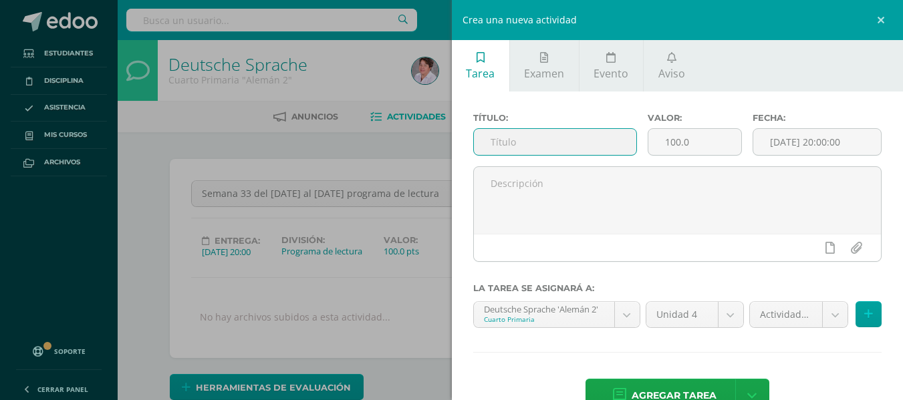
click at [577, 140] on input "text" at bounding box center [555, 142] width 162 height 26
type input "Semana 34 del 29 al 3 de otubre Actividades"
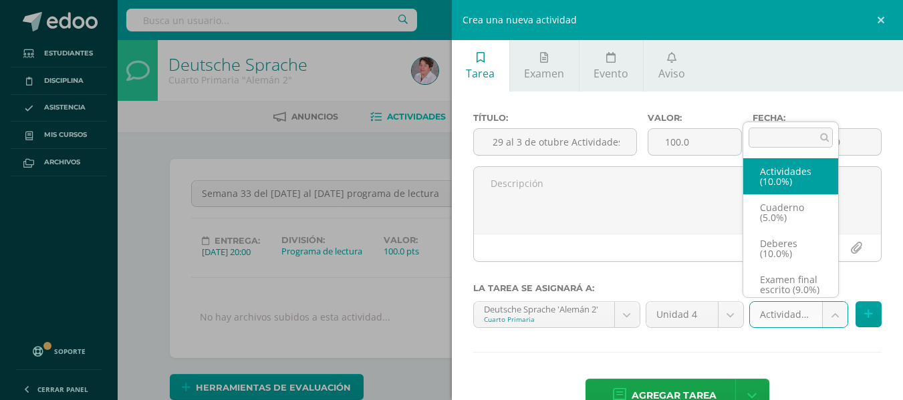
scroll to position [0, 0]
select select "233581"
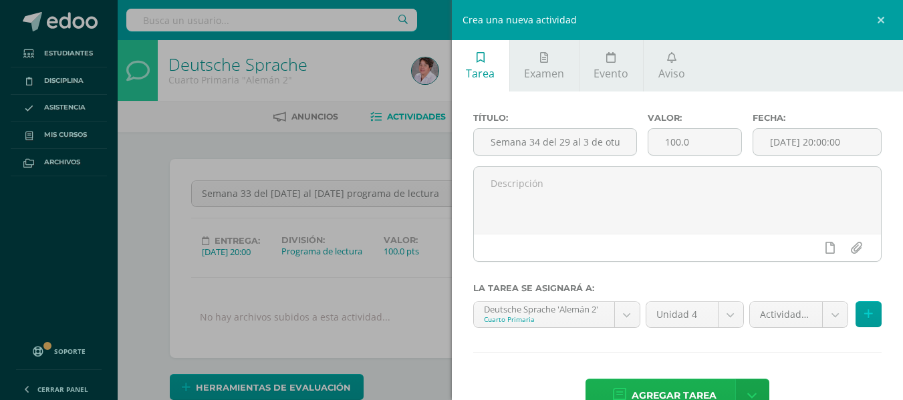
click at [698, 389] on span "Agregar tarea" at bounding box center [674, 396] width 85 height 33
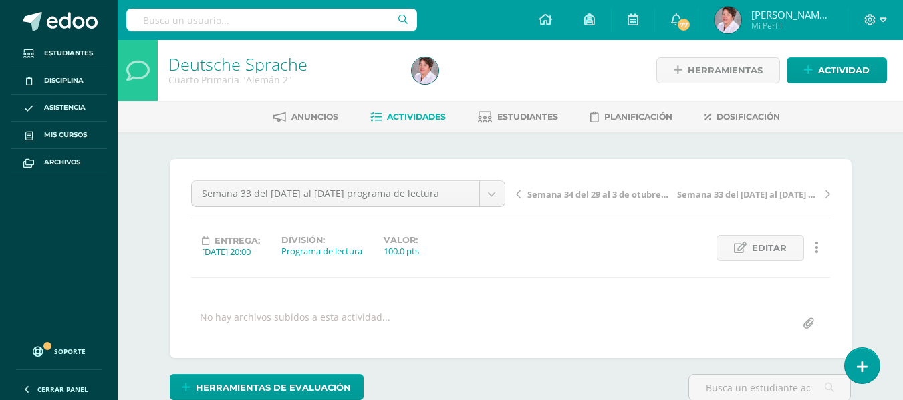
click at [429, 118] on span "Actividades" at bounding box center [416, 117] width 59 height 10
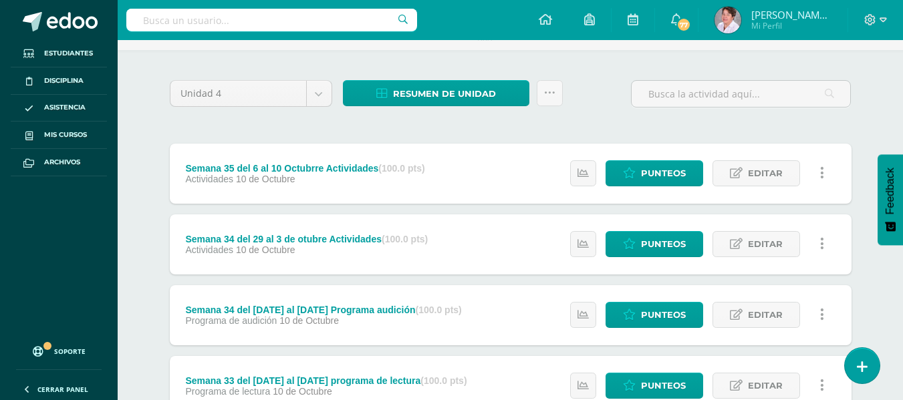
scroll to position [85, 0]
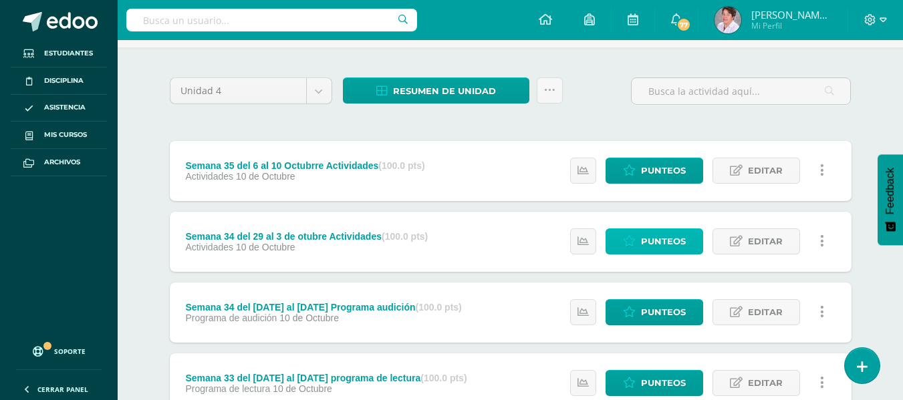
click at [667, 238] on span "Punteos" at bounding box center [663, 241] width 45 height 25
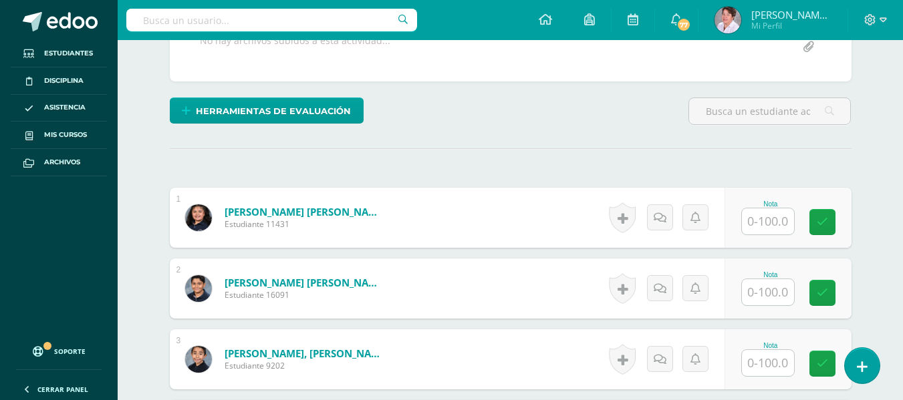
scroll to position [277, 0]
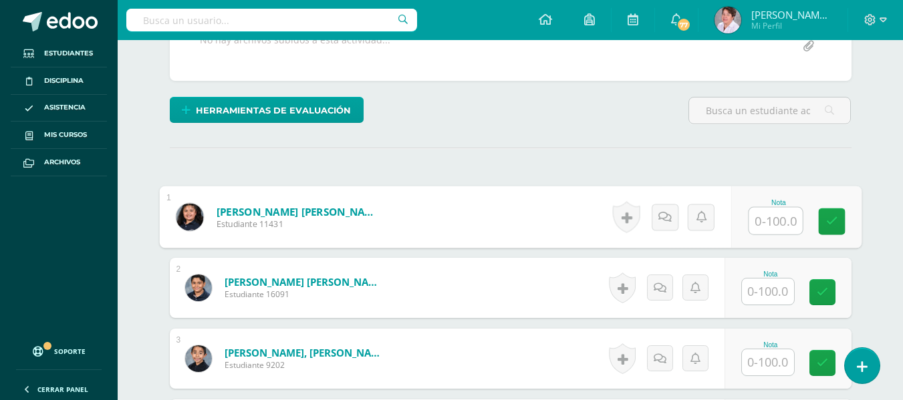
click at [760, 217] on input "text" at bounding box center [775, 221] width 53 height 27
type input "75"
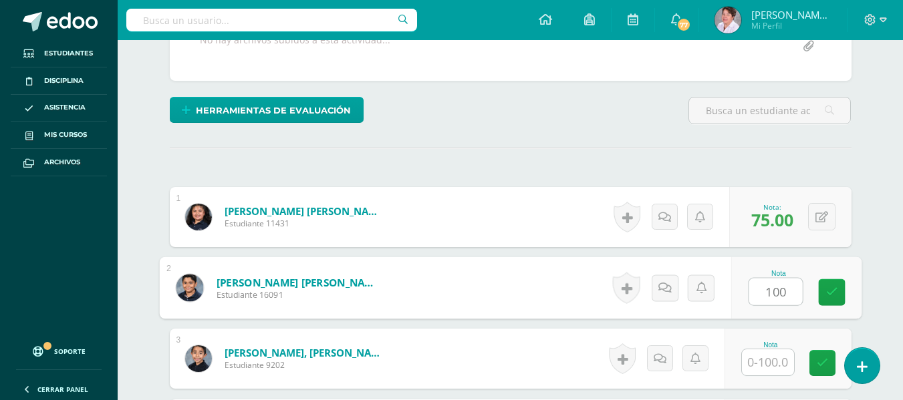
type input "100"
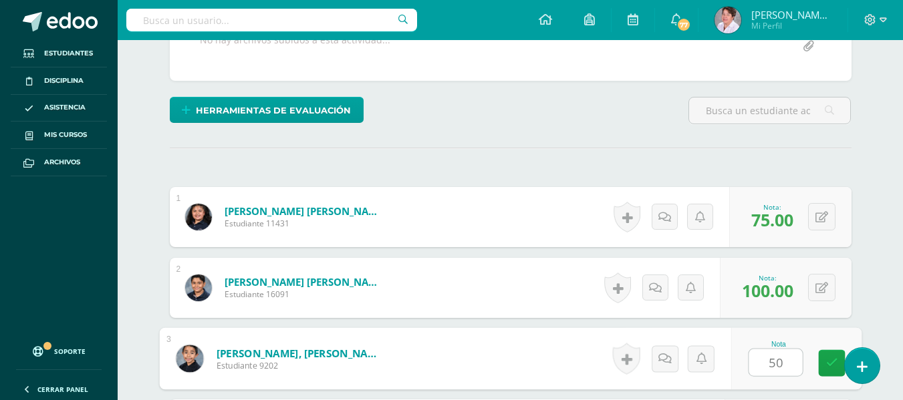
type input "50"
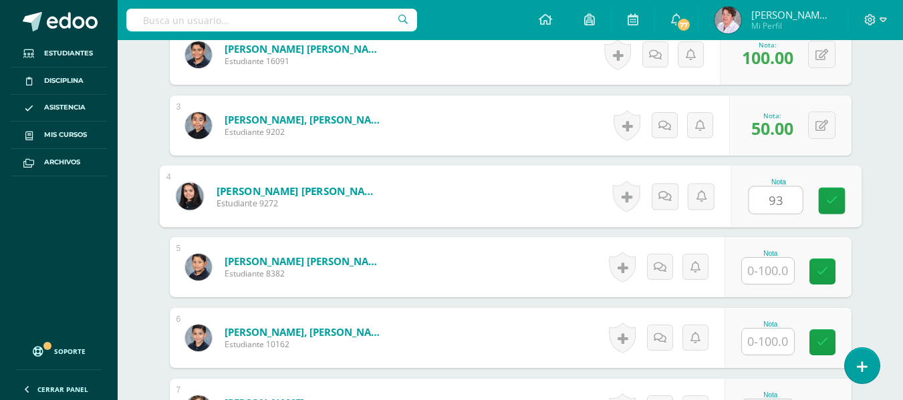
type input "93"
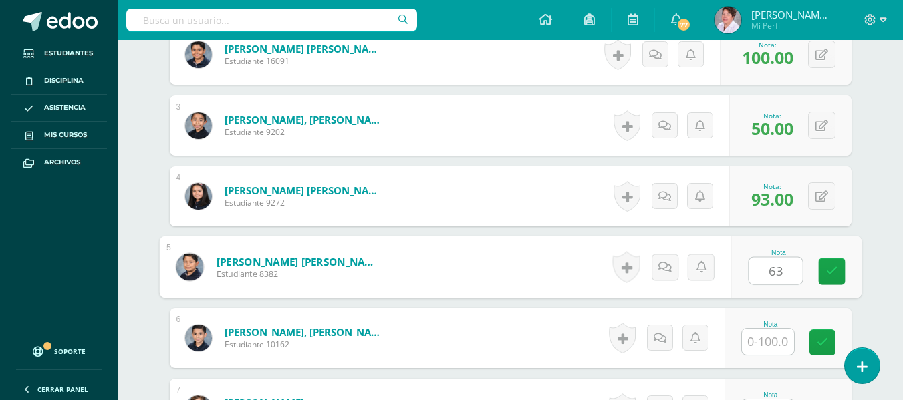
type input "63"
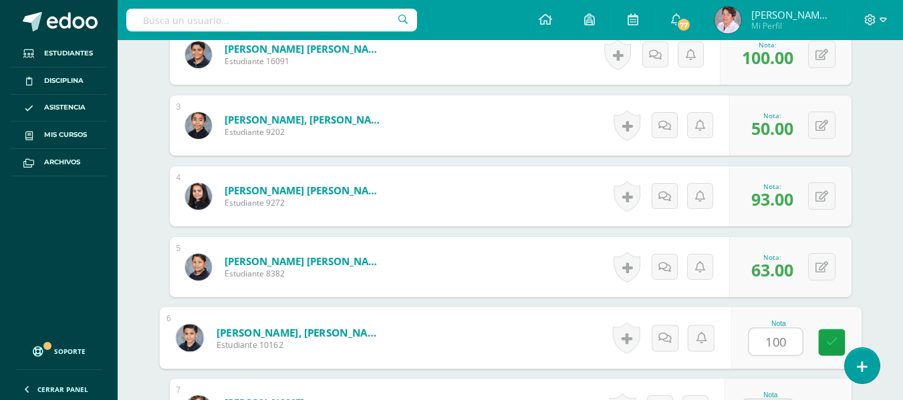
type input "100"
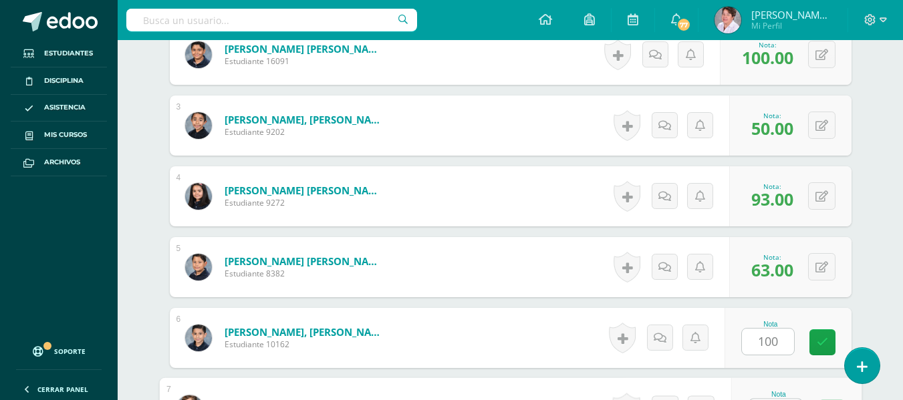
scroll to position [536, 0]
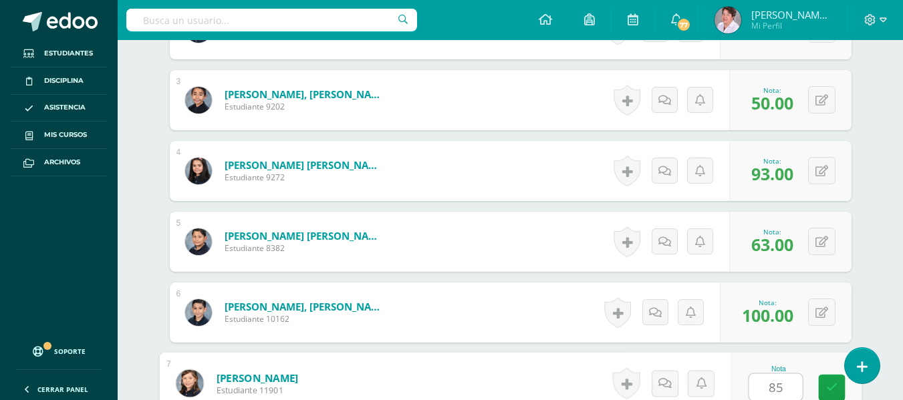
type input "85"
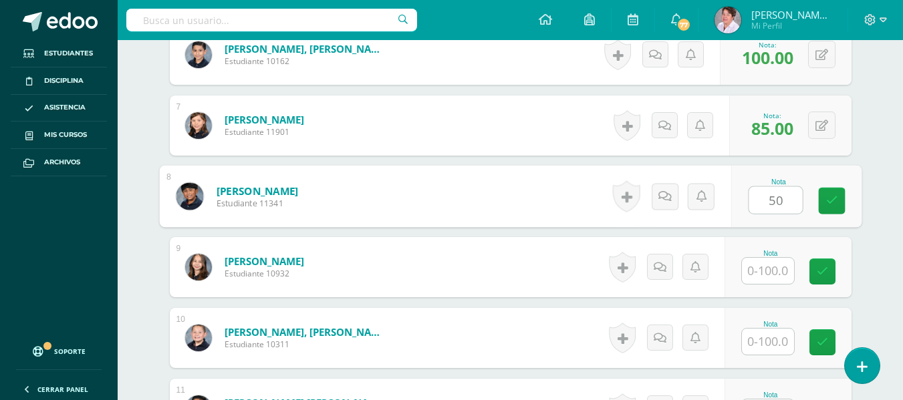
type input "50"
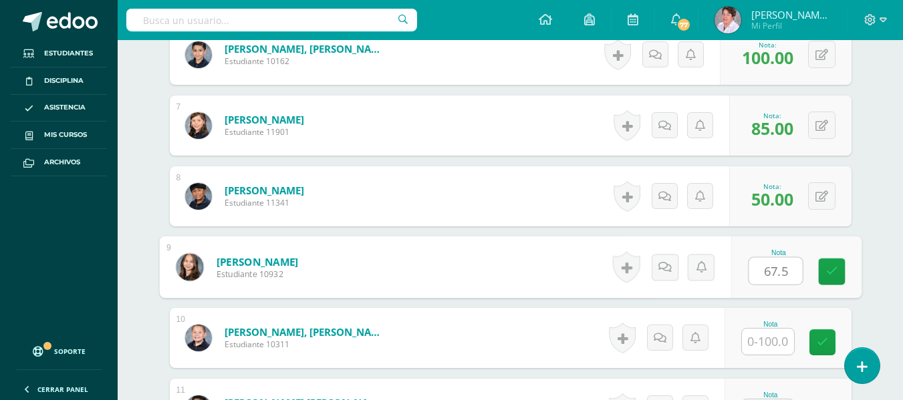
type input "67.5"
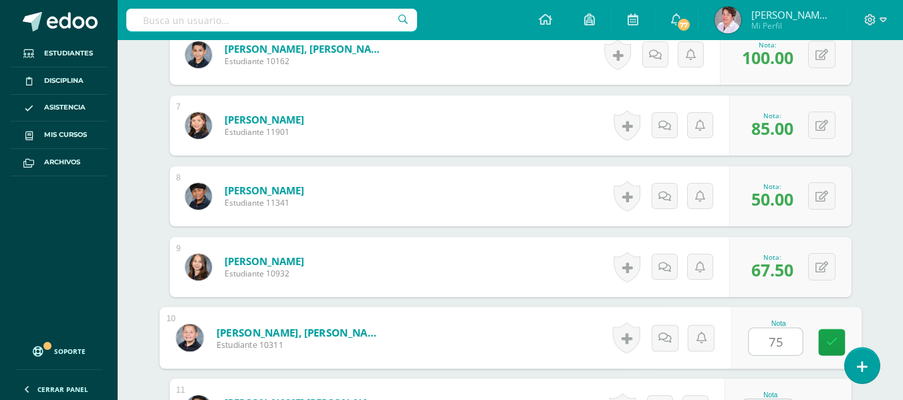
type input "75"
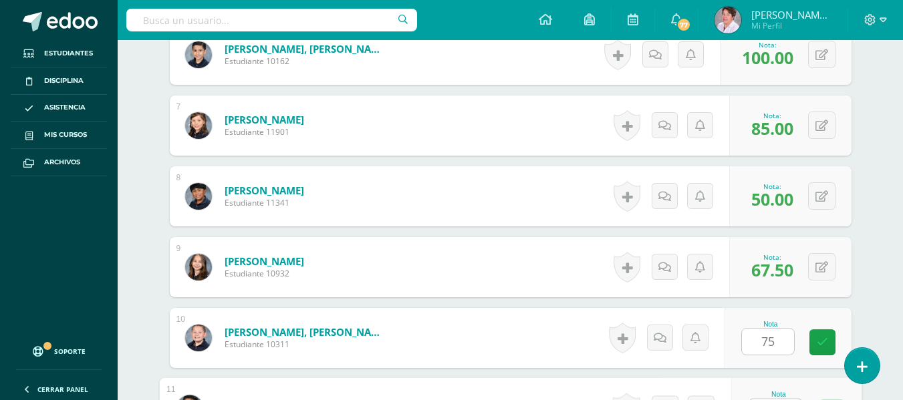
scroll to position [820, 0]
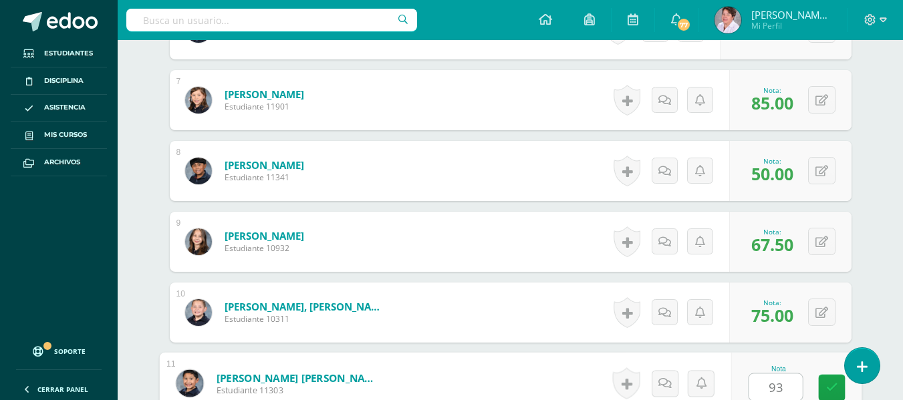
type input "93"
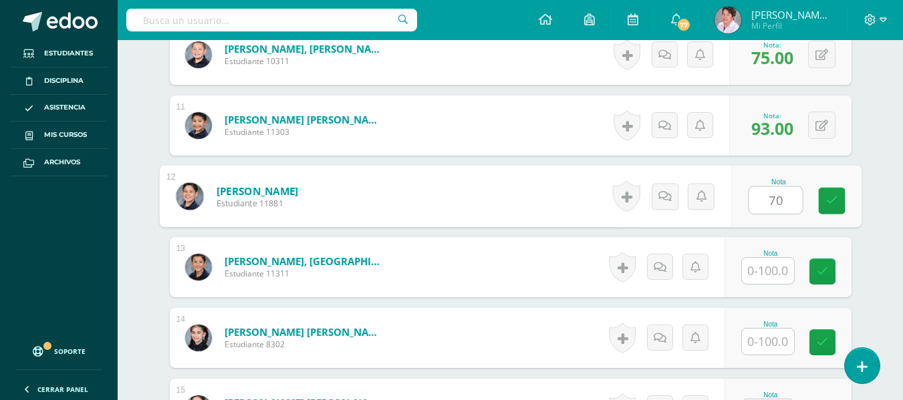
type input "70"
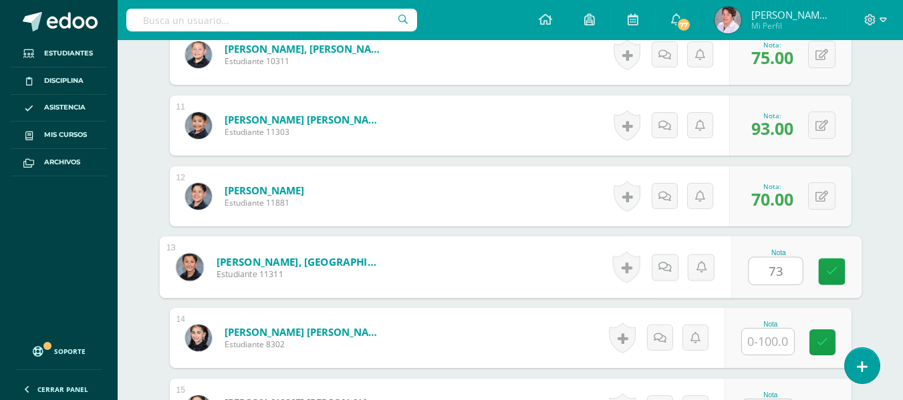
type input "73"
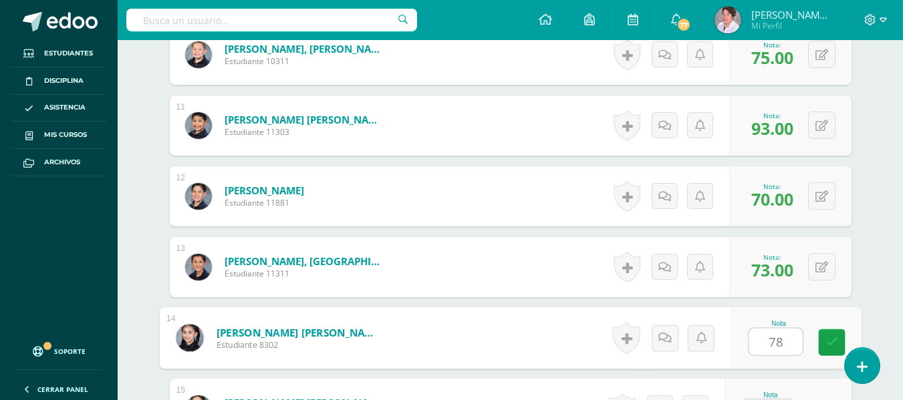
type input "78"
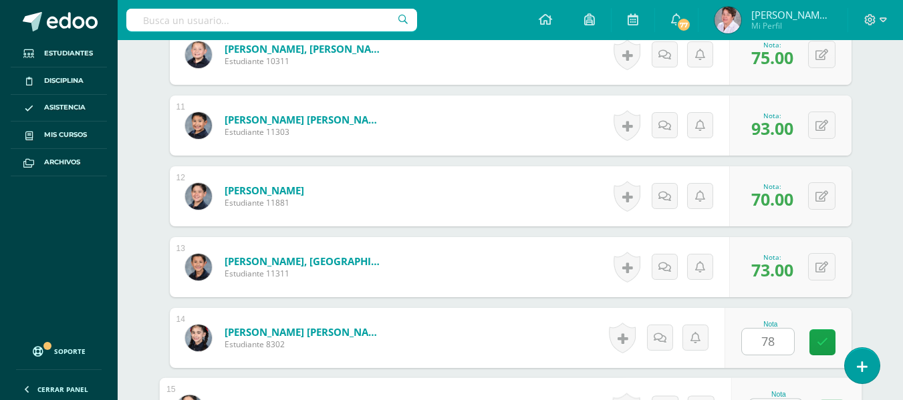
scroll to position [1103, 0]
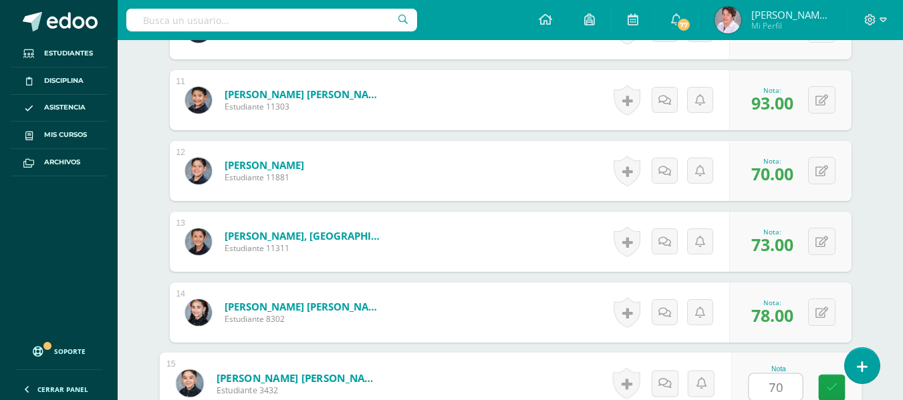
type input "70"
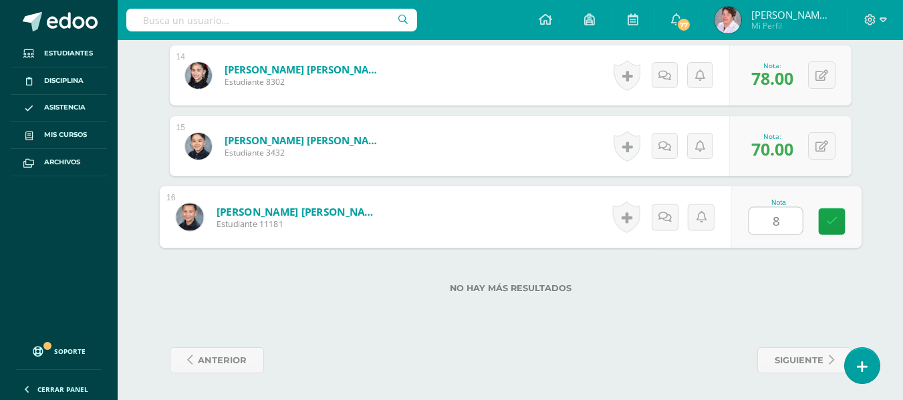
type input "85"
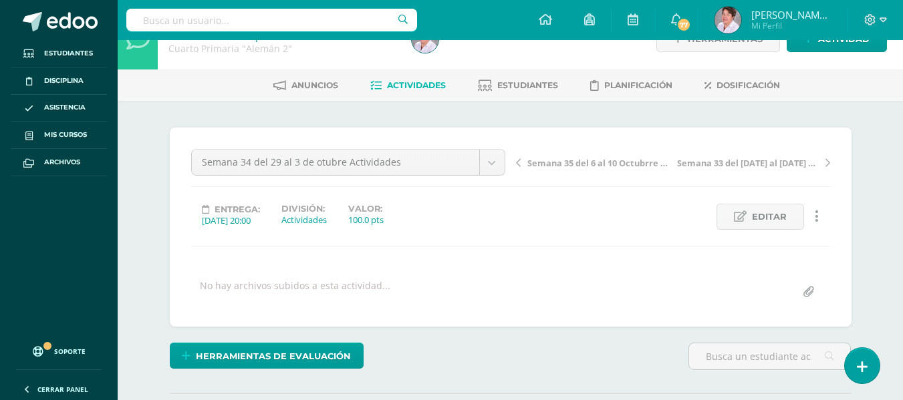
scroll to position [0, 0]
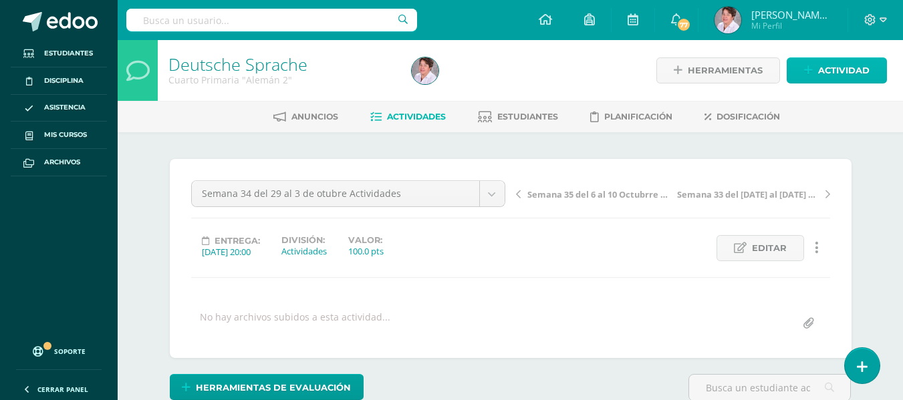
click at [850, 66] on span "Actividad" at bounding box center [843, 70] width 51 height 25
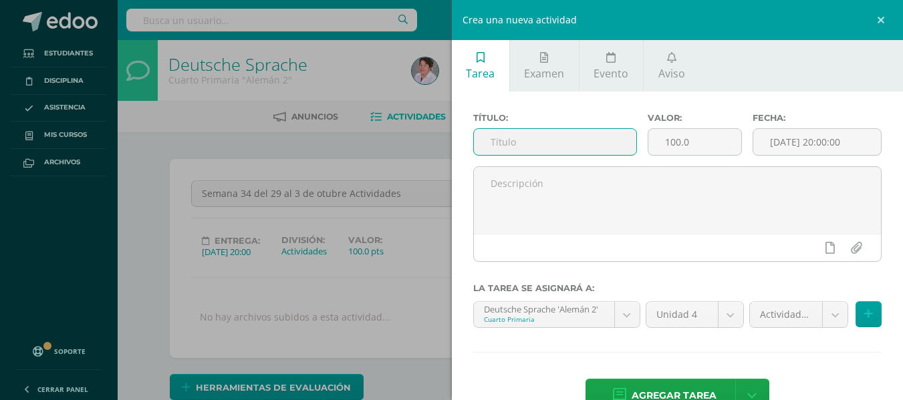
click at [624, 143] on input "text" at bounding box center [555, 142] width 162 height 26
type input "Semana 34 del 29 al [DATE] Actividades"
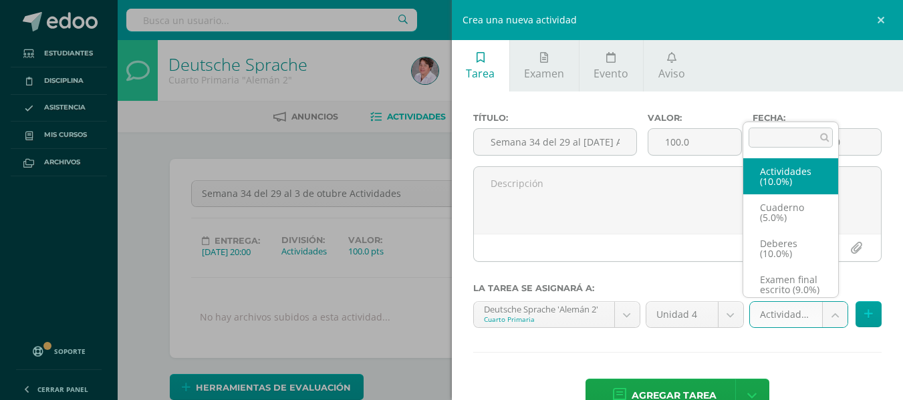
select select "233581"
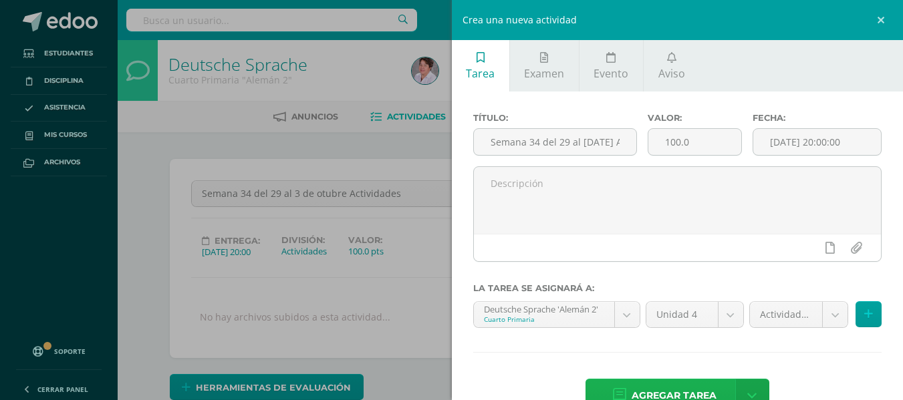
click at [689, 388] on span "Agregar tarea" at bounding box center [674, 396] width 85 height 33
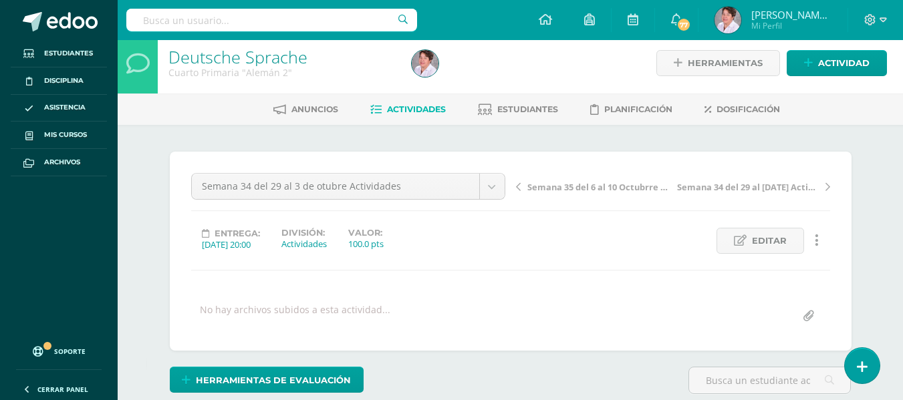
scroll to position [8, 0]
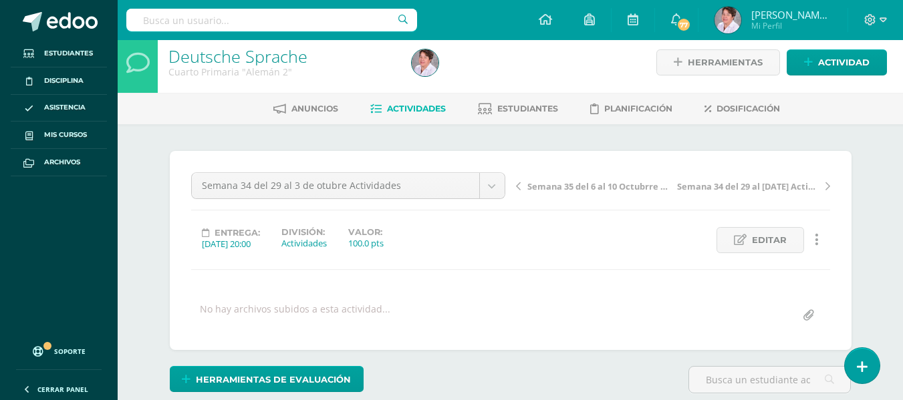
click at [411, 103] on link "Actividades" at bounding box center [408, 108] width 76 height 21
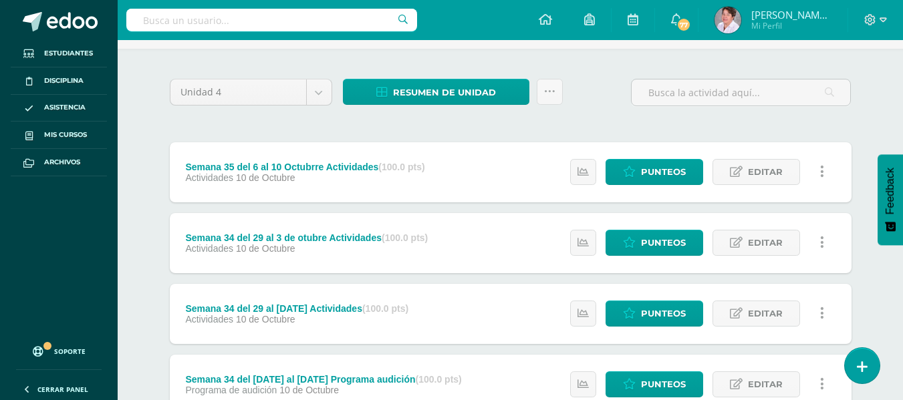
scroll to position [92, 0]
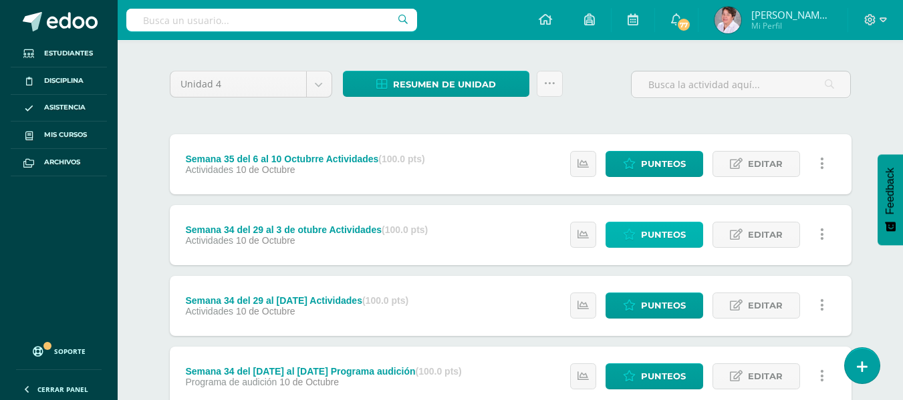
click at [671, 233] on span "Punteos" at bounding box center [663, 235] width 45 height 25
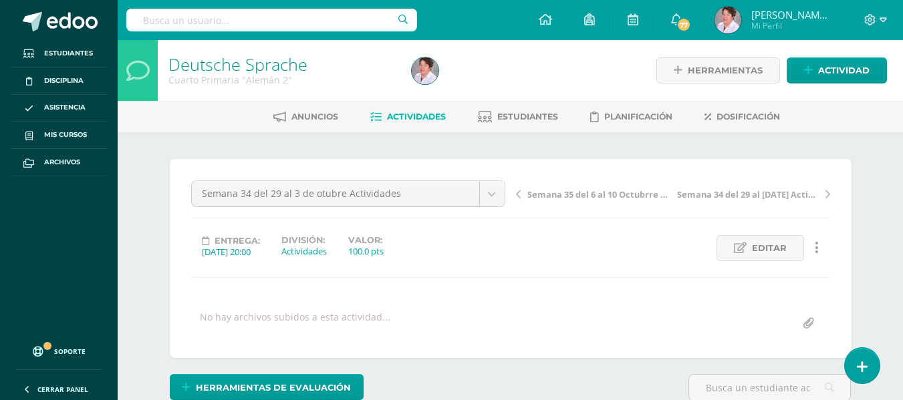
click at [403, 114] on span "Actividades" at bounding box center [416, 117] width 59 height 10
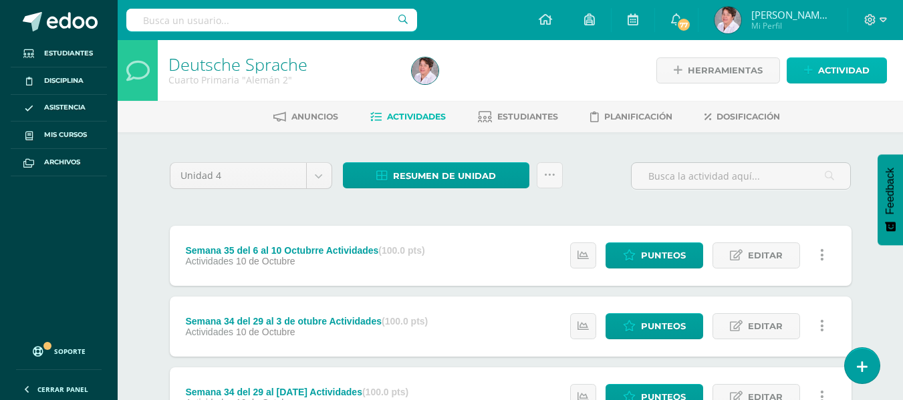
click at [839, 68] on span "Actividad" at bounding box center [843, 70] width 51 height 25
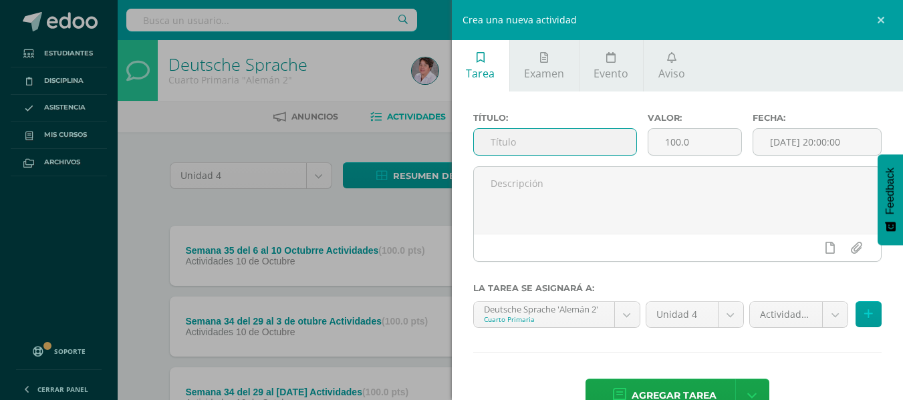
click at [560, 148] on input "text" at bounding box center [555, 142] width 162 height 26
type input "Semana 33 del [DATE] al [DATE] Actividades"
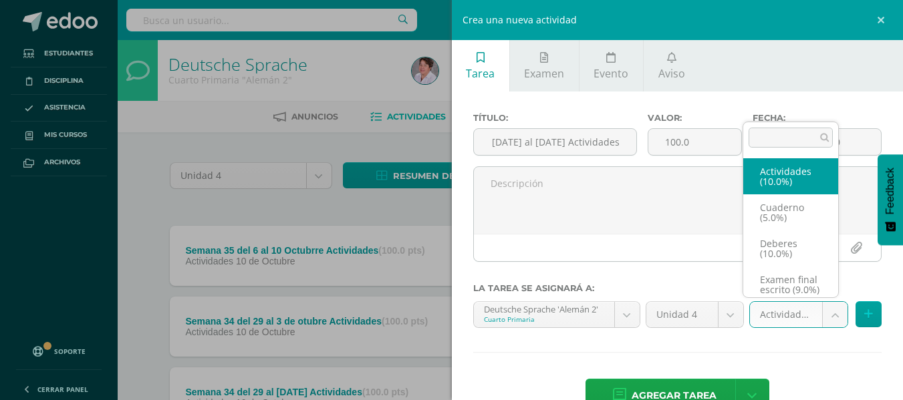
scroll to position [0, 0]
select select "233581"
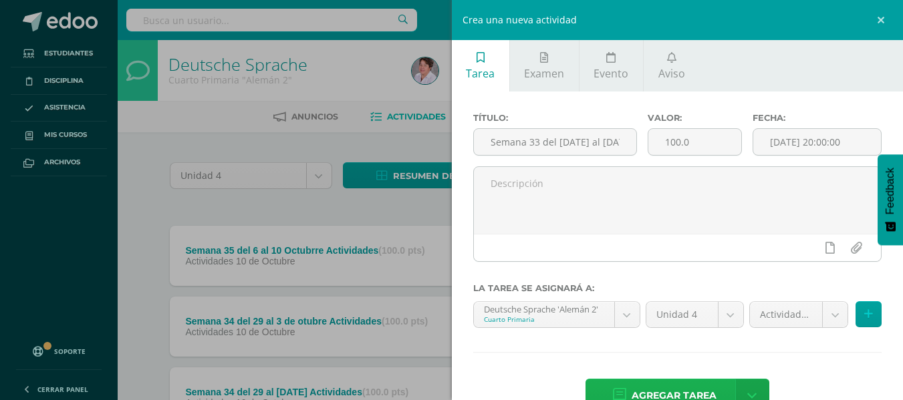
click at [686, 389] on span "Agregar tarea" at bounding box center [674, 396] width 85 height 33
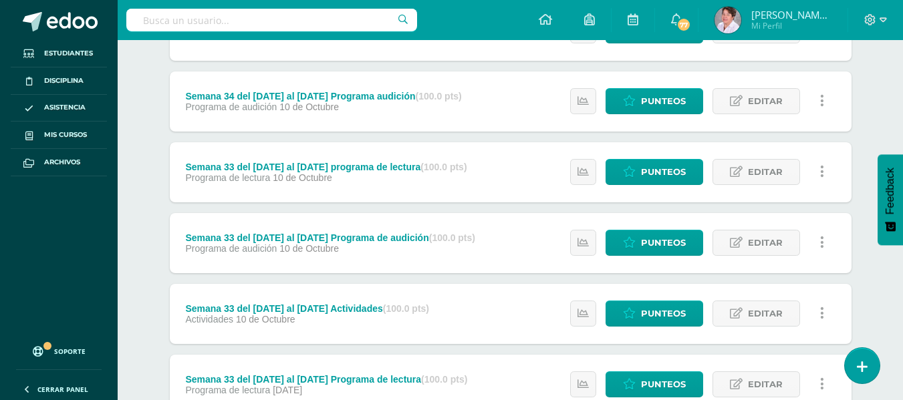
scroll to position [373, 0]
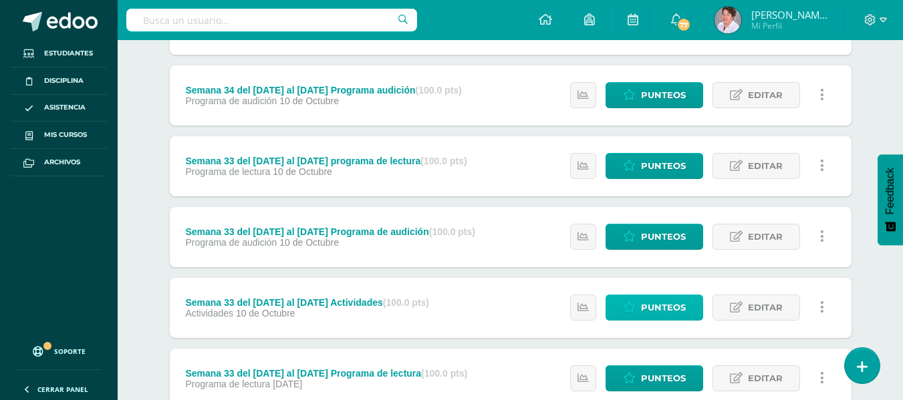
click at [665, 308] on span "Punteos" at bounding box center [663, 308] width 45 height 25
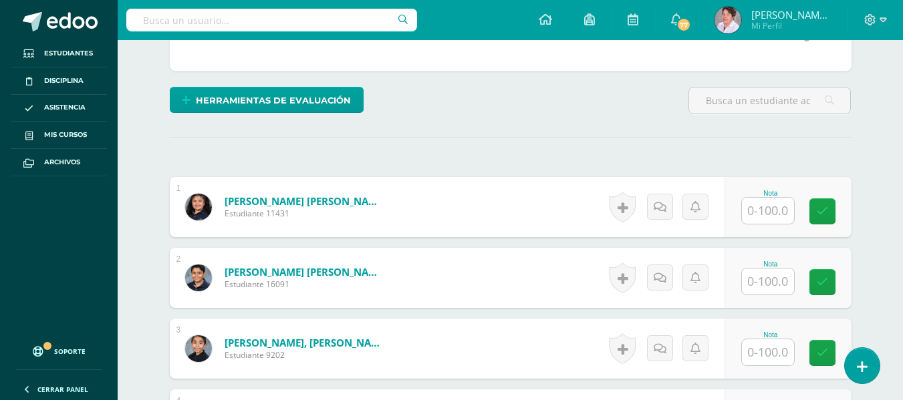
scroll to position [288, 0]
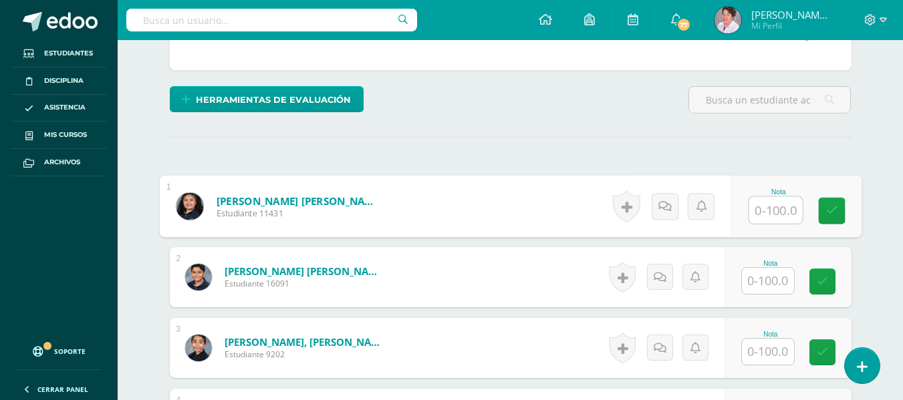
click at [772, 211] on input "text" at bounding box center [775, 210] width 53 height 27
type input "65"
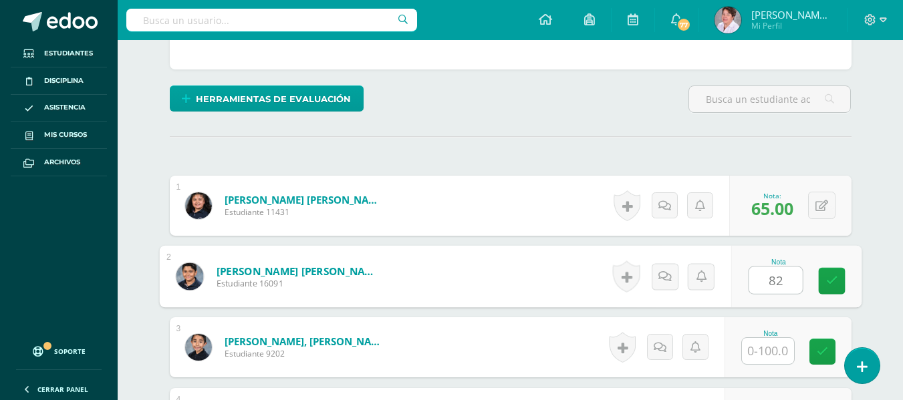
type input "82"
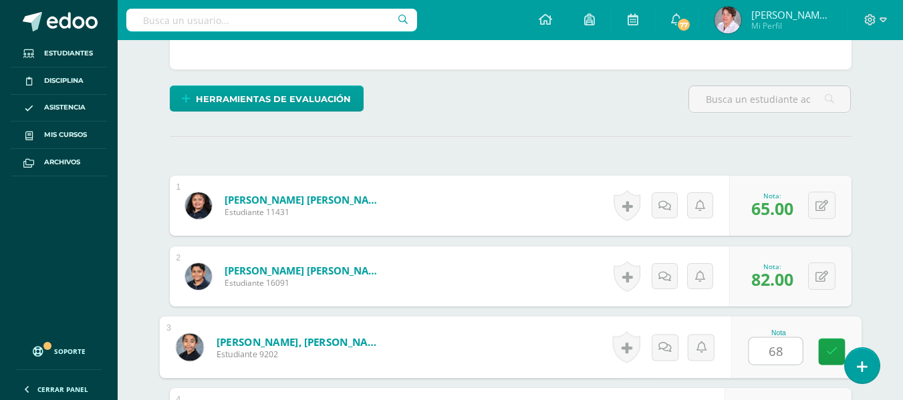
type input "68"
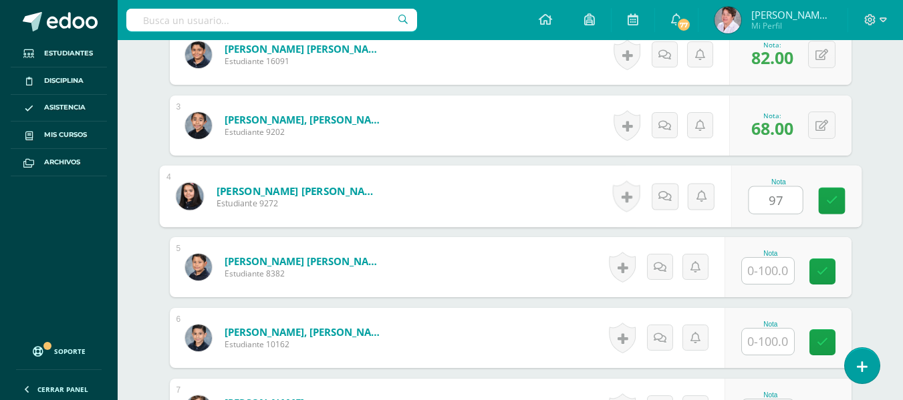
type input "97"
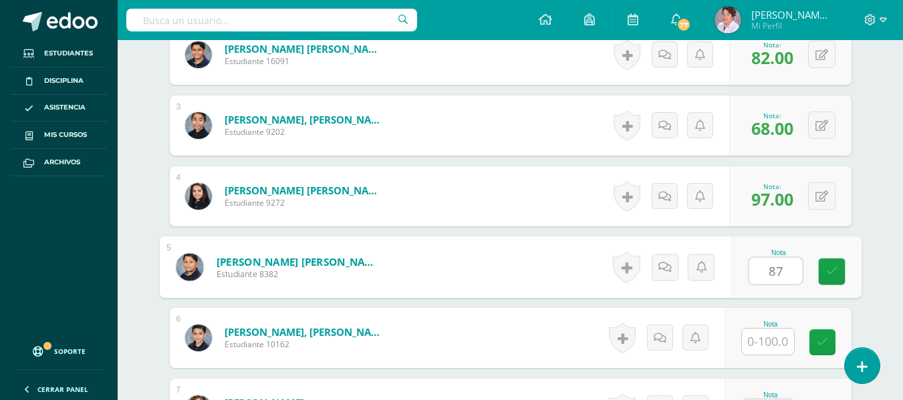
type input "87"
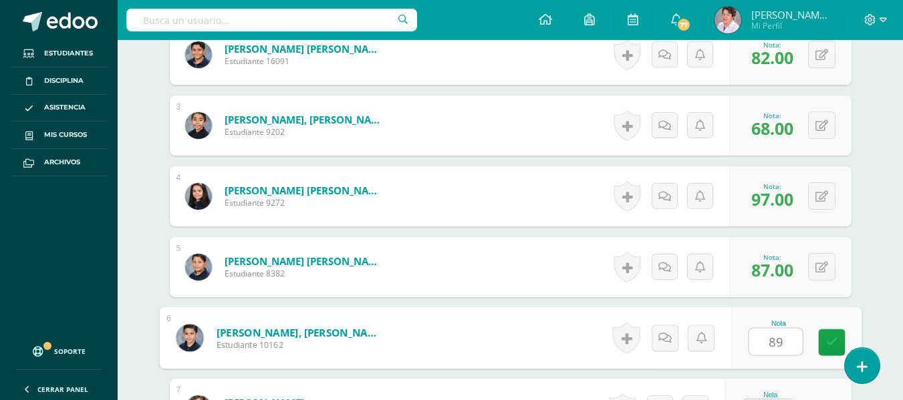
type input "89"
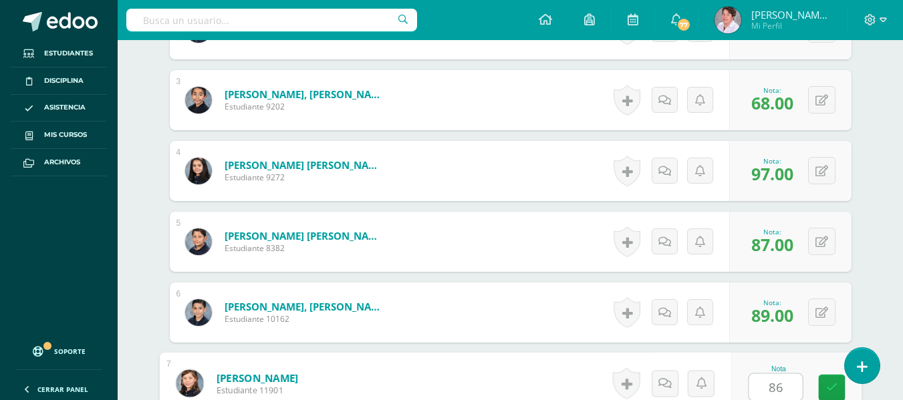
type input "86"
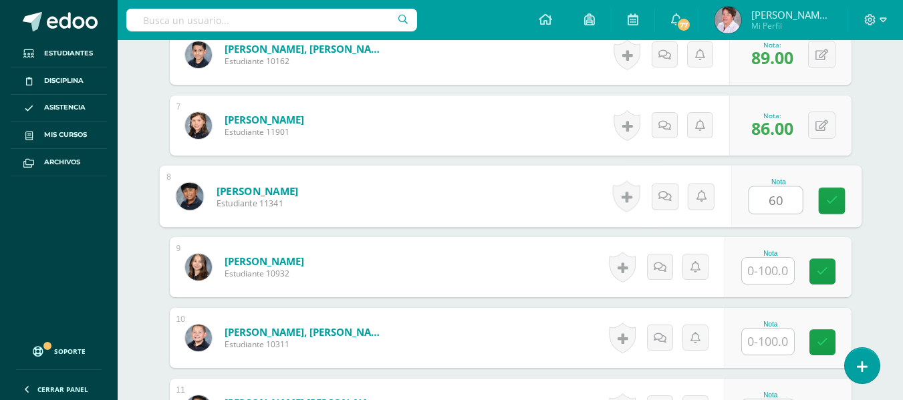
type input "60"
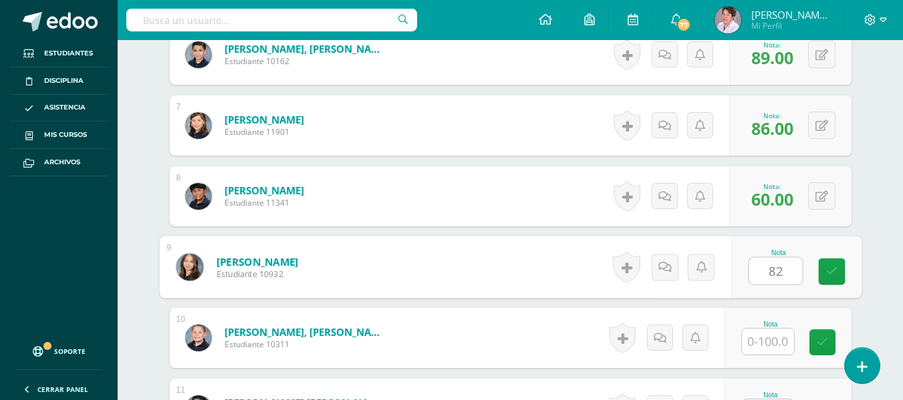
type input "82"
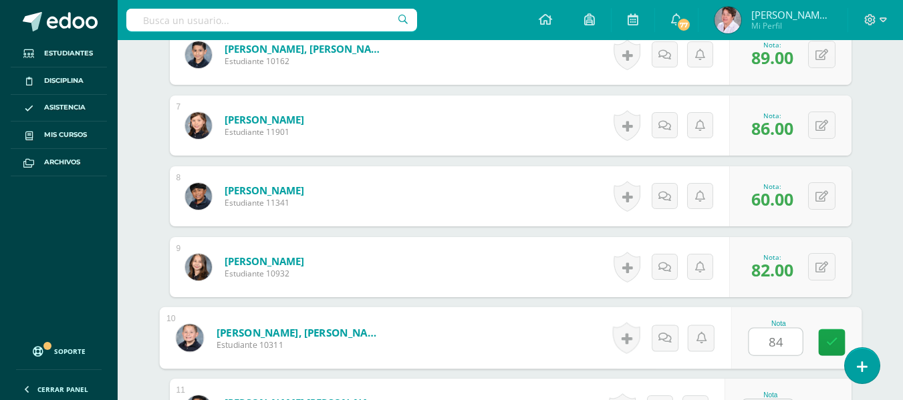
type input "84"
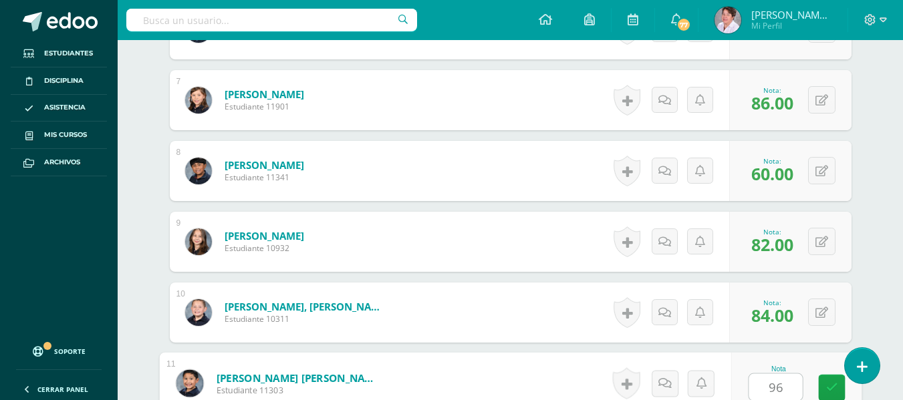
type input "96"
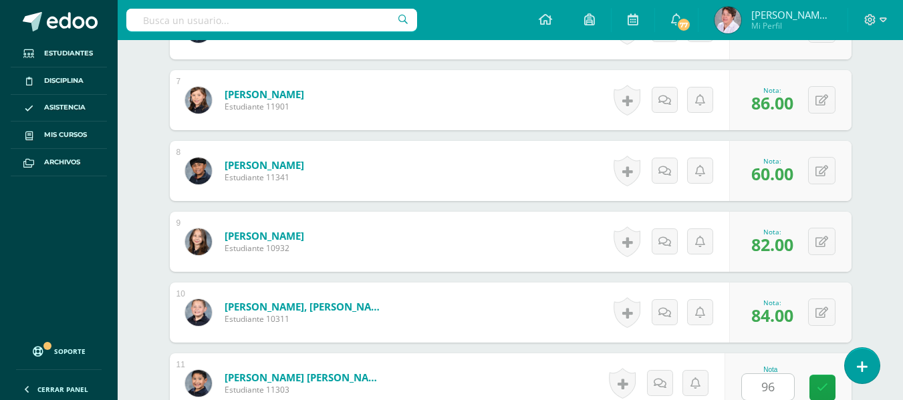
scroll to position [1078, 0]
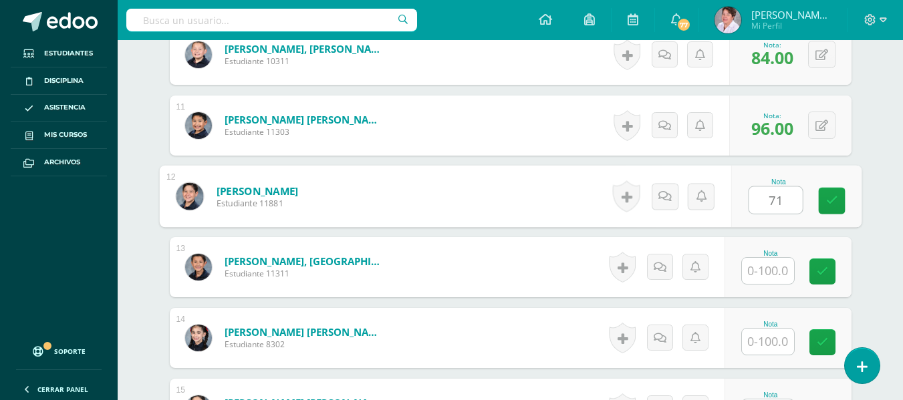
type input "71"
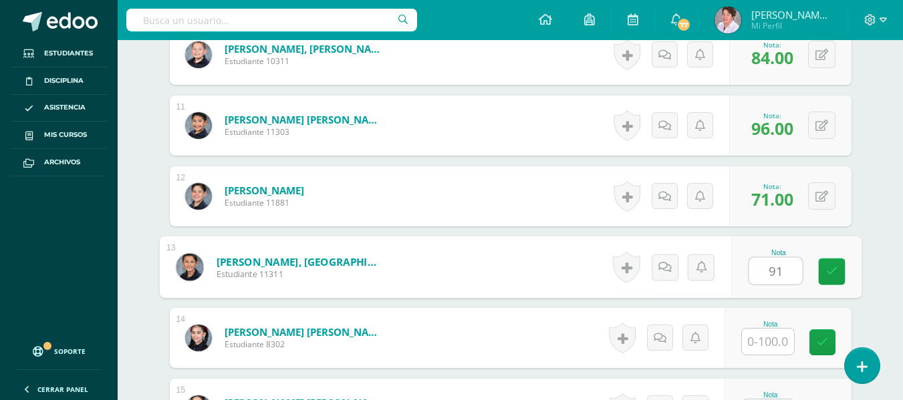
type input "91"
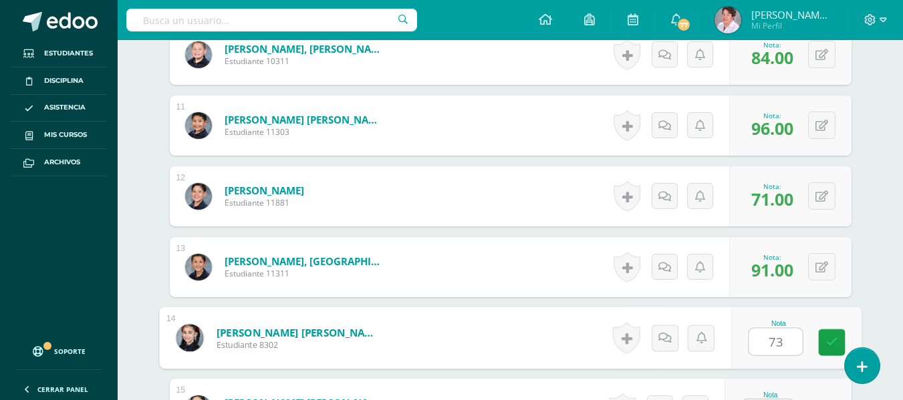
type input "73"
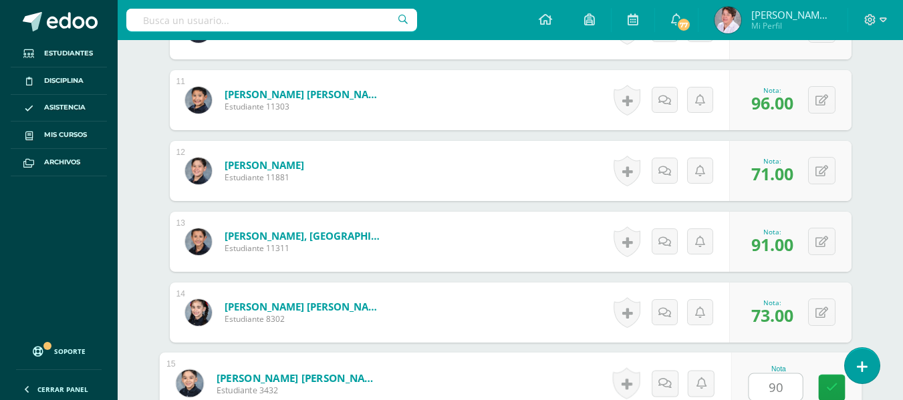
type input "90"
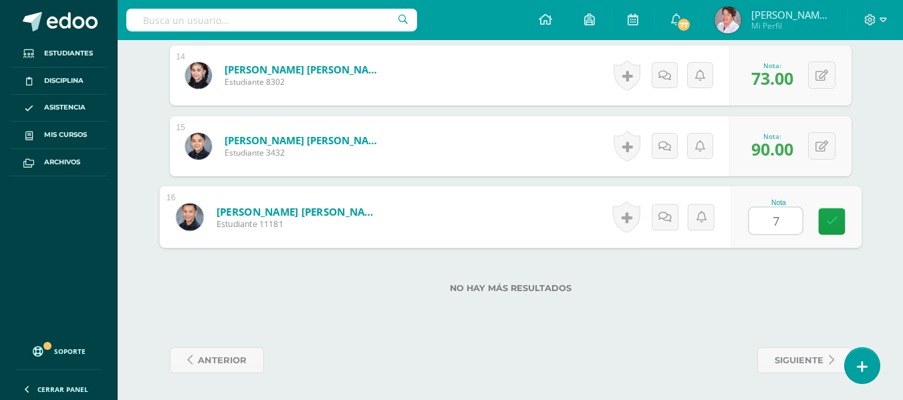
type input "74"
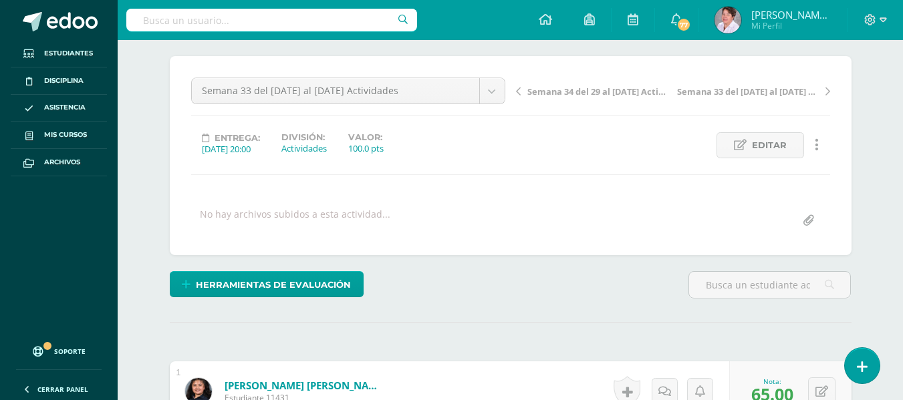
scroll to position [0, 0]
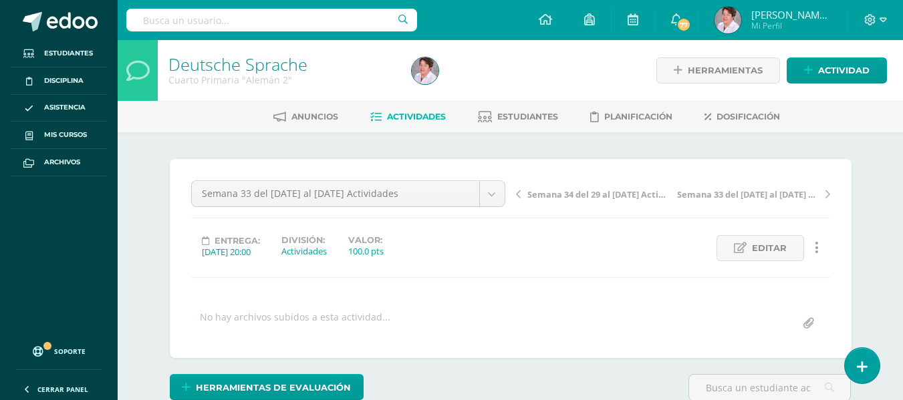
click at [415, 116] on span "Actividades" at bounding box center [416, 117] width 59 height 10
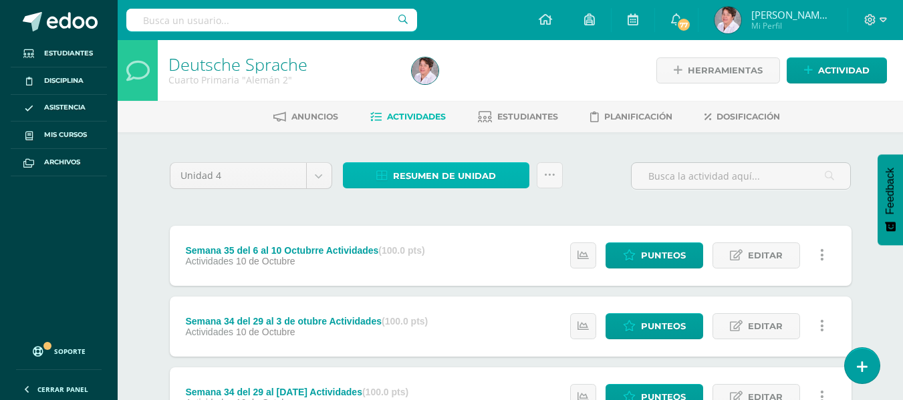
click at [479, 169] on span "Resumen de unidad" at bounding box center [444, 176] width 103 height 25
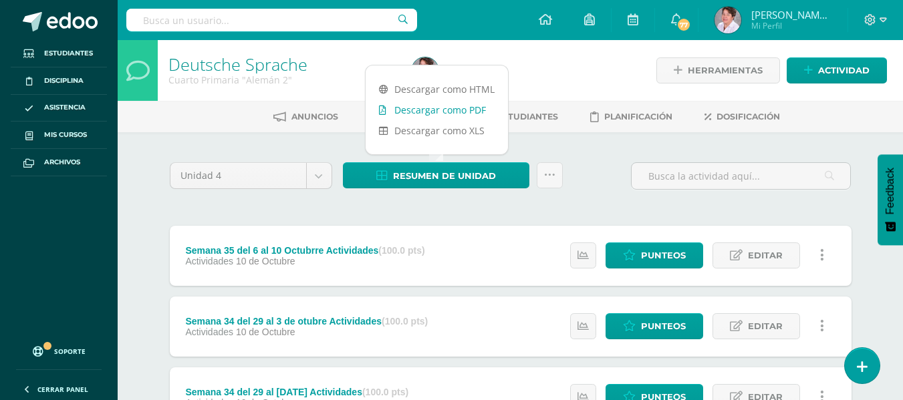
click at [475, 111] on link "Descargar como PDF" at bounding box center [437, 110] width 142 height 21
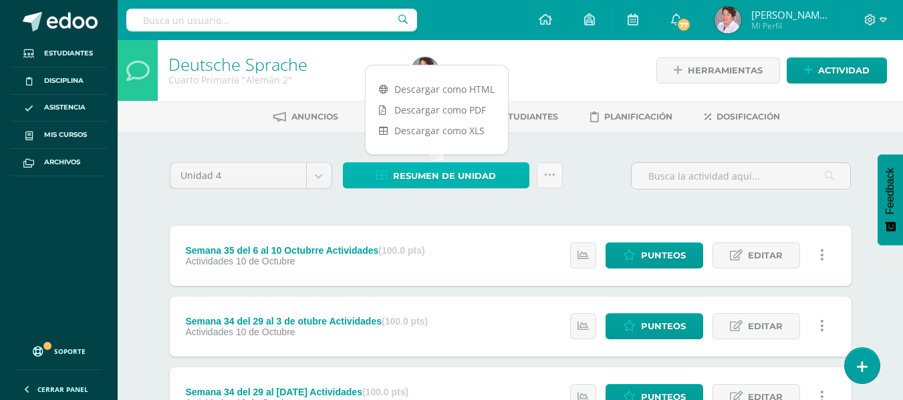
click at [461, 168] on span "Resumen de unidad" at bounding box center [444, 176] width 103 height 25
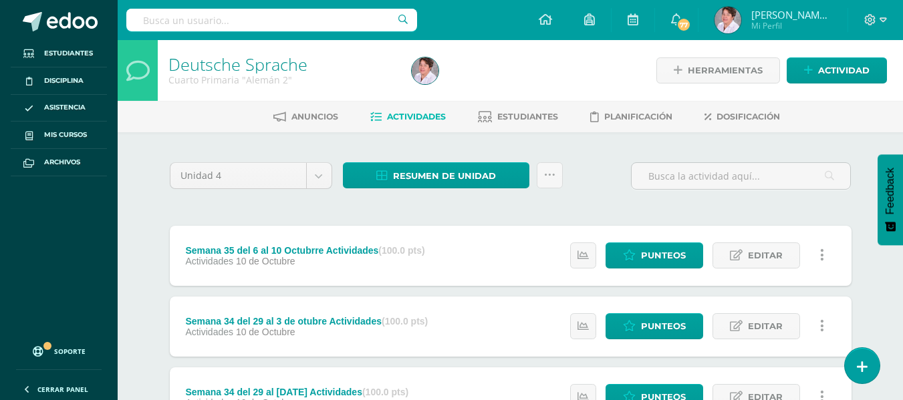
click at [485, 181] on span "Resumen de unidad" at bounding box center [444, 176] width 103 height 25
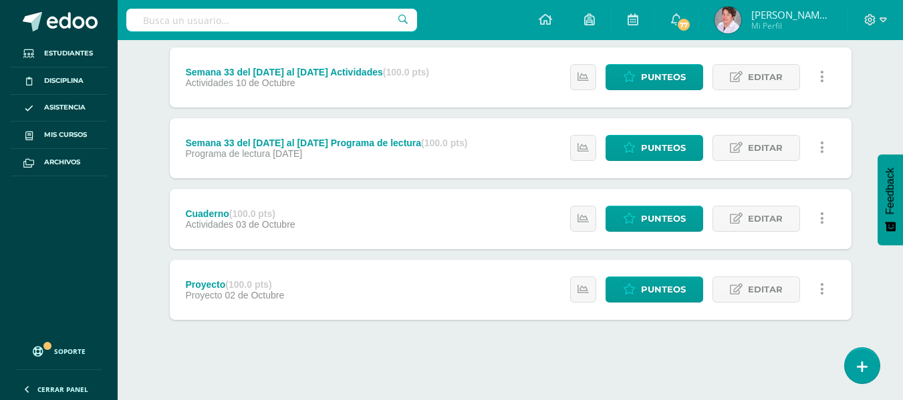
scroll to position [608, 0]
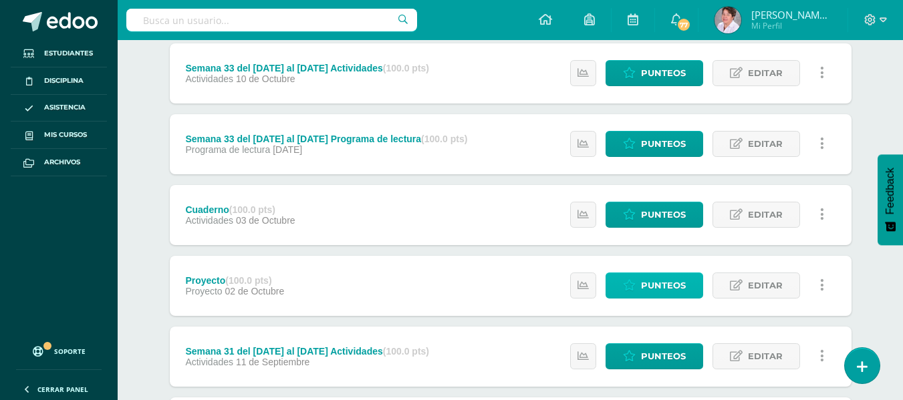
click at [661, 279] on span "Punteos" at bounding box center [663, 285] width 45 height 25
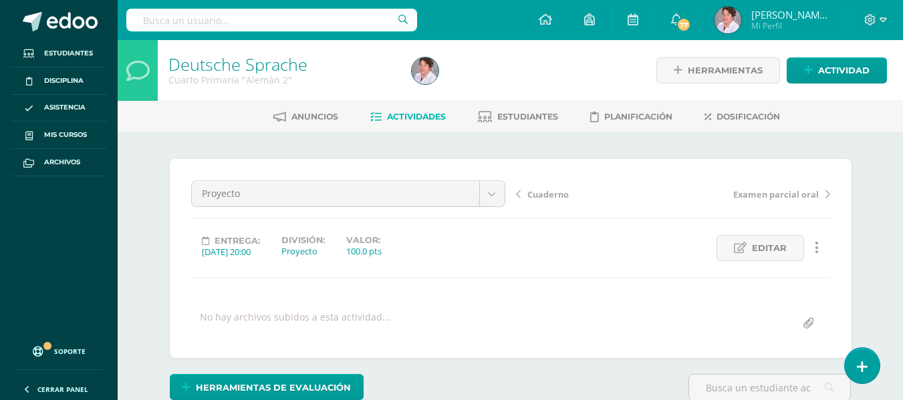
scroll to position [1, 0]
click at [416, 117] on span "Actividades" at bounding box center [416, 116] width 59 height 10
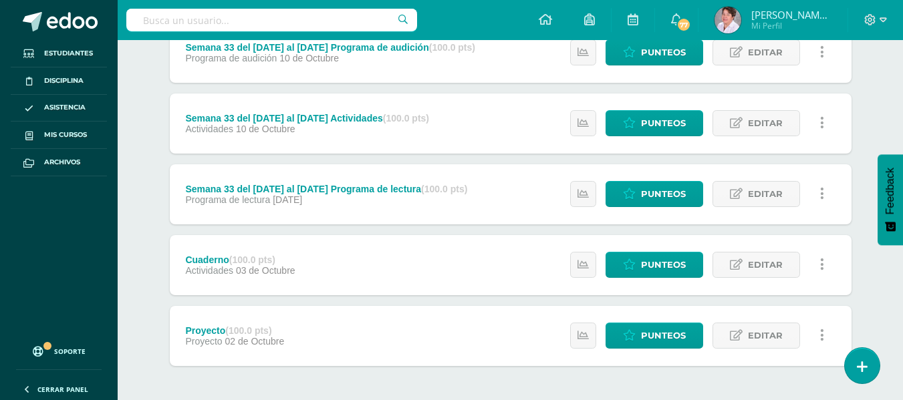
scroll to position [557, 0]
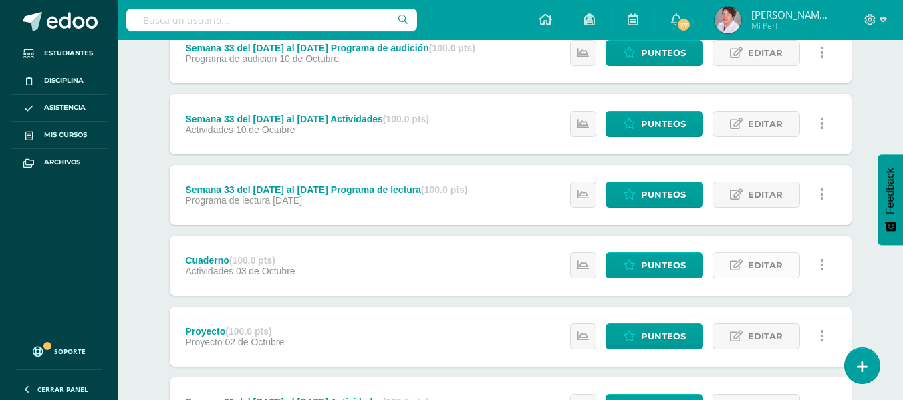
click at [767, 263] on span "Editar" at bounding box center [765, 265] width 35 height 25
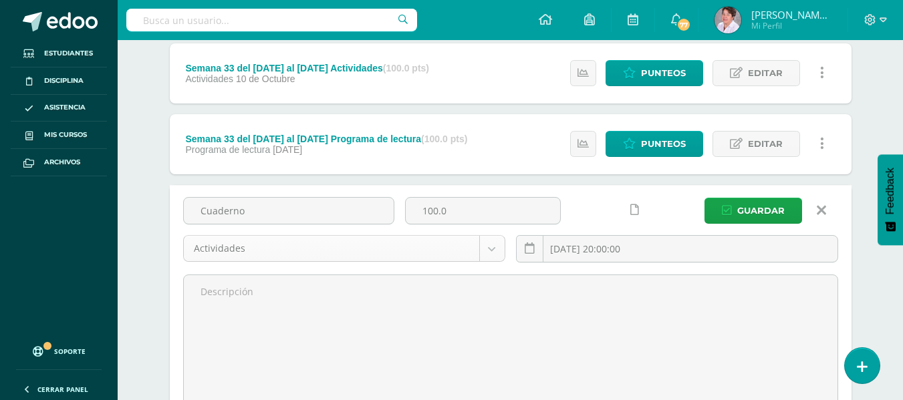
scroll to position [148, 0]
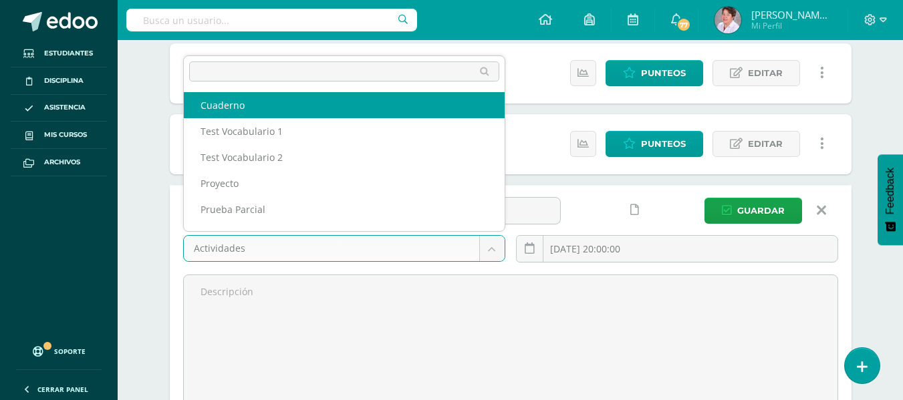
select select "233571"
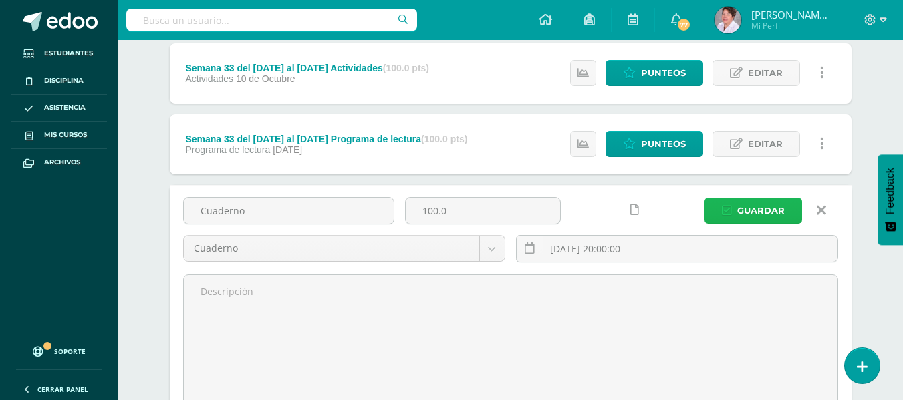
click at [763, 213] on span "Guardar" at bounding box center [760, 211] width 47 height 25
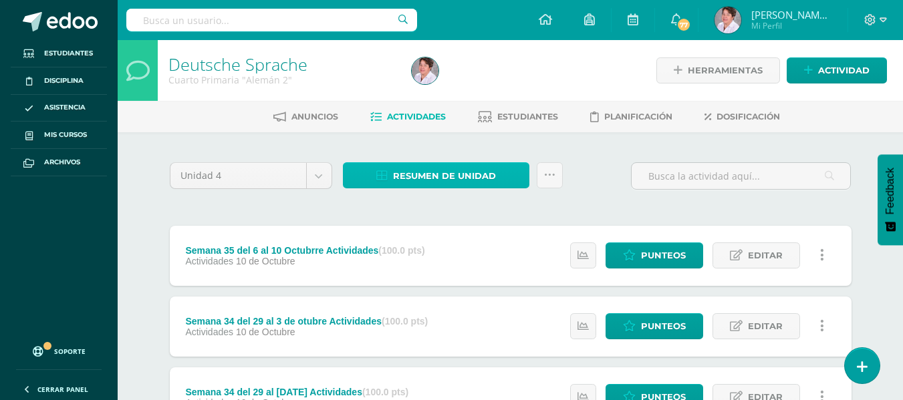
click at [437, 176] on span "Resumen de unidad" at bounding box center [444, 176] width 103 height 25
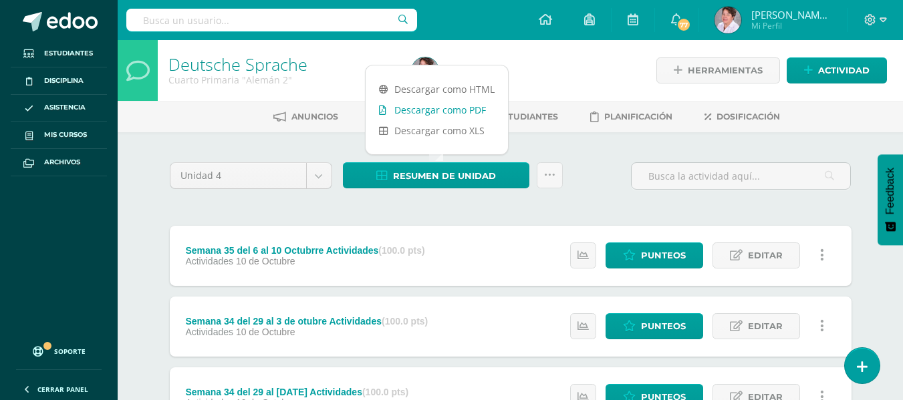
click at [443, 104] on link "Descargar como PDF" at bounding box center [437, 110] width 142 height 21
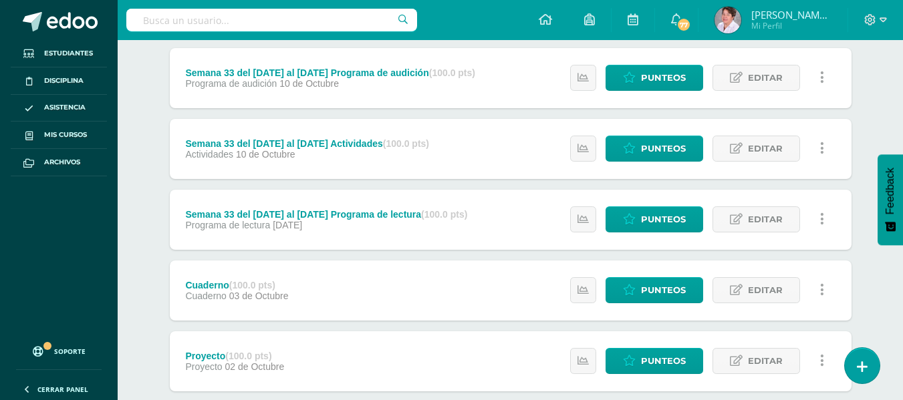
scroll to position [608, 0]
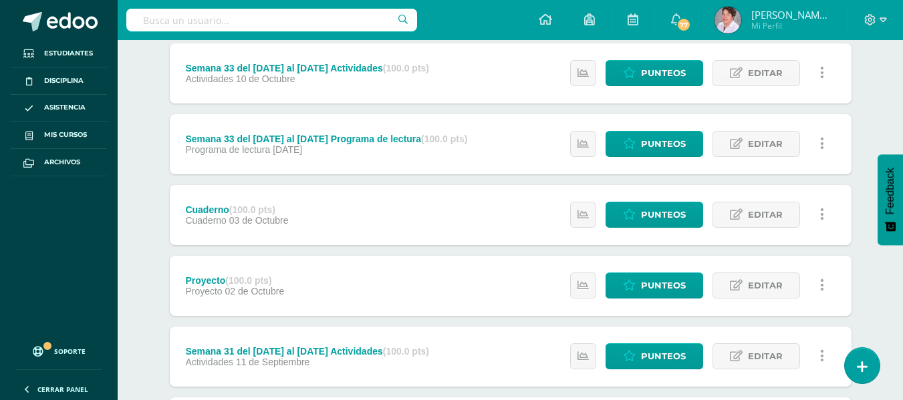
drag, startPoint x: 431, startPoint y: 318, endPoint x: 387, endPoint y: 298, distance: 47.6
click at [387, 298] on div "Proyecto (100.0 pts) Proyecto [DATE] Estatus de Actividad: 0 Estudiantes sin ca…" at bounding box center [511, 286] width 682 height 60
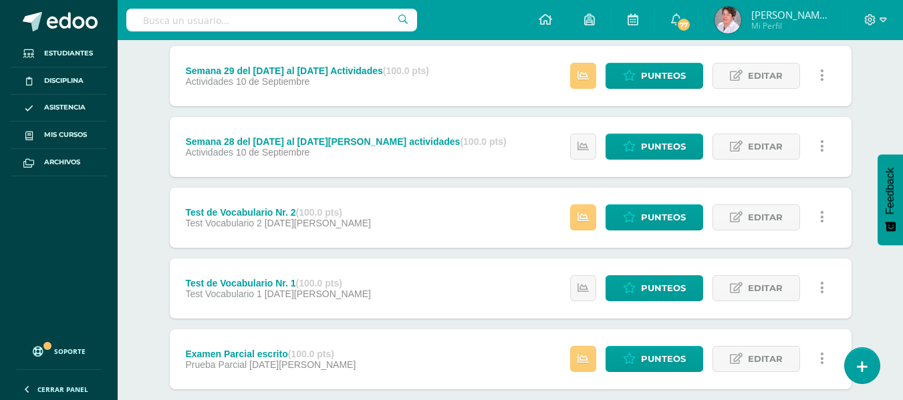
scroll to position [1561, 0]
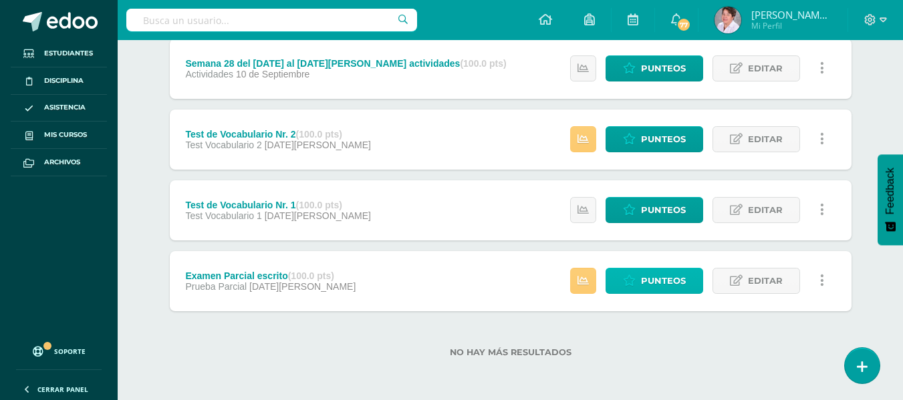
click at [672, 279] on span "Punteos" at bounding box center [663, 281] width 45 height 25
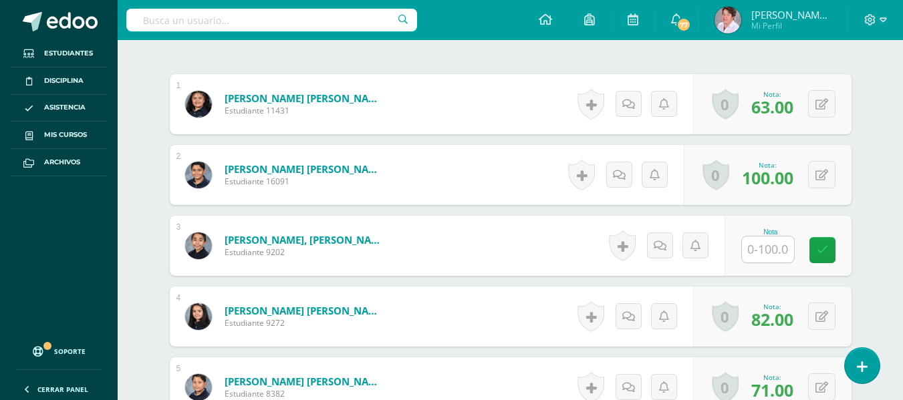
scroll to position [392, 0]
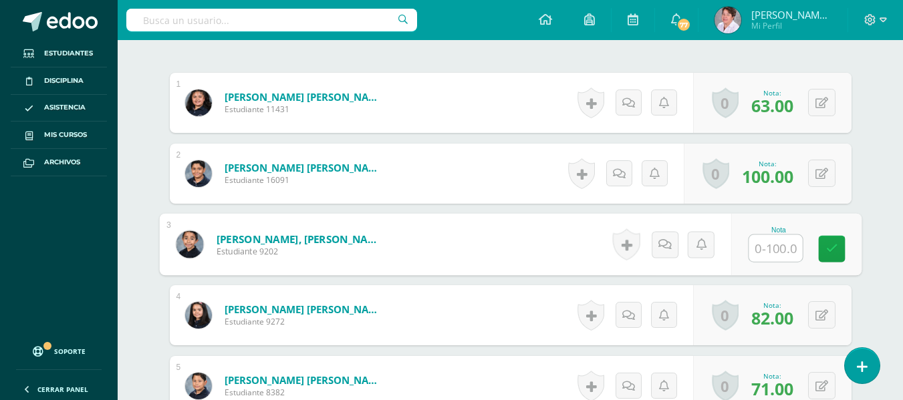
click at [770, 244] on input "text" at bounding box center [775, 248] width 53 height 27
type input "65"
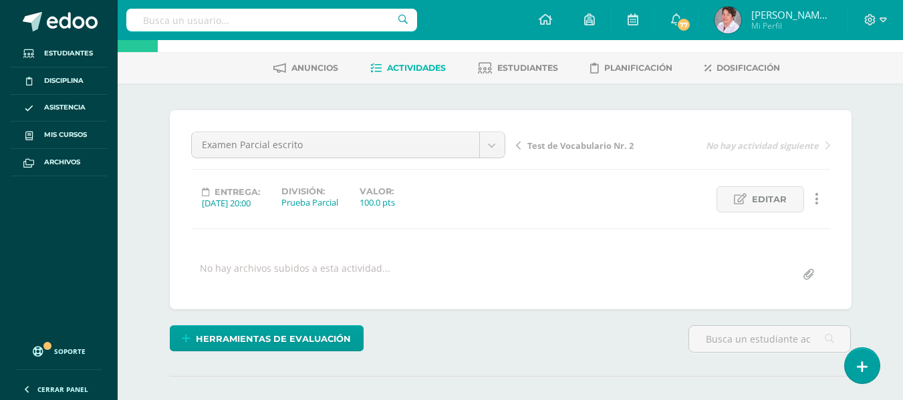
scroll to position [0, 0]
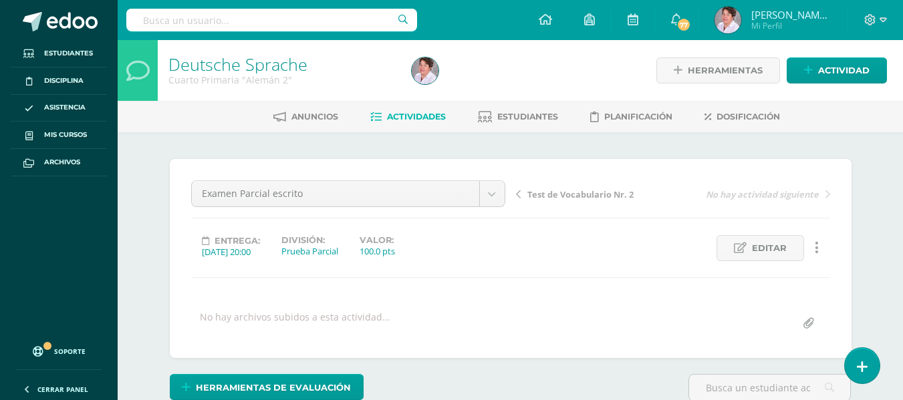
click at [419, 116] on span "Actividades" at bounding box center [416, 117] width 59 height 10
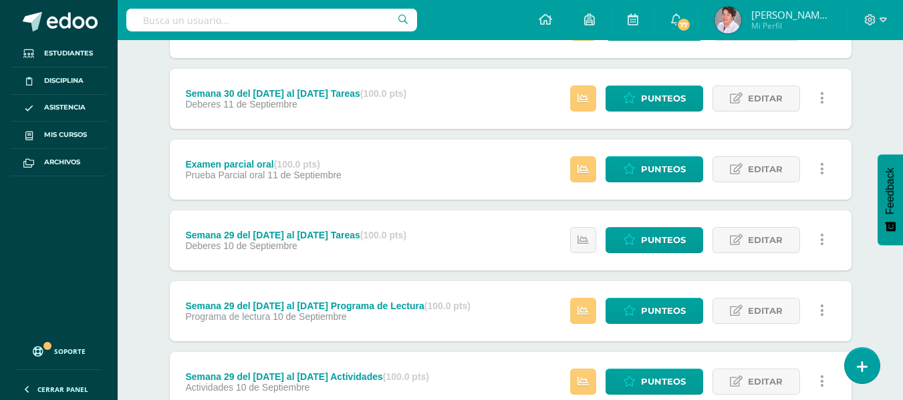
scroll to position [1149, 0]
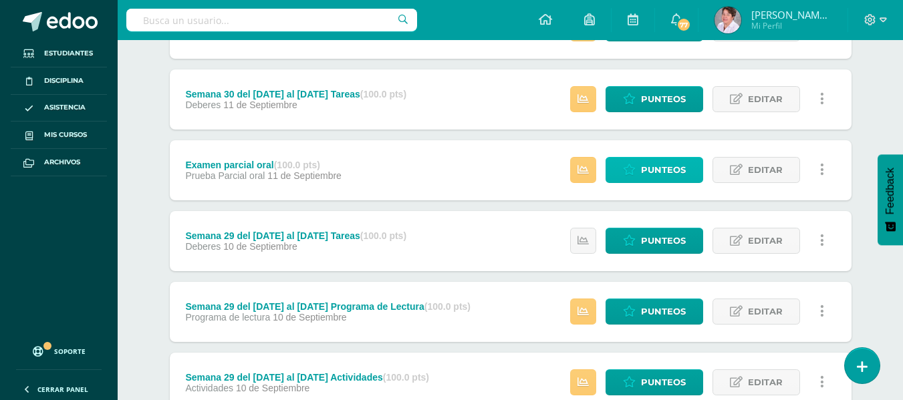
click at [660, 167] on span "Punteos" at bounding box center [663, 170] width 45 height 25
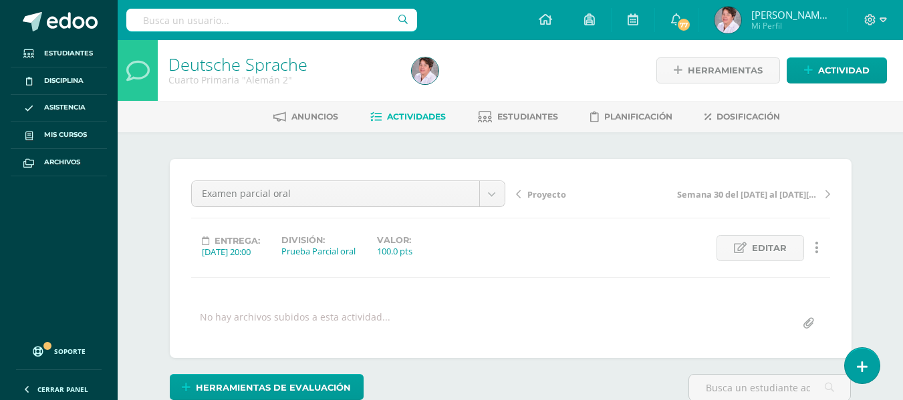
click at [413, 112] on span "Actividades" at bounding box center [416, 117] width 59 height 10
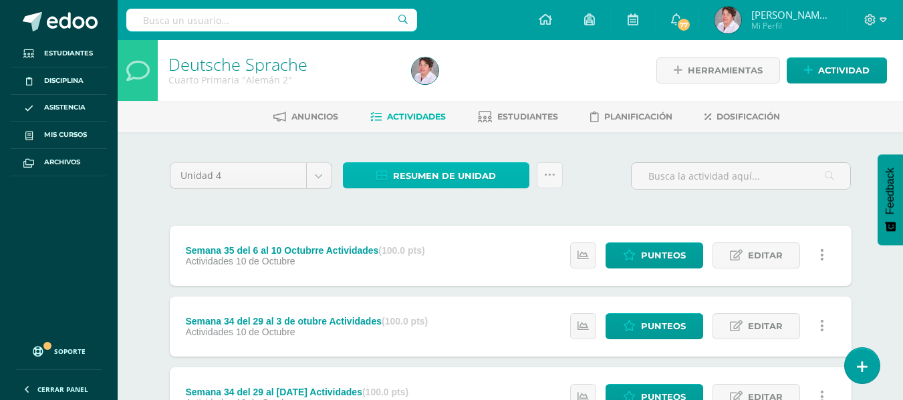
click at [423, 175] on span "Resumen de unidad" at bounding box center [444, 176] width 103 height 25
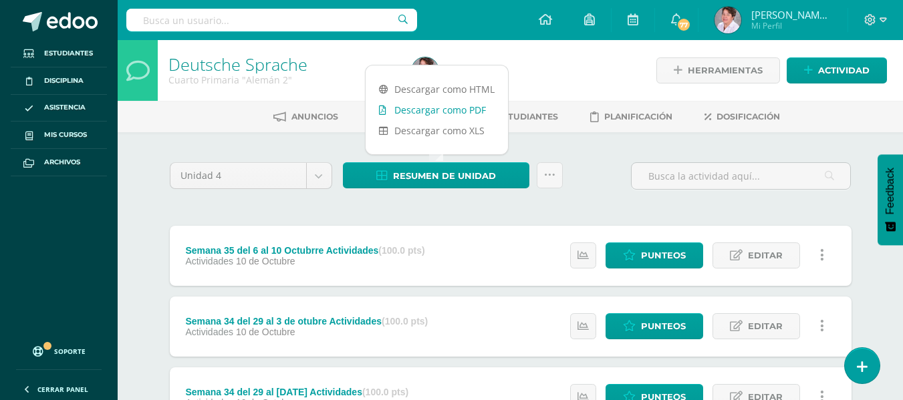
click at [447, 108] on link "Descargar como PDF" at bounding box center [437, 110] width 142 height 21
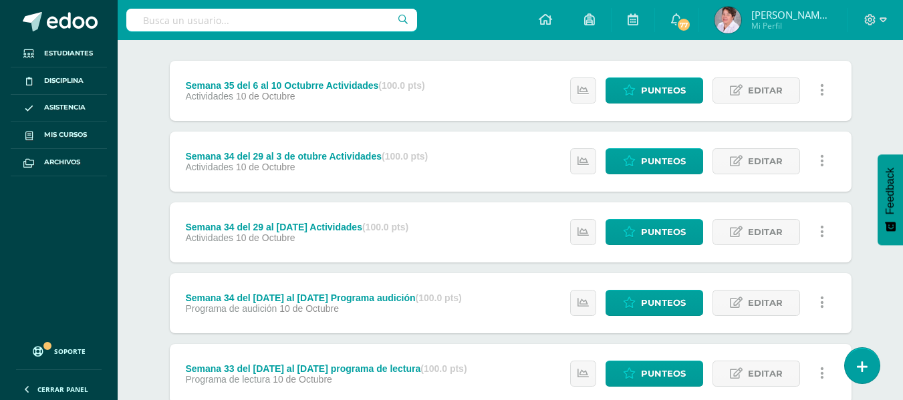
scroll to position [166, 0]
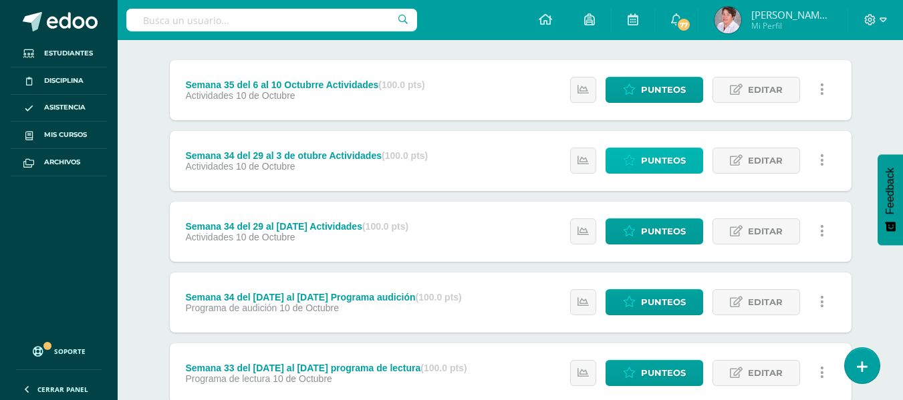
click at [663, 158] on span "Punteos" at bounding box center [663, 160] width 45 height 25
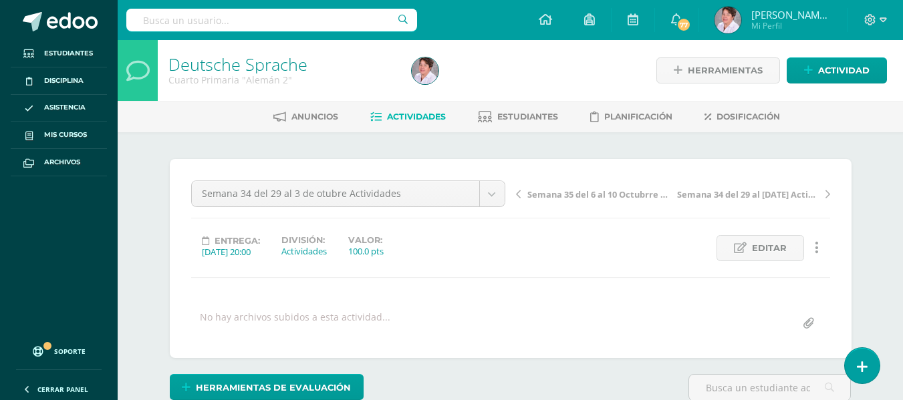
click at [418, 118] on span "Actividades" at bounding box center [416, 117] width 59 height 10
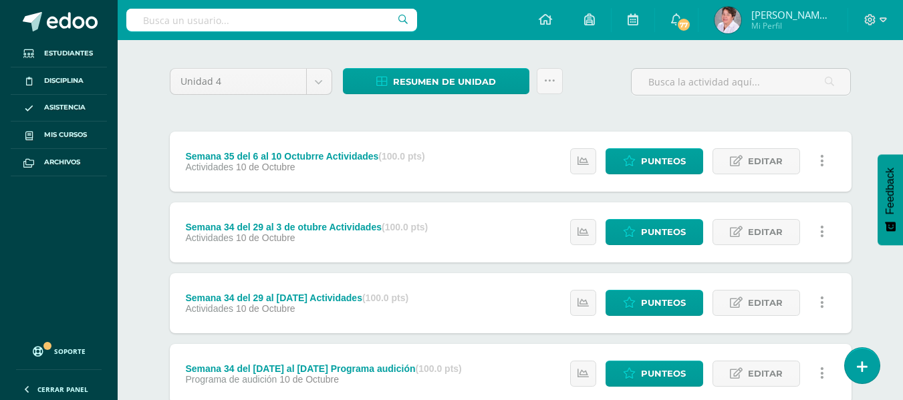
scroll to position [96, 0]
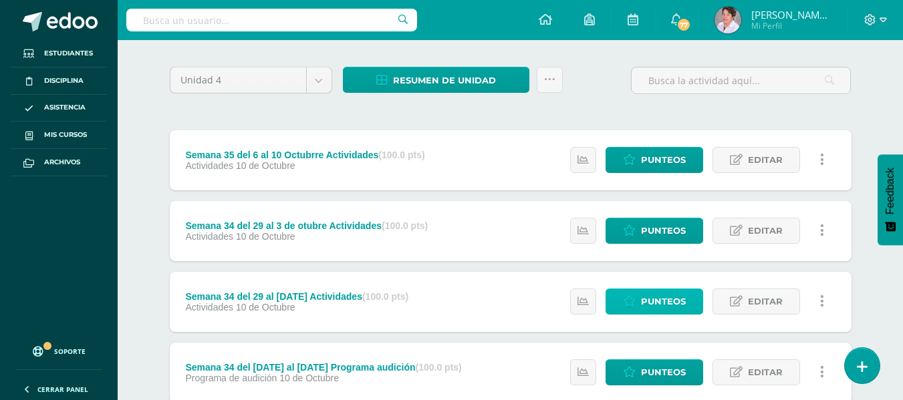
click at [651, 301] on span "Punteos" at bounding box center [663, 302] width 45 height 25
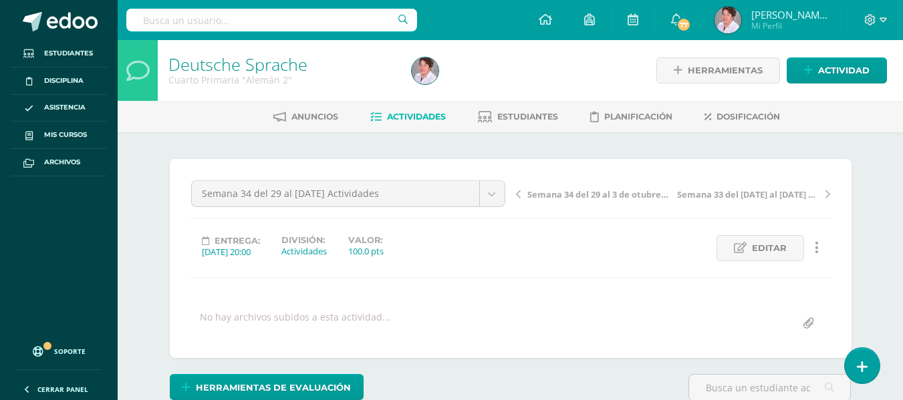
click at [413, 116] on span "Actividades" at bounding box center [416, 117] width 59 height 10
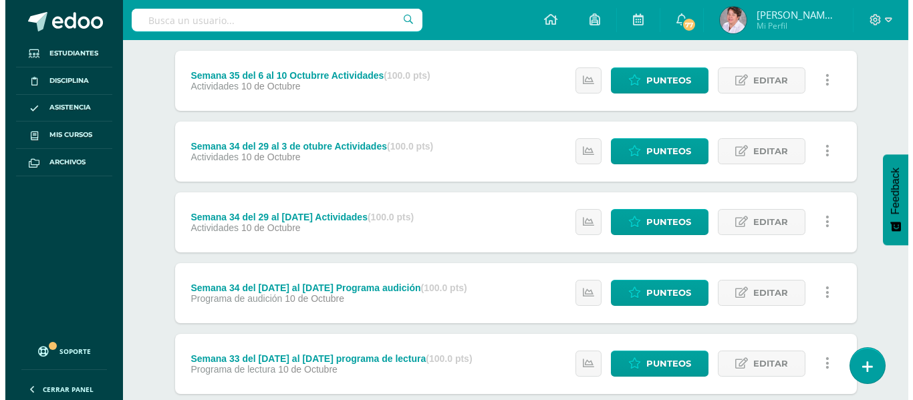
scroll to position [176, 0]
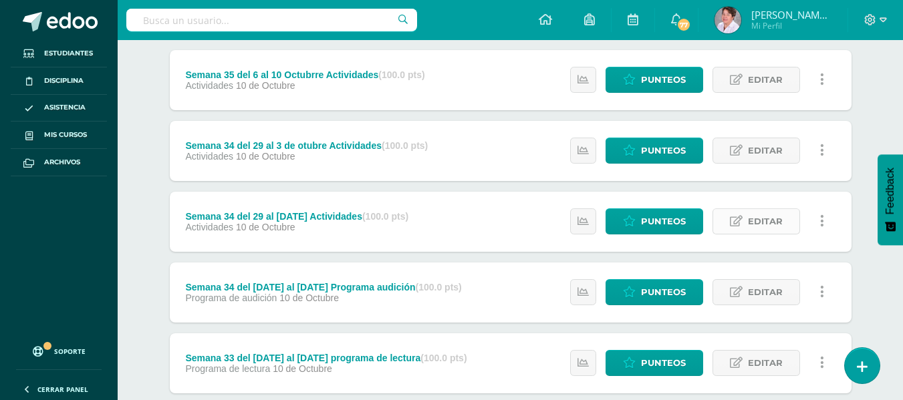
click at [776, 221] on span "Editar" at bounding box center [765, 221] width 35 height 25
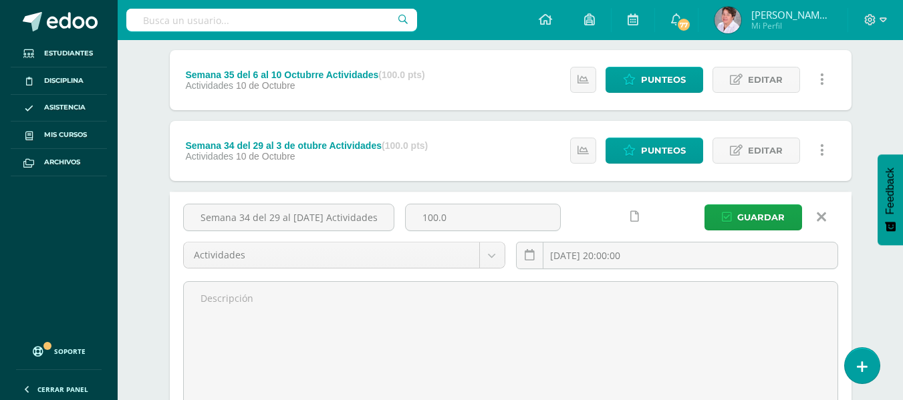
click at [824, 149] on link at bounding box center [823, 151] width 26 height 26
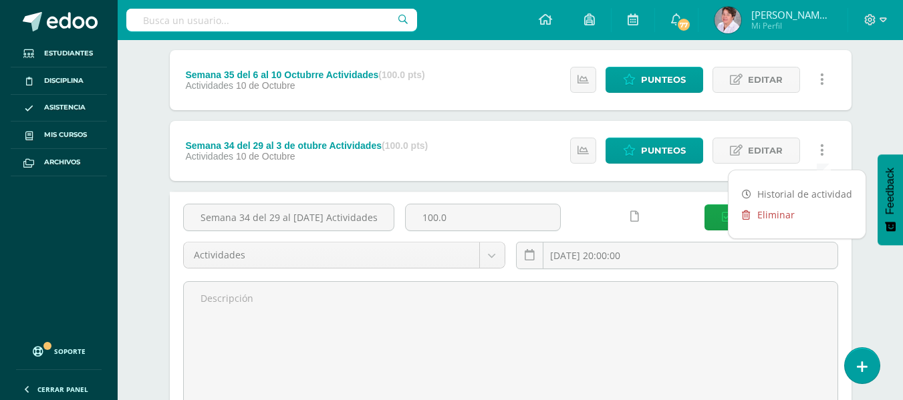
click at [776, 215] on link "Eliminar" at bounding box center [797, 215] width 137 height 21
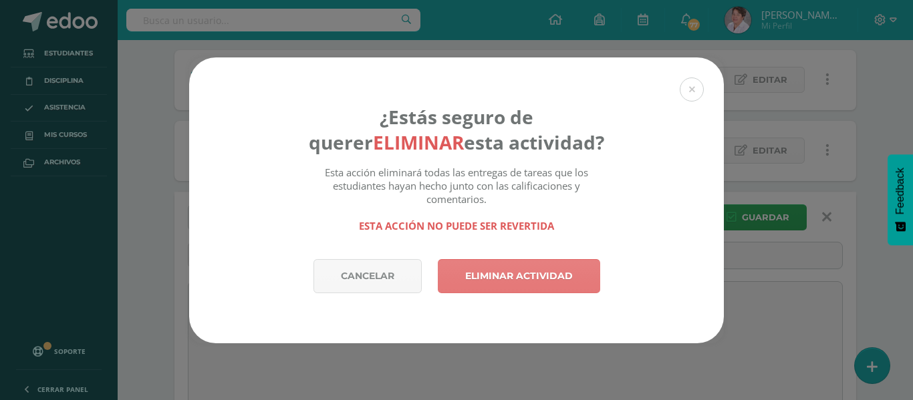
click at [576, 266] on link "Eliminar actividad" at bounding box center [519, 276] width 162 height 34
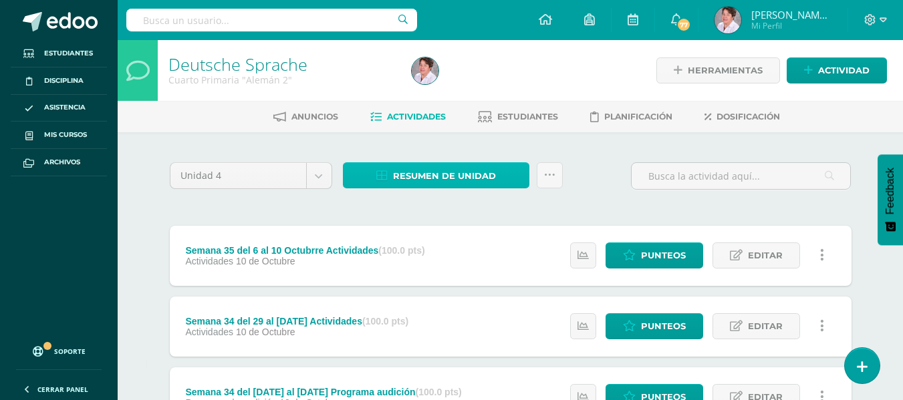
click at [443, 173] on span "Resumen de unidad" at bounding box center [444, 176] width 103 height 25
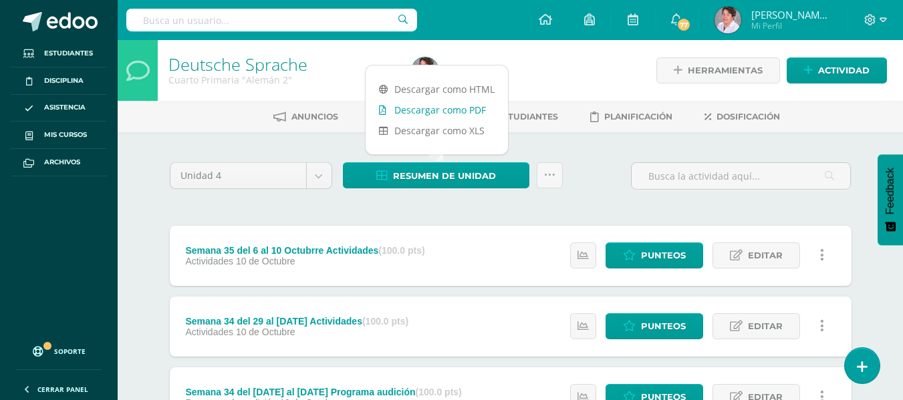
click at [455, 106] on link "Descargar como PDF" at bounding box center [437, 110] width 142 height 21
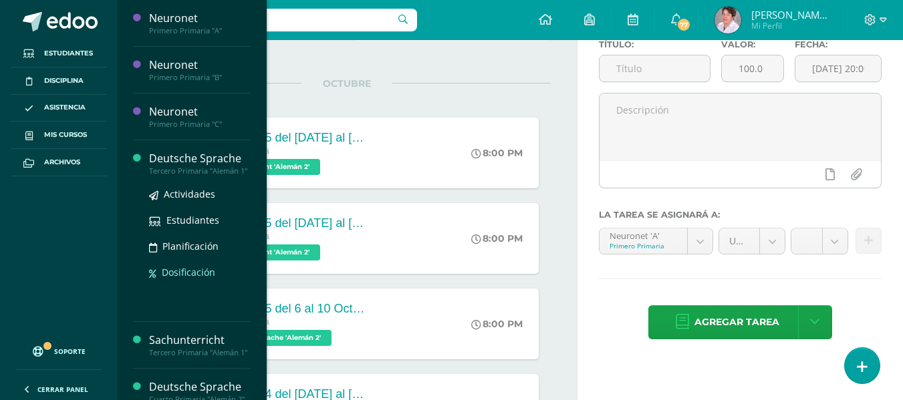
scroll to position [81, 0]
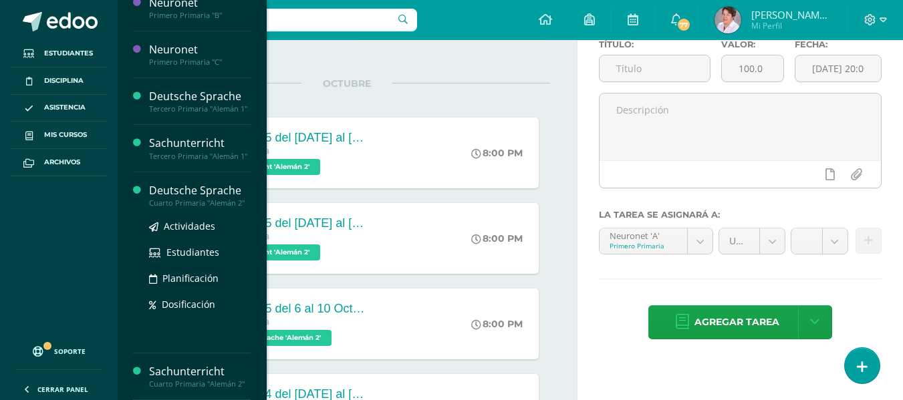
click at [204, 193] on div "Deutsche Sprache" at bounding box center [200, 190] width 102 height 15
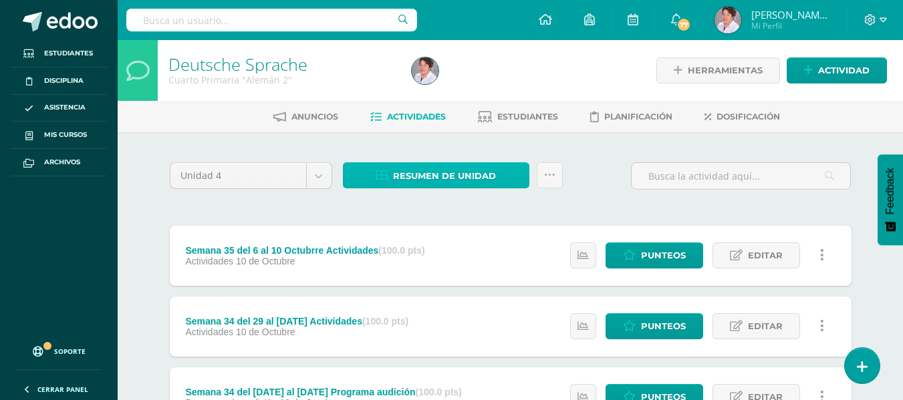
click at [463, 171] on span "Resumen de unidad" at bounding box center [444, 176] width 103 height 25
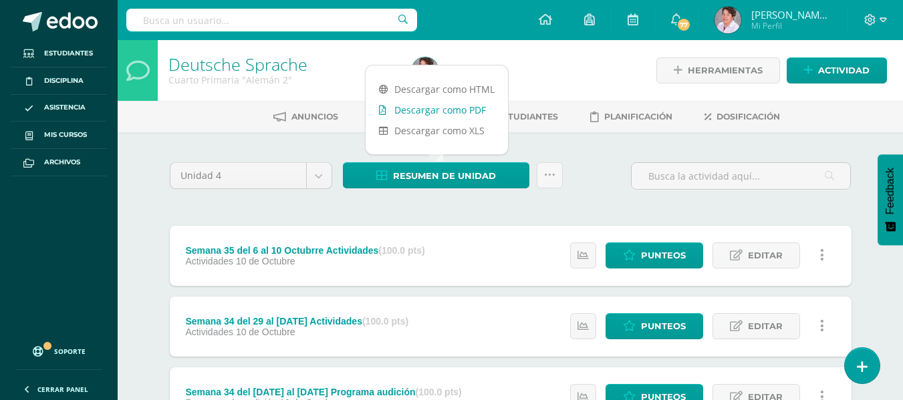
click at [455, 107] on link "Descargar como PDF" at bounding box center [437, 110] width 142 height 21
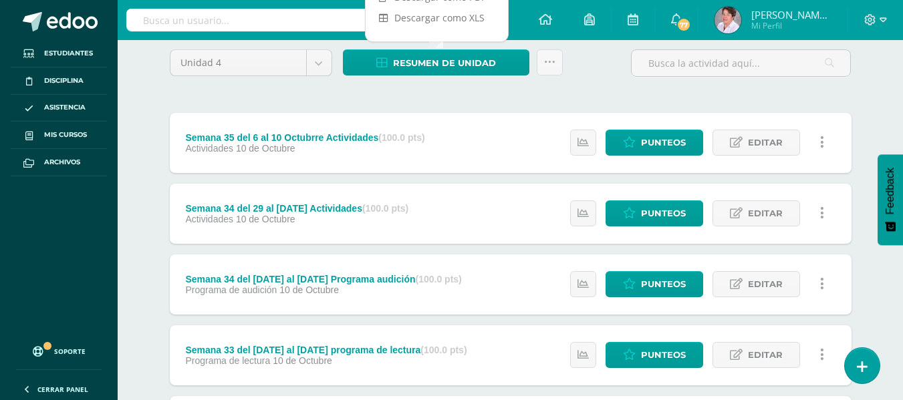
scroll to position [117, 0]
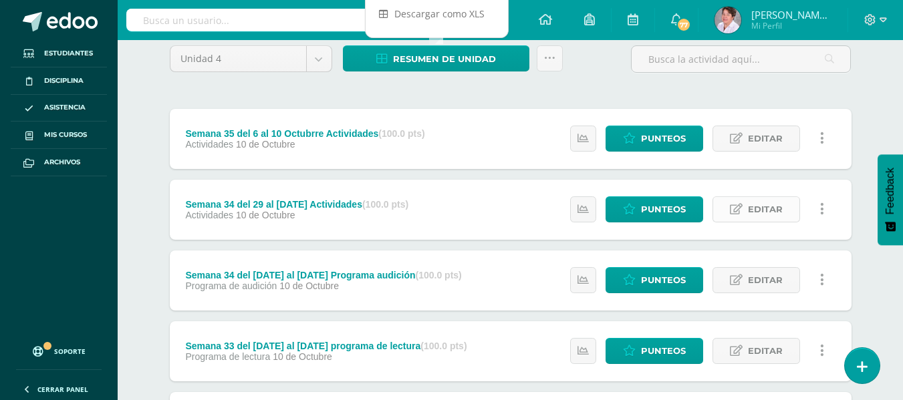
click at [775, 213] on span "Editar" at bounding box center [765, 209] width 35 height 25
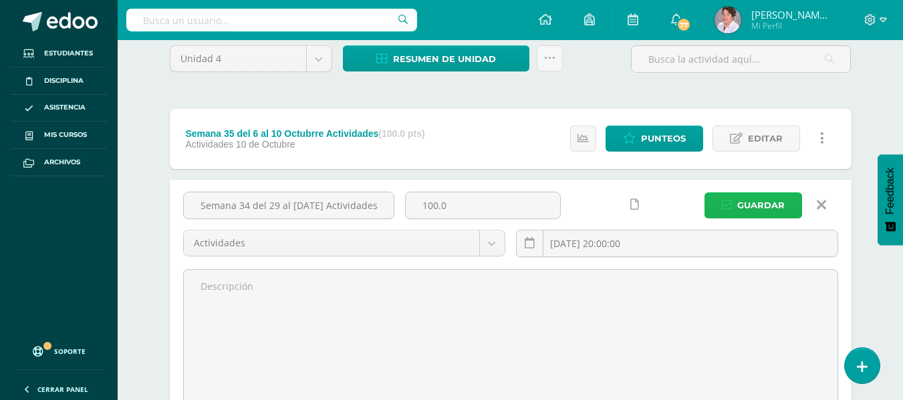
click at [752, 197] on span "Guardar" at bounding box center [760, 205] width 47 height 25
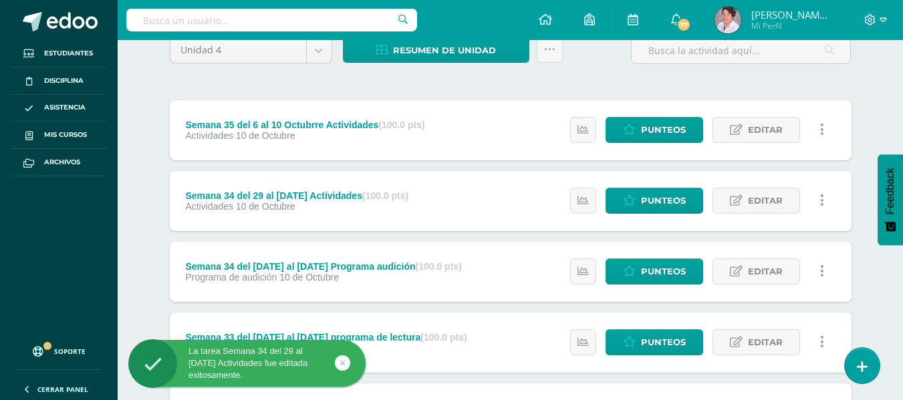
scroll to position [126, 0]
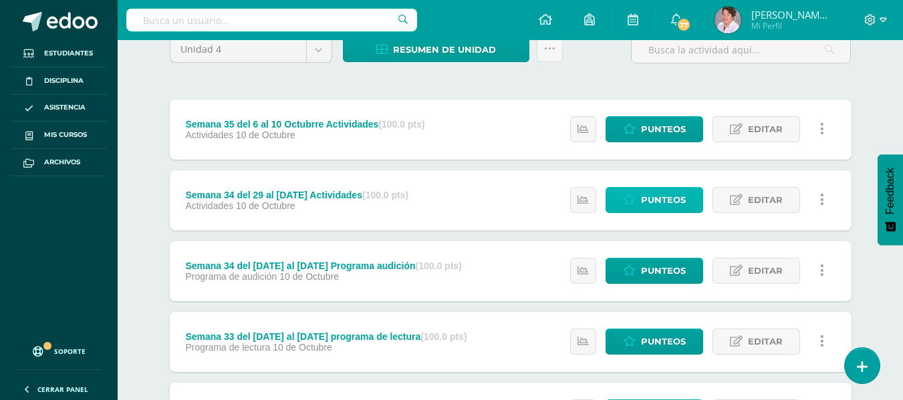
click at [663, 201] on span "Punteos" at bounding box center [663, 200] width 45 height 25
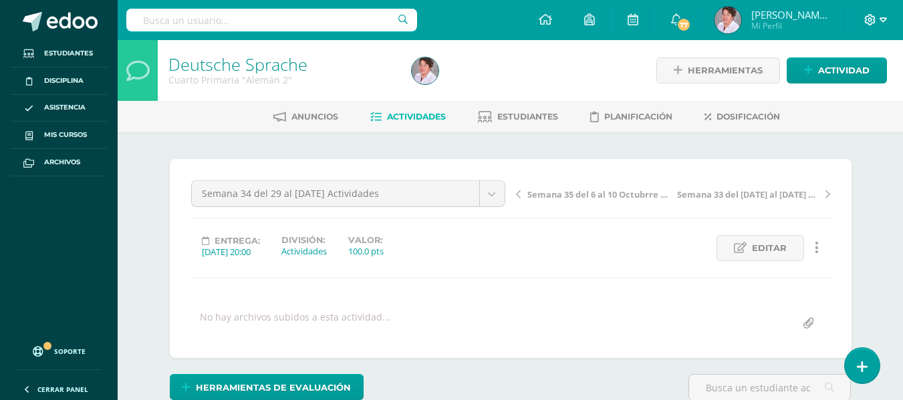
click at [882, 17] on icon at bounding box center [883, 20] width 7 height 12
click at [854, 90] on span "Cerrar sesión" at bounding box center [841, 90] width 60 height 13
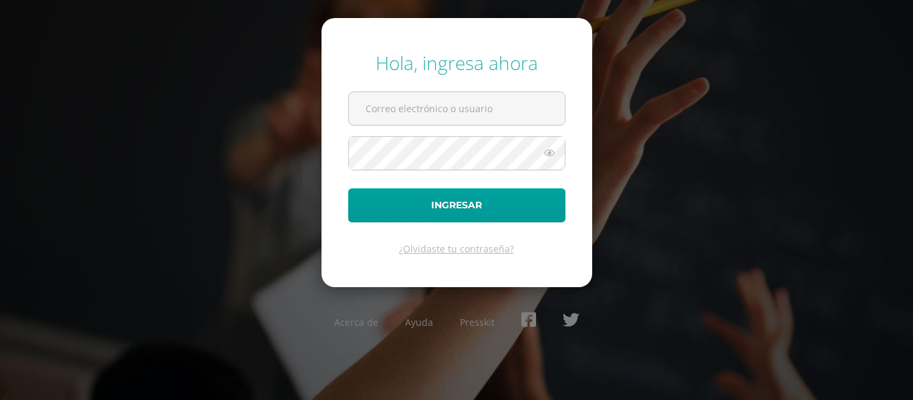
click at [203, 76] on div "Hola, ingresa ahora Ingresar ¿Olvidaste tu contraseña? Acerca de Ayuda Presskit" at bounding box center [456, 199] width 862 height 321
